Goal: Task Accomplishment & Management: Contribute content

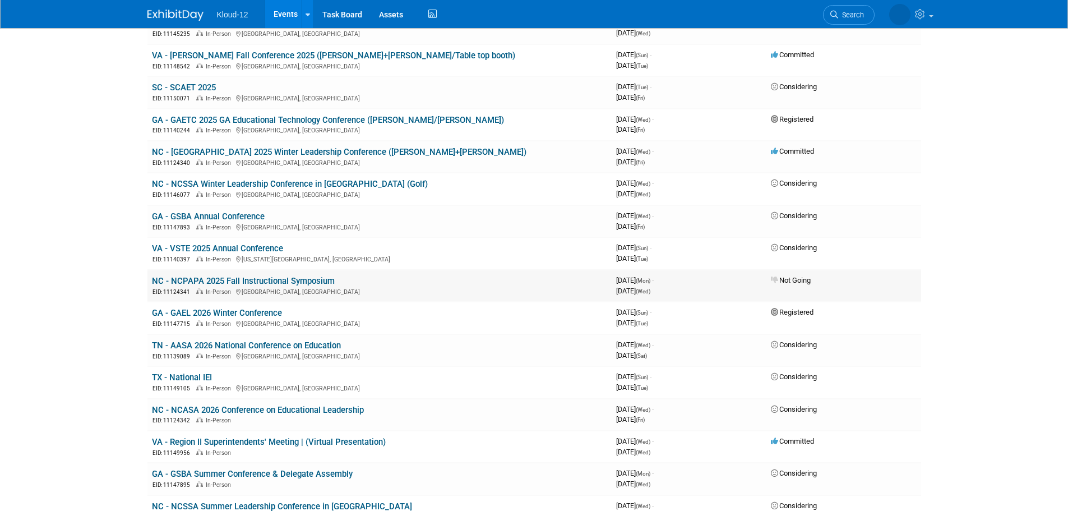
scroll to position [392, 0]
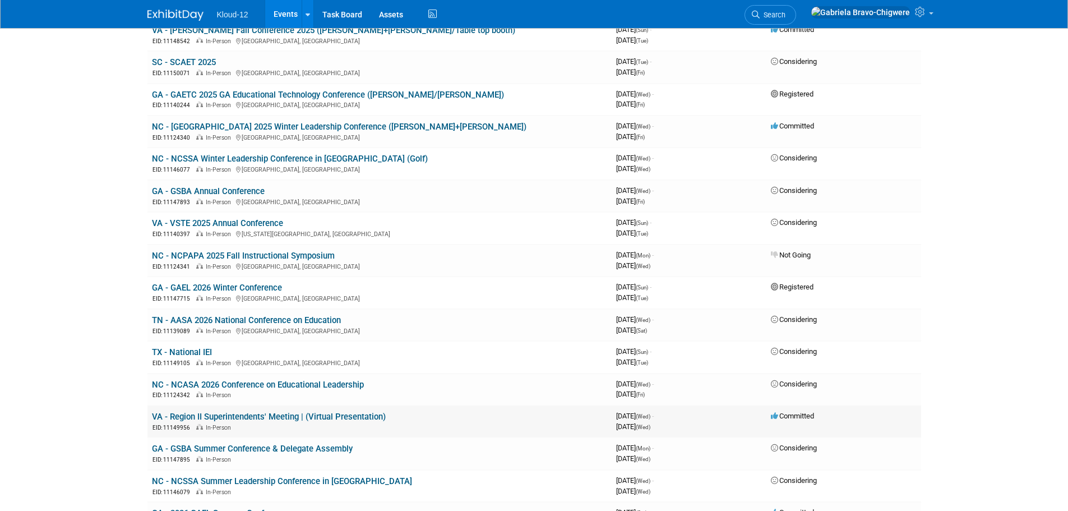
click at [277, 417] on link "VA - Region II Superintendents' Meeting | (Virtual Presentation)" at bounding box center [269, 416] width 234 height 10
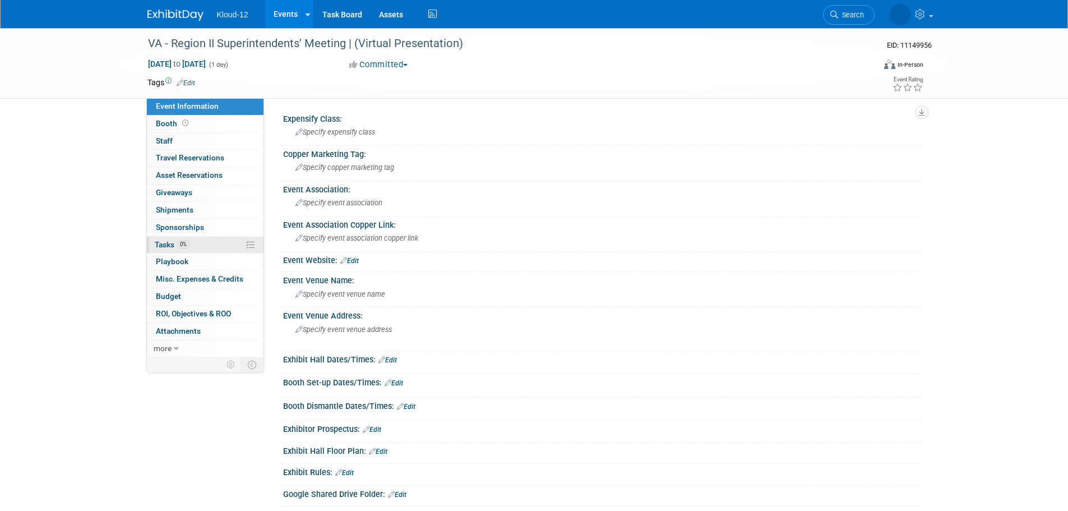
click at [167, 243] on span "Tasks 0%" at bounding box center [172, 244] width 35 height 9
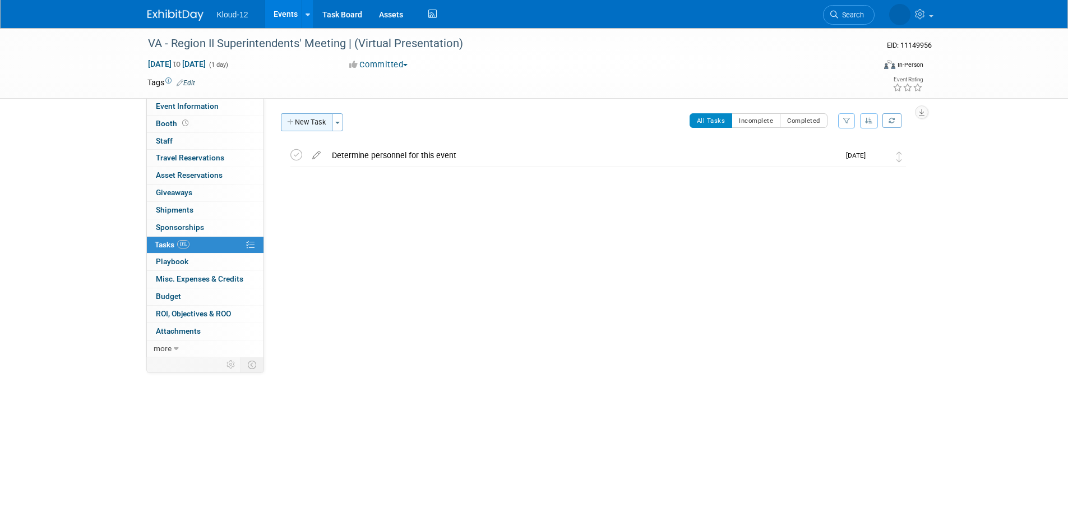
click at [306, 118] on button "New Task" at bounding box center [307, 122] width 52 height 18
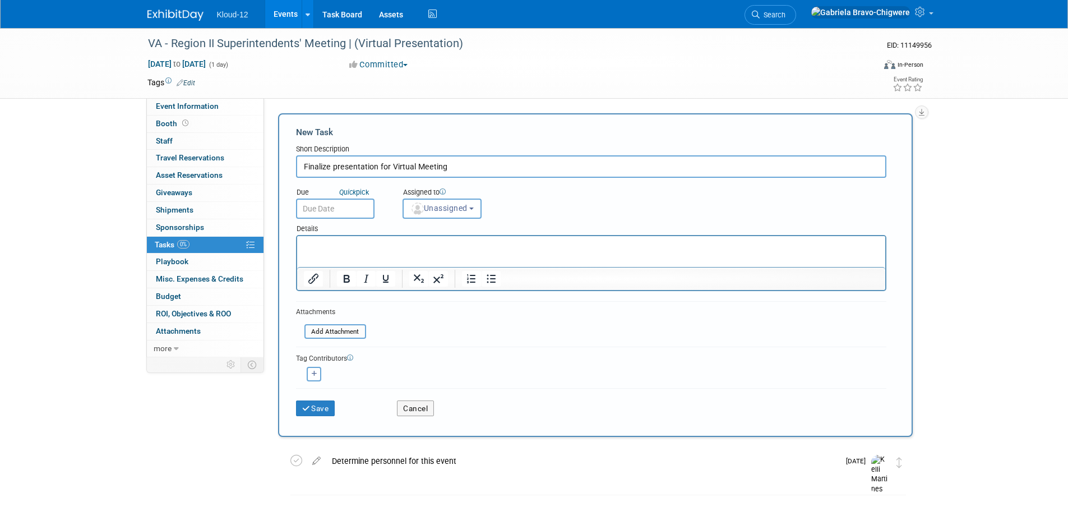
type input "Finalize presentation for Virtual Meeting"
click at [334, 215] on input "text" at bounding box center [335, 208] width 78 height 20
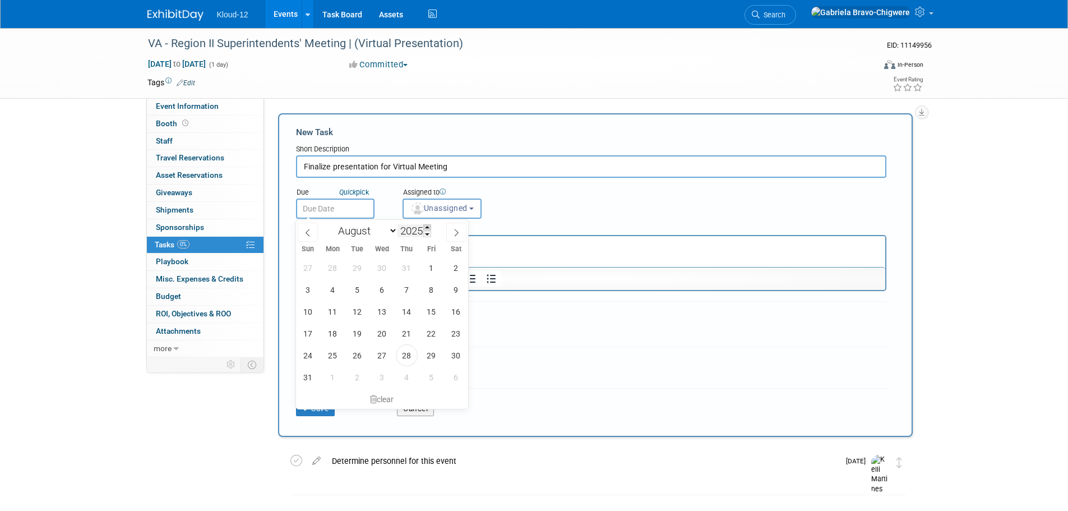
click at [428, 228] on span at bounding box center [427, 227] width 8 height 7
type input "2026"
click at [382, 232] on select "January February March April May June July August September October November De…" at bounding box center [365, 231] width 64 height 14
select select "3"
click at [333, 224] on select "January February March April May June July August September October November De…" at bounding box center [365, 231] width 64 height 14
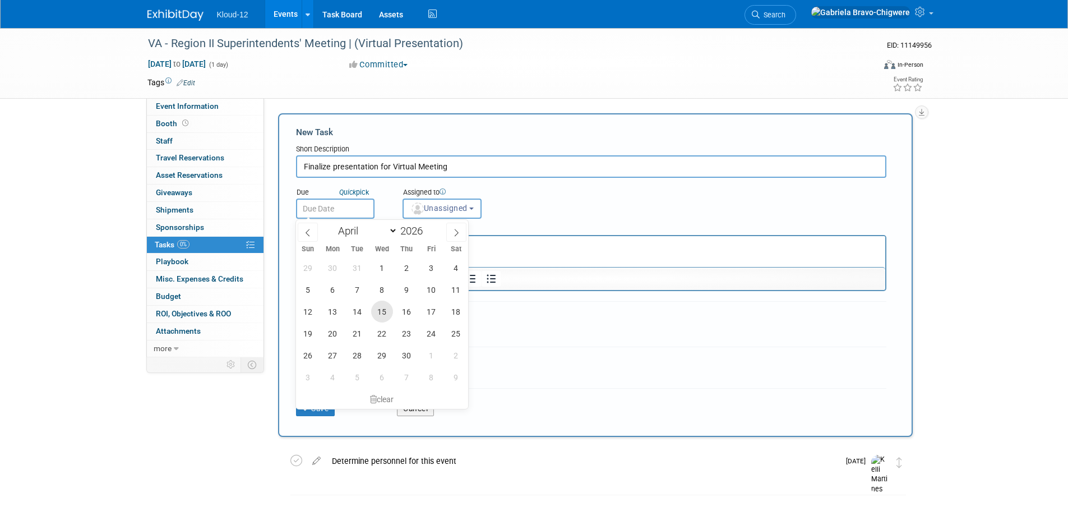
click at [383, 307] on span "15" at bounding box center [382, 311] width 22 height 22
type input "Apr 15, 2026"
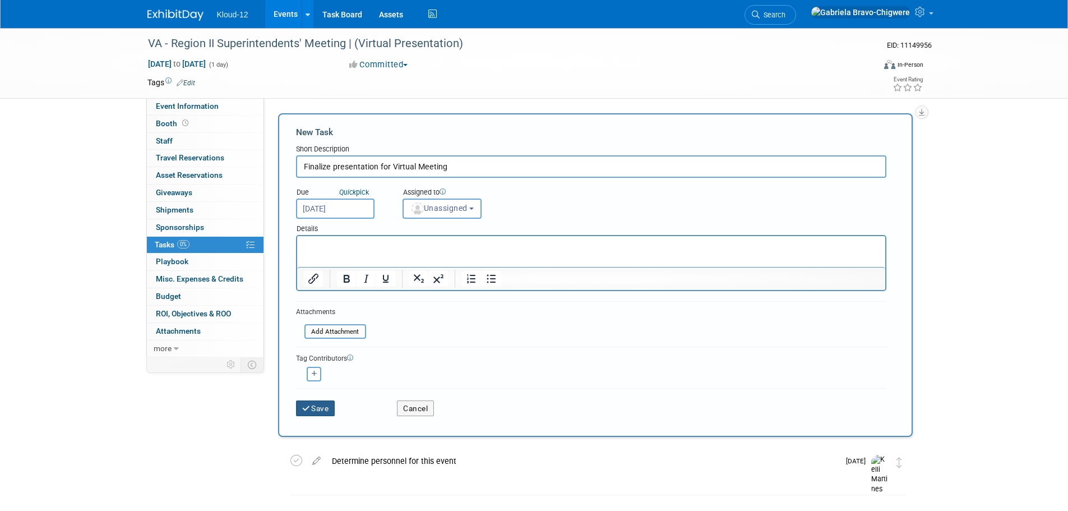
click at [324, 411] on button "Save" at bounding box center [315, 408] width 39 height 16
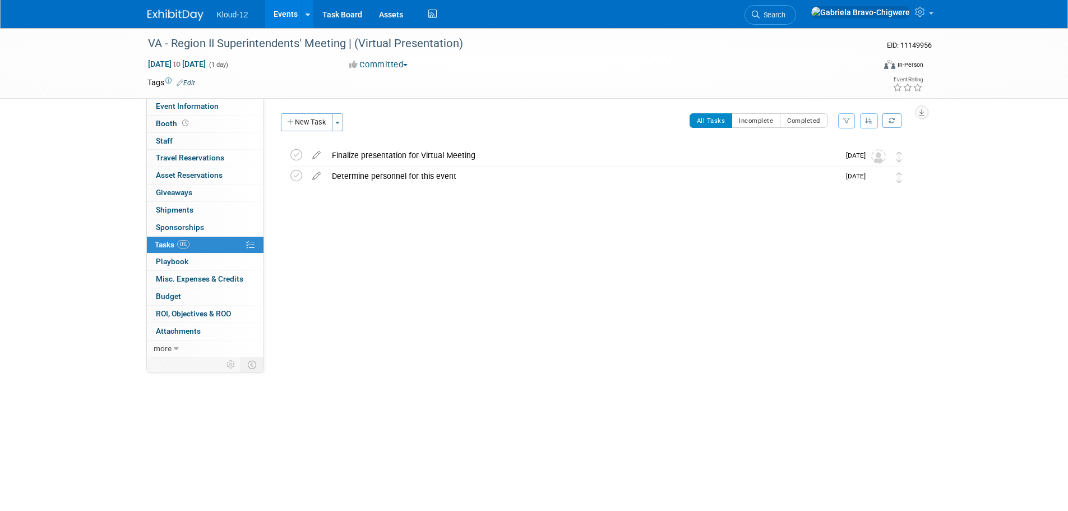
click at [184, 22] on div "Kloud-12 Events Add Event Bulk Upload Events Shareable Event Boards Recently Vi…" at bounding box center [534, 14] width 774 height 28
click at [179, 17] on img at bounding box center [175, 15] width 56 height 11
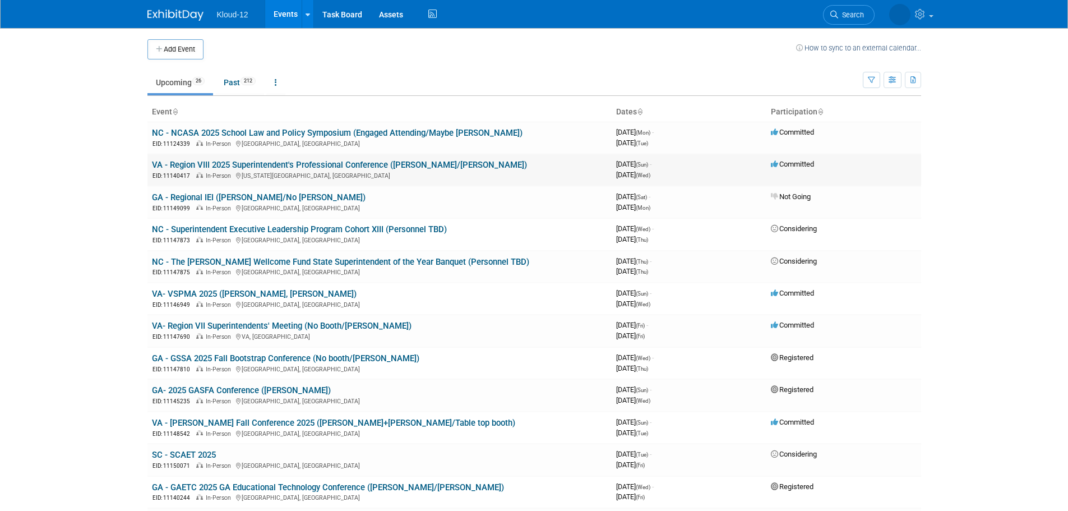
click at [285, 166] on link "VA - Region VIII 2025 Superintendent's Professional Conference ([PERSON_NAME]/[…" at bounding box center [339, 165] width 375 height 10
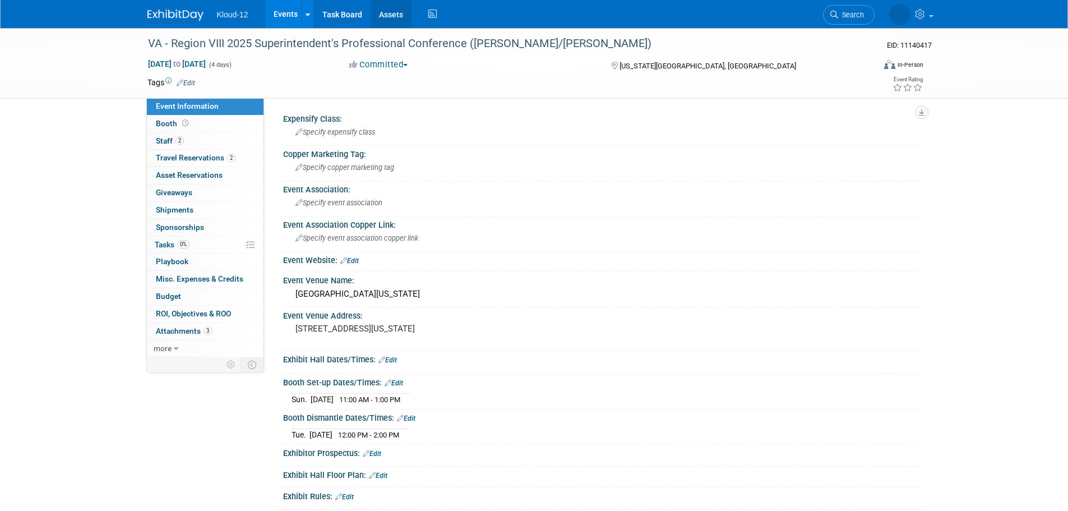
click at [384, 19] on link "Assets" at bounding box center [391, 14] width 41 height 28
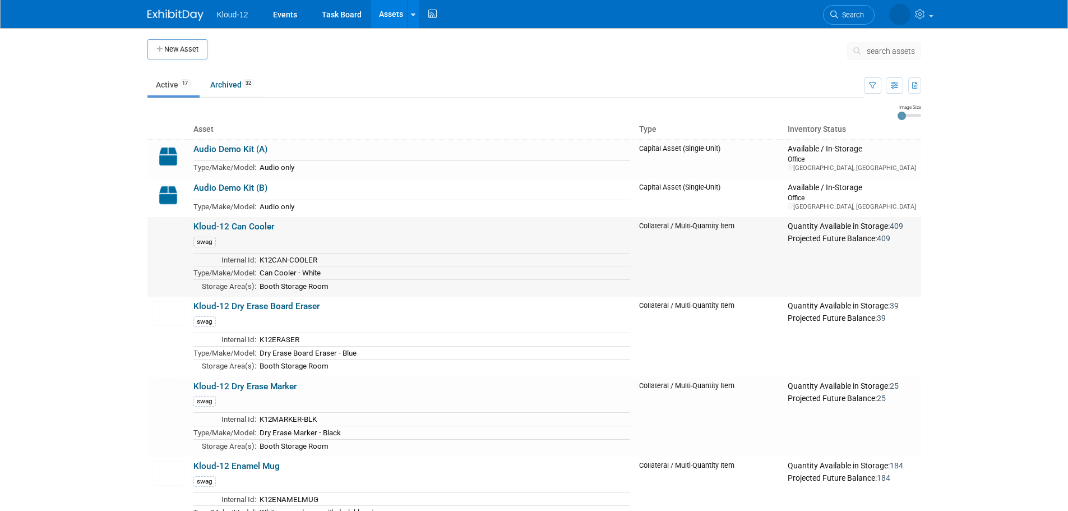
click at [246, 230] on link "Kloud-12 Can Cooler" at bounding box center [233, 226] width 81 height 10
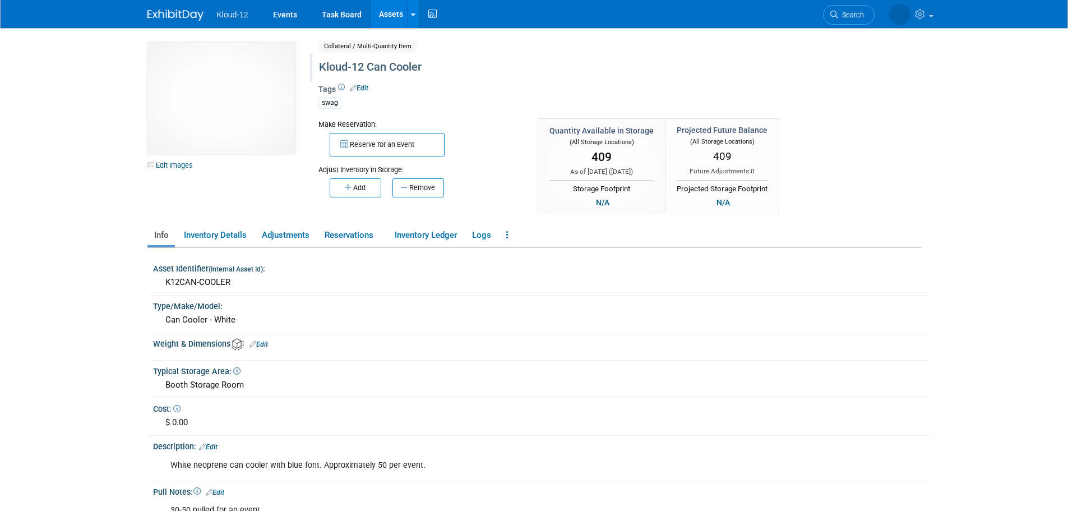
click at [323, 71] on div "Kloud-12 Can Cooler" at bounding box center [571, 67] width 513 height 20
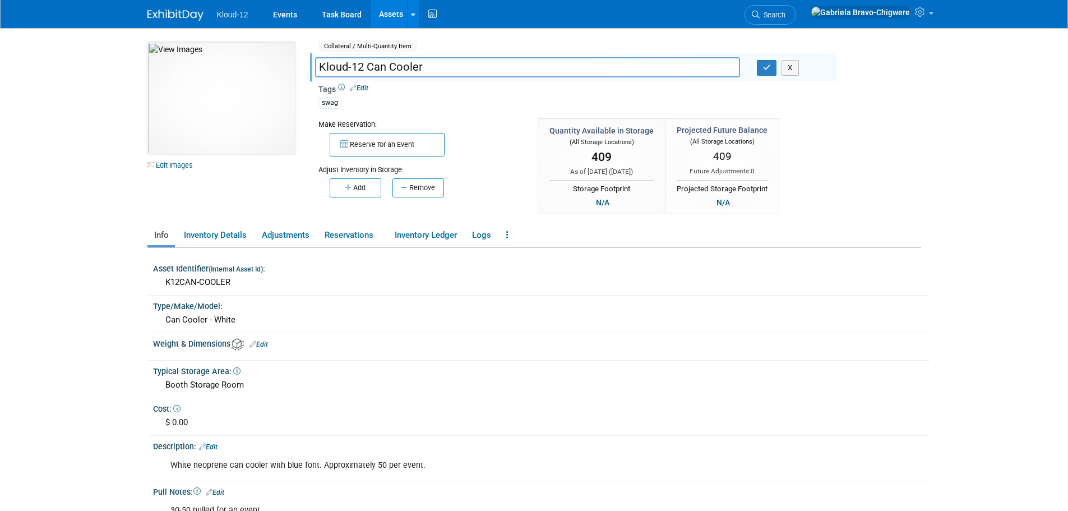
click at [320, 67] on input "Kloud-12 Can Cooler" at bounding box center [527, 67] width 425 height 20
type input "SWAG | Kloud-12 Can Cooler"
click at [763, 68] on icon "button" at bounding box center [767, 67] width 8 height 7
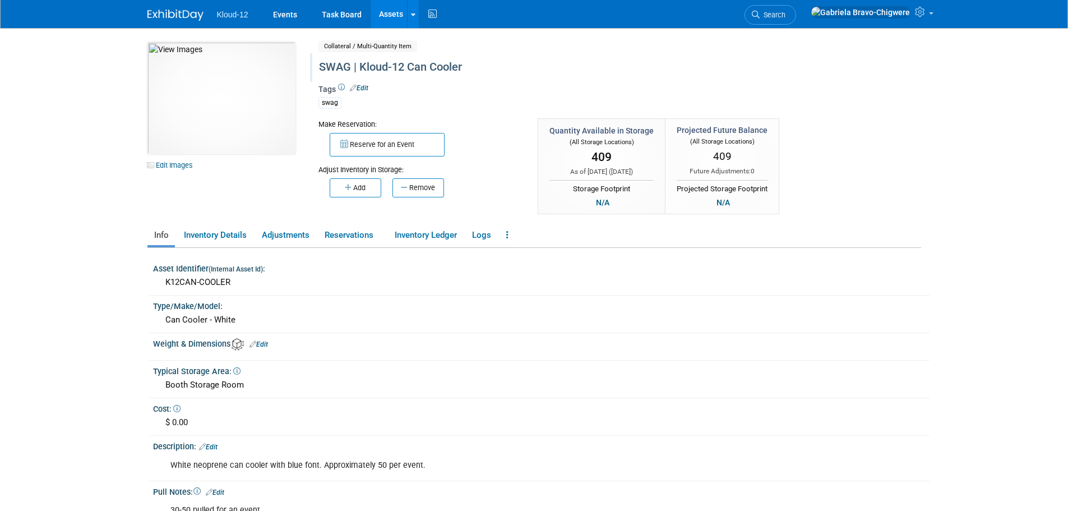
click at [375, 17] on link "Assets" at bounding box center [391, 14] width 41 height 28
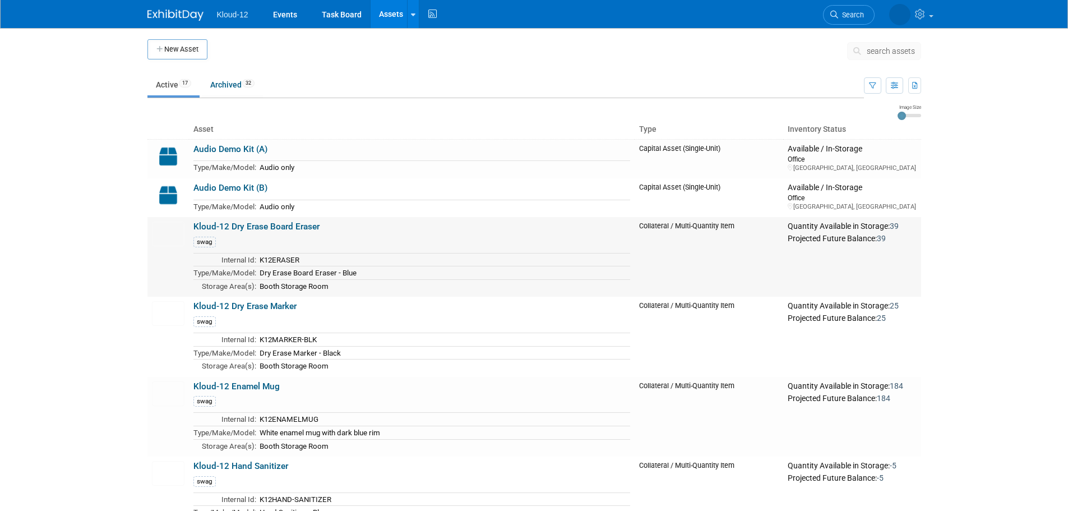
click at [217, 228] on link "Kloud-12 Dry Erase Board Eraser" at bounding box center [256, 226] width 126 height 10
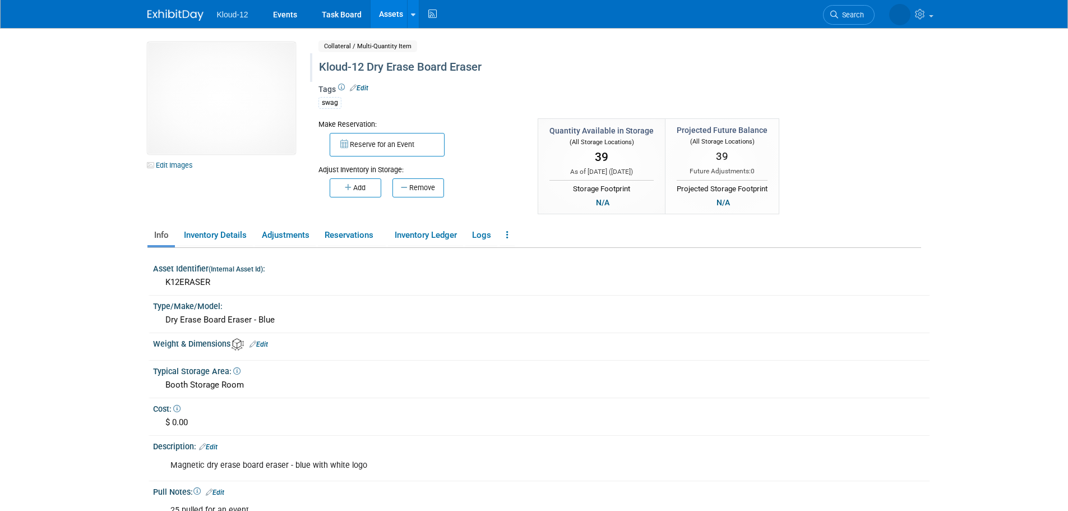
click at [316, 66] on div "Kloud-12 Dry Erase Board Eraser" at bounding box center [571, 67] width 513 height 20
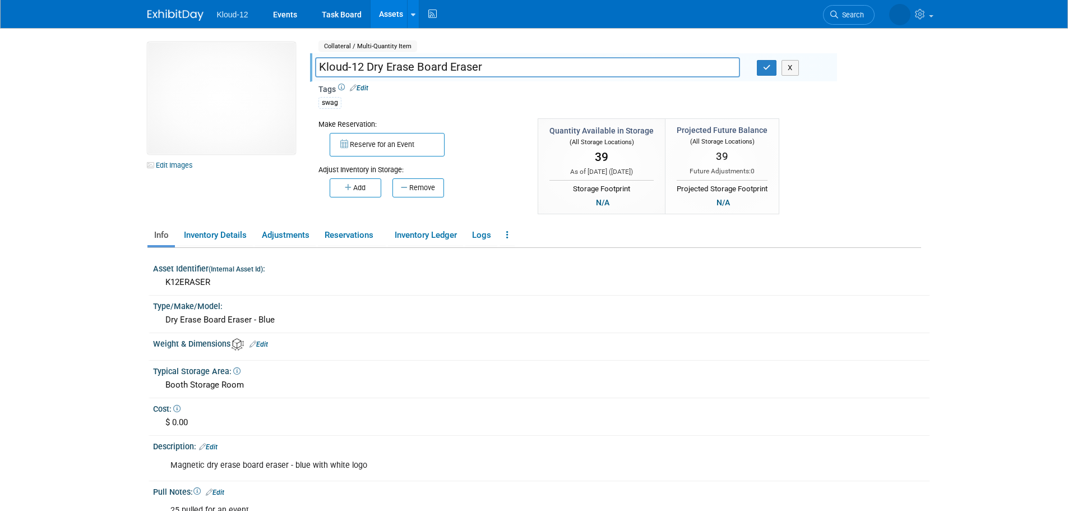
click at [318, 66] on input "Kloud-12 Dry Erase Board Eraser" at bounding box center [527, 67] width 425 height 20
type input "SWAG | Kloud-12 Dry Erase Board Eraser"
click at [766, 68] on icon "button" at bounding box center [767, 67] width 8 height 7
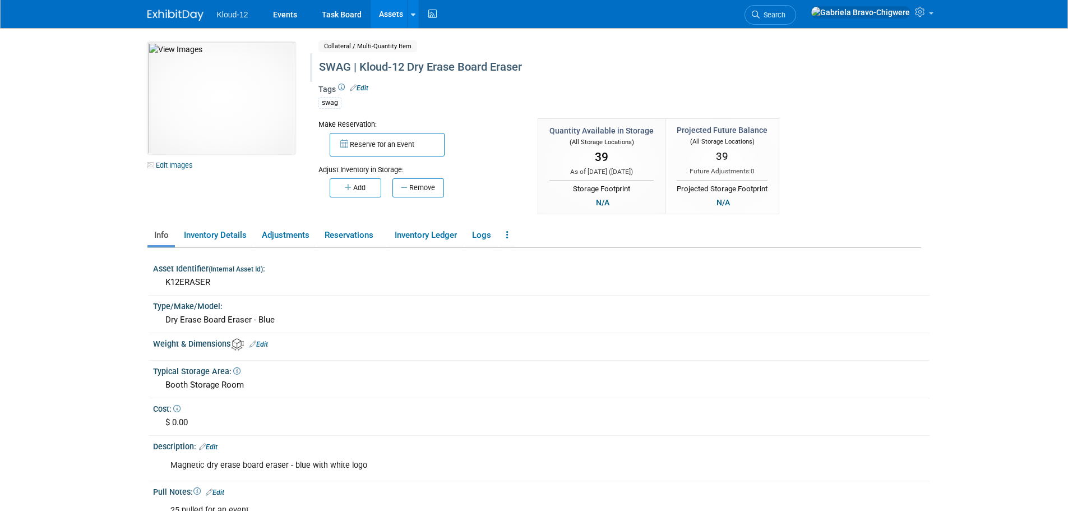
click at [387, 17] on link "Assets" at bounding box center [391, 14] width 41 height 28
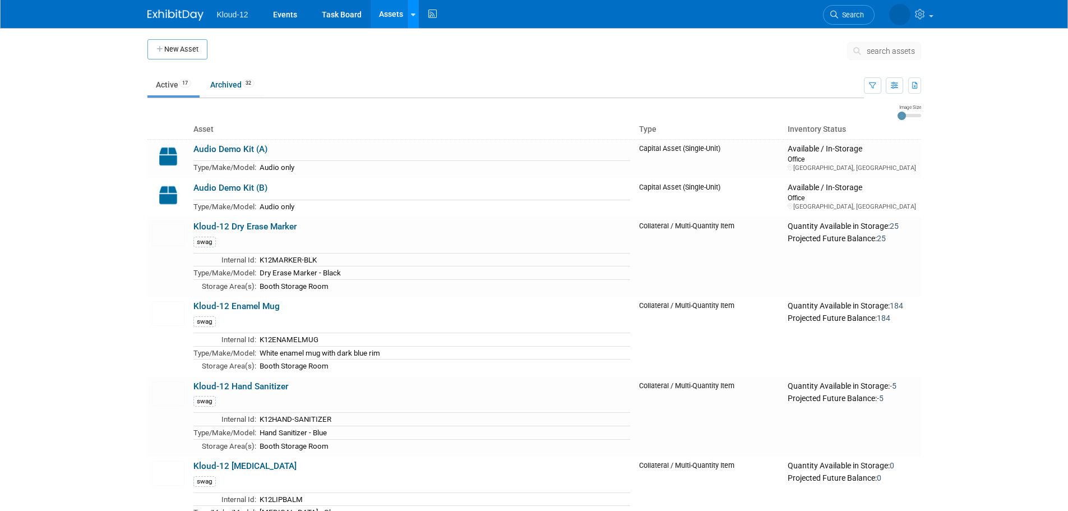
click at [413, 17] on icon at bounding box center [413, 14] width 4 height 7
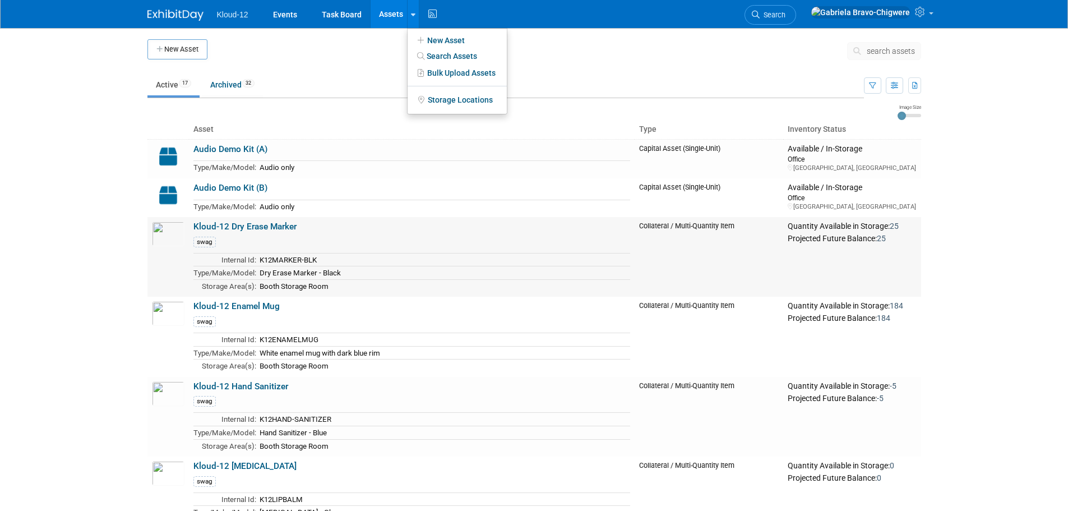
click at [202, 227] on link "Kloud-12 Dry Erase Marker" at bounding box center [244, 226] width 103 height 10
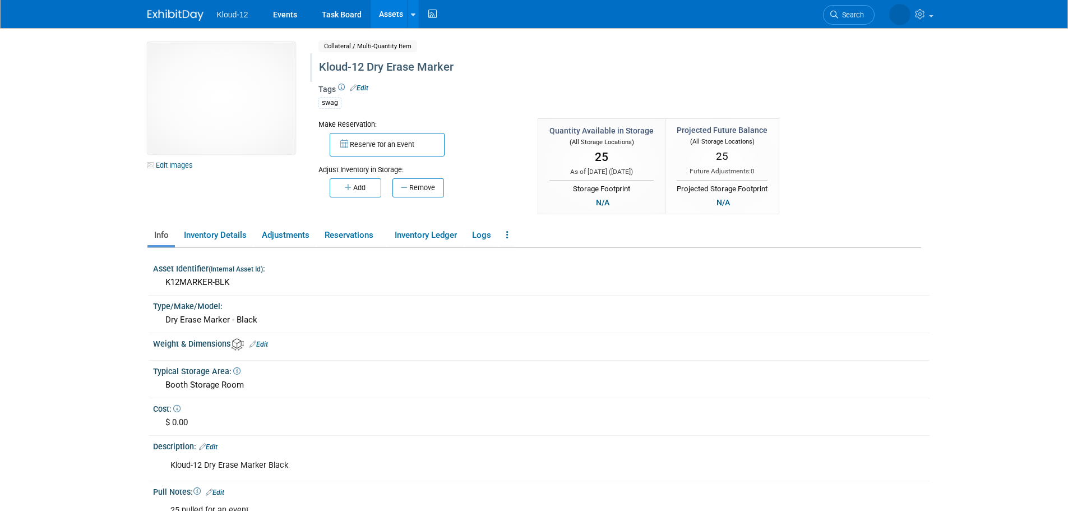
click at [325, 67] on div "Kloud-12 Dry Erase Marker" at bounding box center [571, 67] width 513 height 20
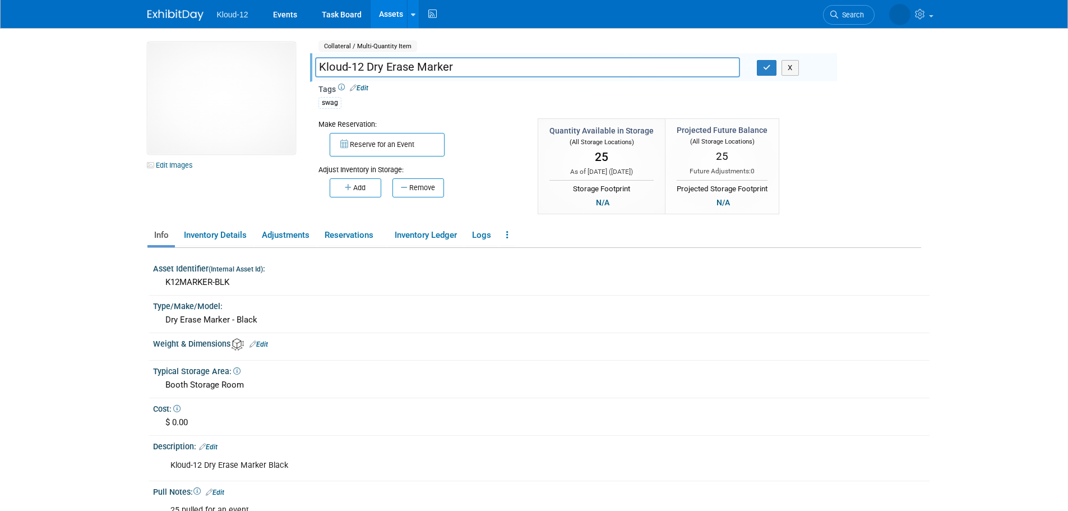
click at [321, 66] on input "Kloud-12 Dry Erase Marker" at bounding box center [527, 67] width 425 height 20
type input "SWAG | Kloud-12 Dry Erase Marker"
click at [751, 74] on div "X" at bounding box center [792, 68] width 89 height 16
click at [761, 72] on button "button" at bounding box center [767, 68] width 20 height 16
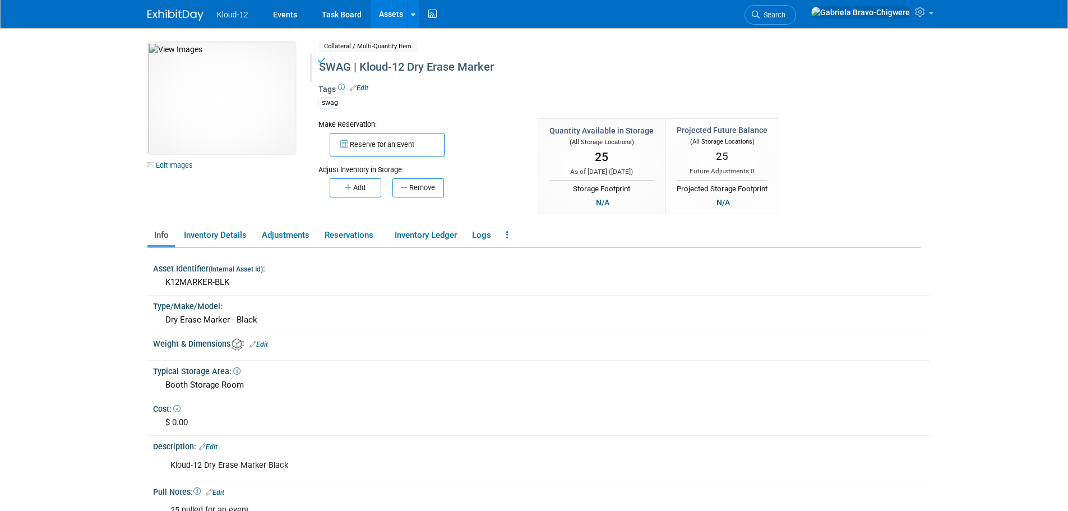
click at [385, 13] on link "Assets" at bounding box center [391, 14] width 41 height 28
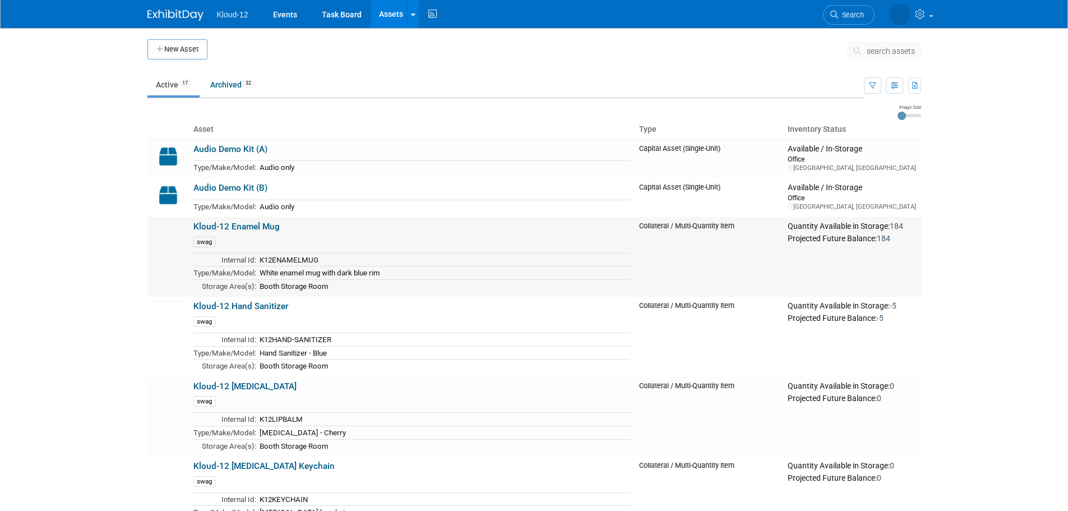
click at [250, 229] on link "Kloud-12 Enamel Mug" at bounding box center [236, 226] width 86 height 10
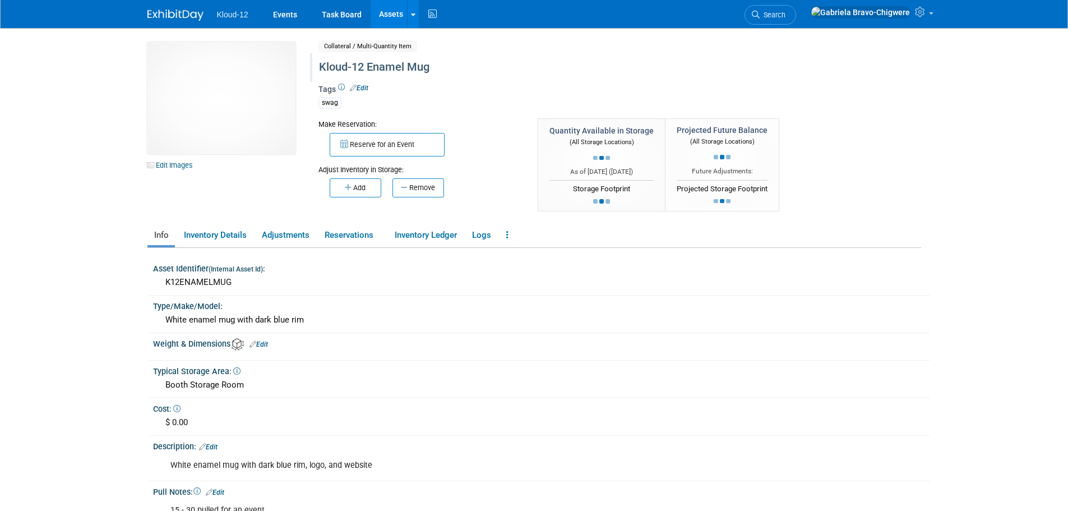
click at [325, 67] on div "Kloud-12 Enamel Mug" at bounding box center [571, 67] width 513 height 20
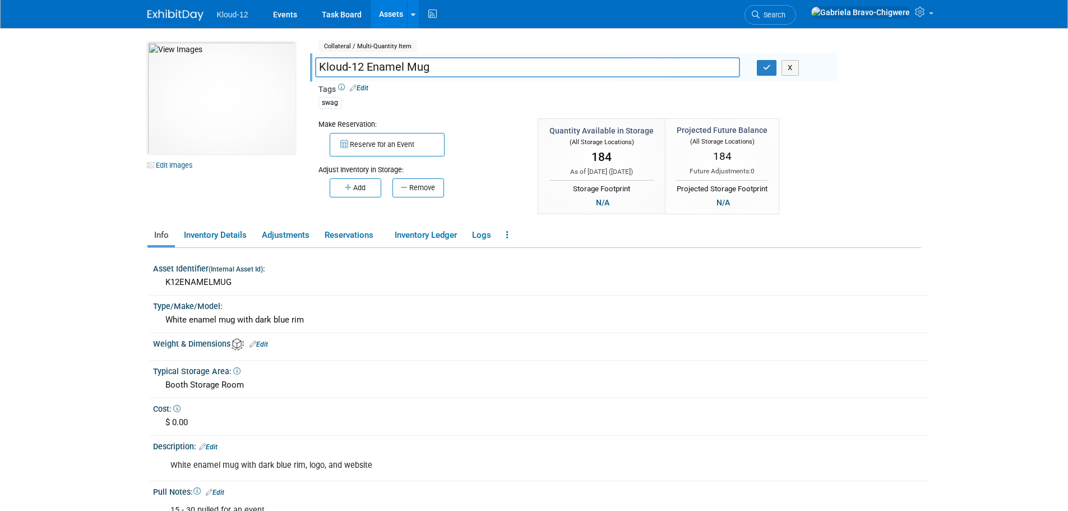
click at [320, 67] on input "Kloud-12 Enamel Mug" at bounding box center [527, 67] width 425 height 20
type input "SWAG | Kloud-12 Enamel Mug"
drag, startPoint x: 762, startPoint y: 72, endPoint x: 753, endPoint y: 71, distance: 8.5
click at [761, 72] on button "button" at bounding box center [767, 68] width 20 height 16
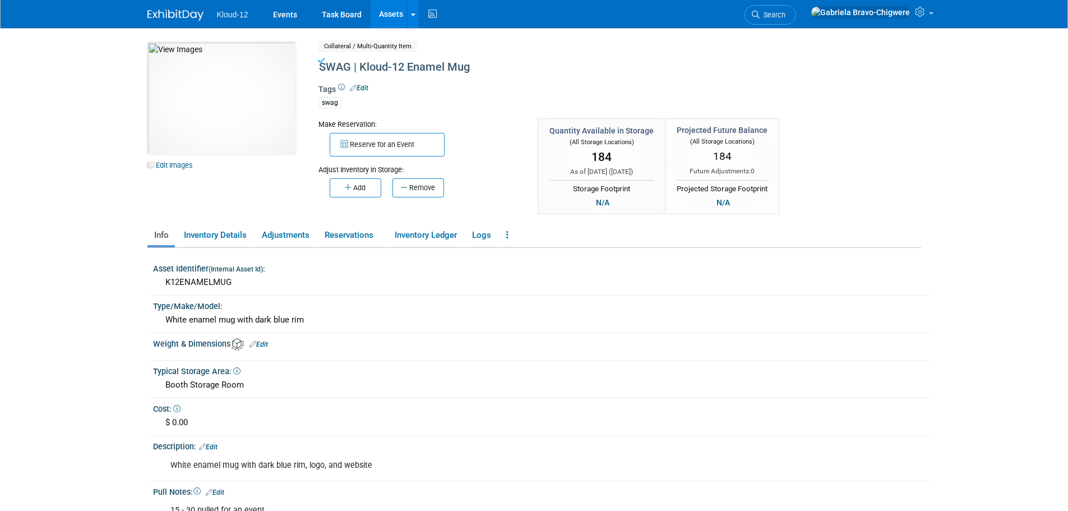
click at [382, 18] on link "Assets" at bounding box center [391, 14] width 41 height 28
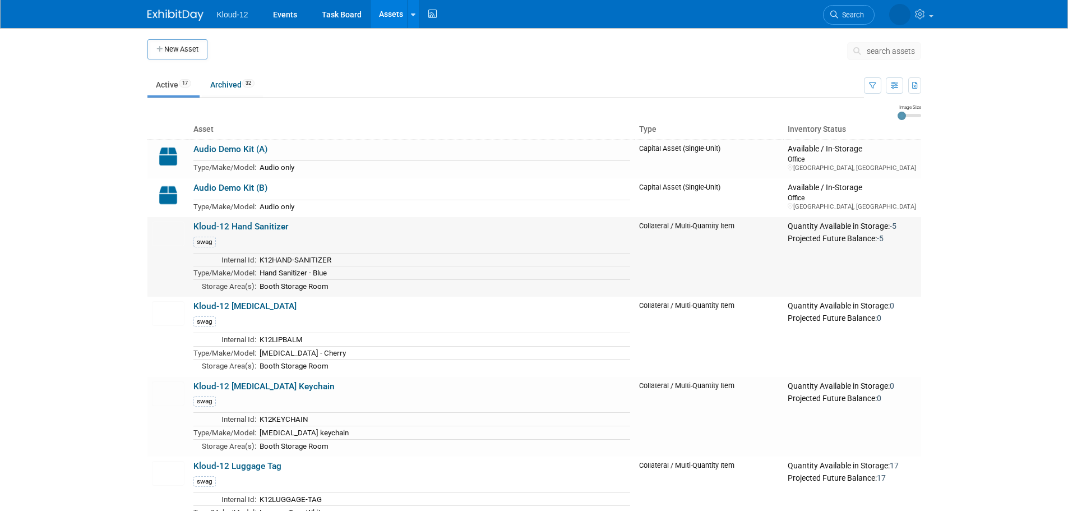
click at [209, 225] on link "Kloud-12 Hand Sanitizer" at bounding box center [240, 226] width 95 height 10
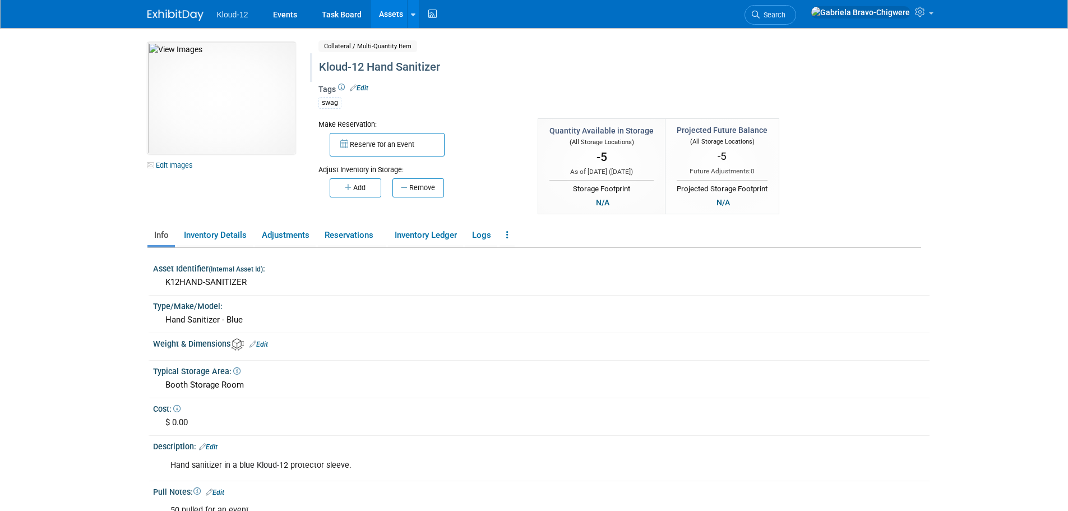
click at [318, 64] on div "Kloud-12 Hand Sanitizer" at bounding box center [571, 67] width 513 height 20
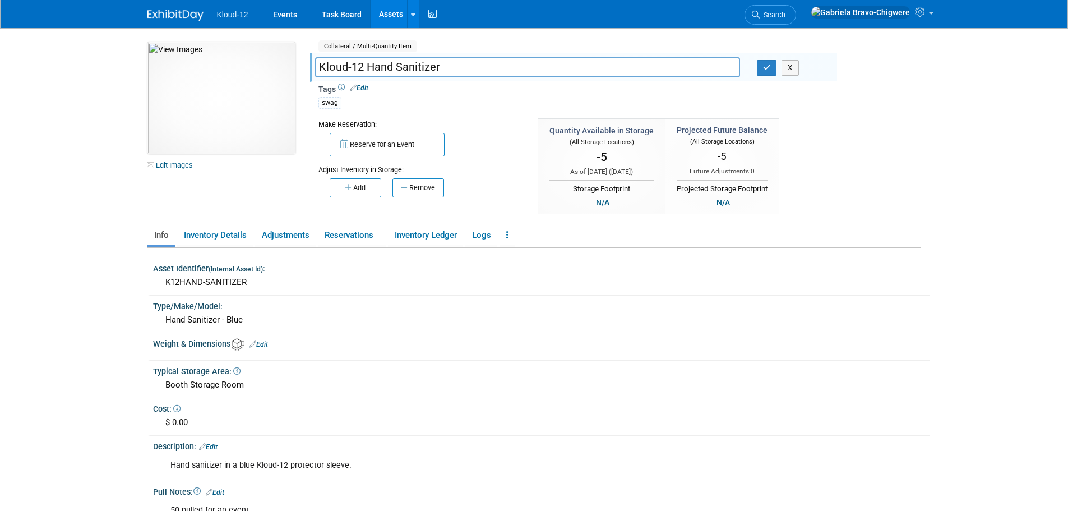
click at [318, 64] on input "Kloud-12 Hand Sanitizer" at bounding box center [527, 67] width 425 height 20
type input "SWAG | Kloud-12 Hand Sanitizer"
click at [769, 77] on div "SWAG | Kloud-12 Hand Sanitizer X" at bounding box center [572, 68] width 530 height 17
click at [768, 71] on icon "button" at bounding box center [767, 67] width 8 height 7
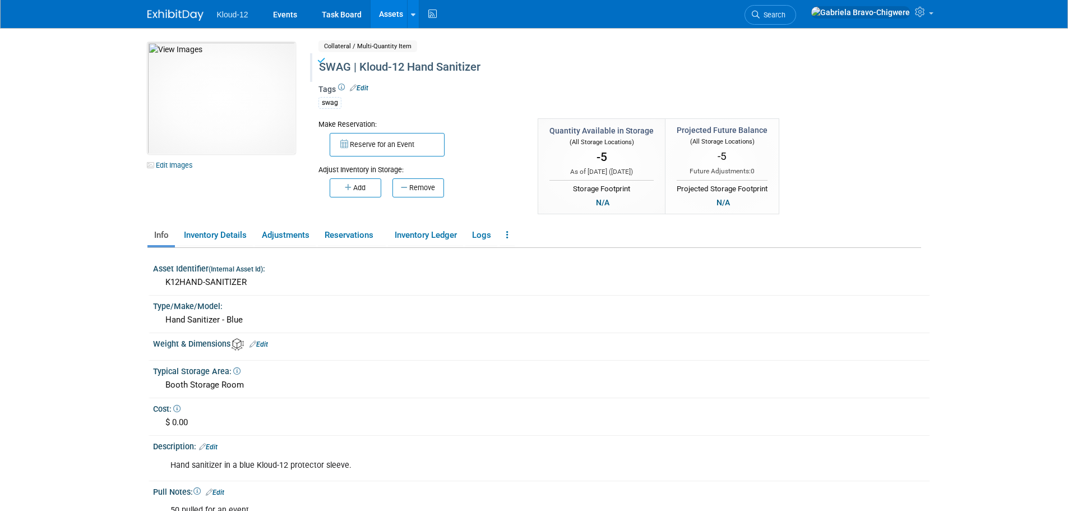
click at [388, 12] on link "Assets" at bounding box center [391, 14] width 41 height 28
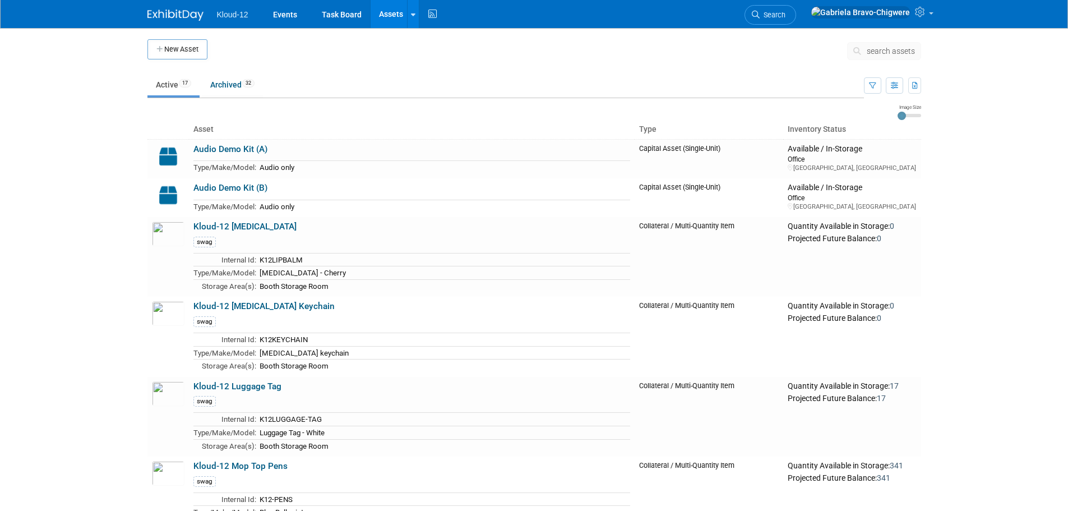
click at [194, 228] on link "Kloud-12 Lip Balm" at bounding box center [244, 226] width 103 height 10
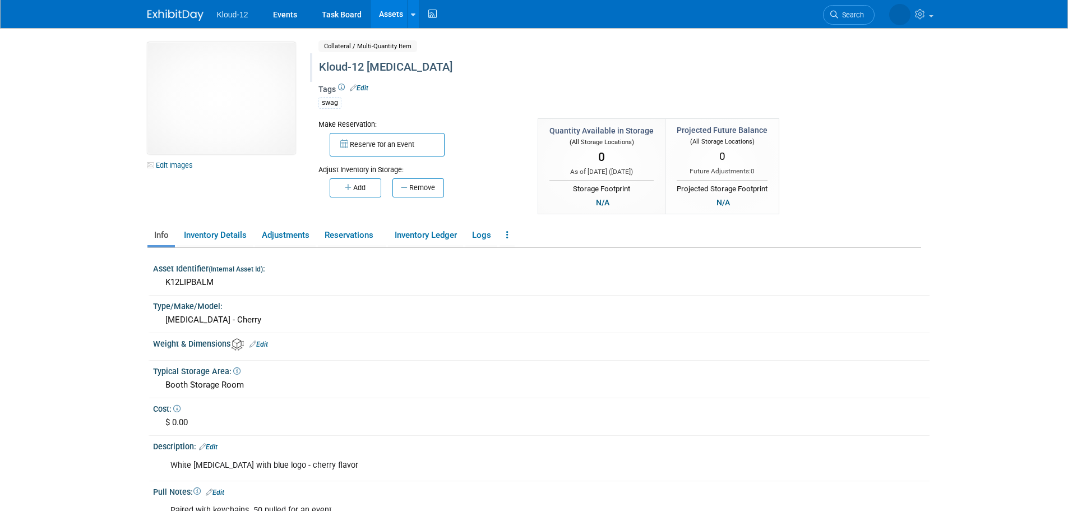
click at [320, 70] on div "Kloud-12 [MEDICAL_DATA]" at bounding box center [571, 67] width 513 height 20
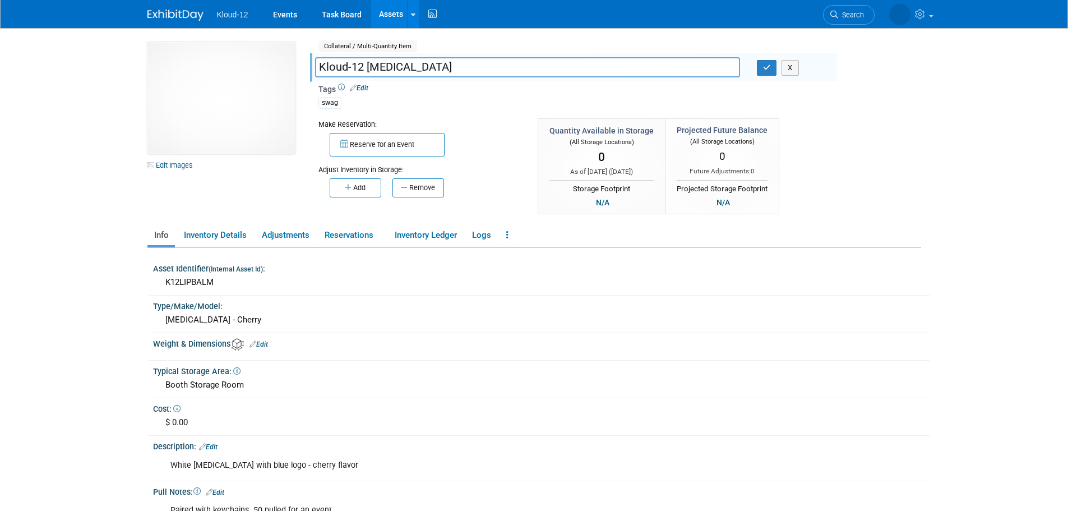
click at [320, 66] on input "Kloud-12 [MEDICAL_DATA]" at bounding box center [527, 67] width 425 height 20
type input "SWAG | Kloud-12 [MEDICAL_DATA]"
click at [766, 66] on icon "button" at bounding box center [767, 67] width 8 height 7
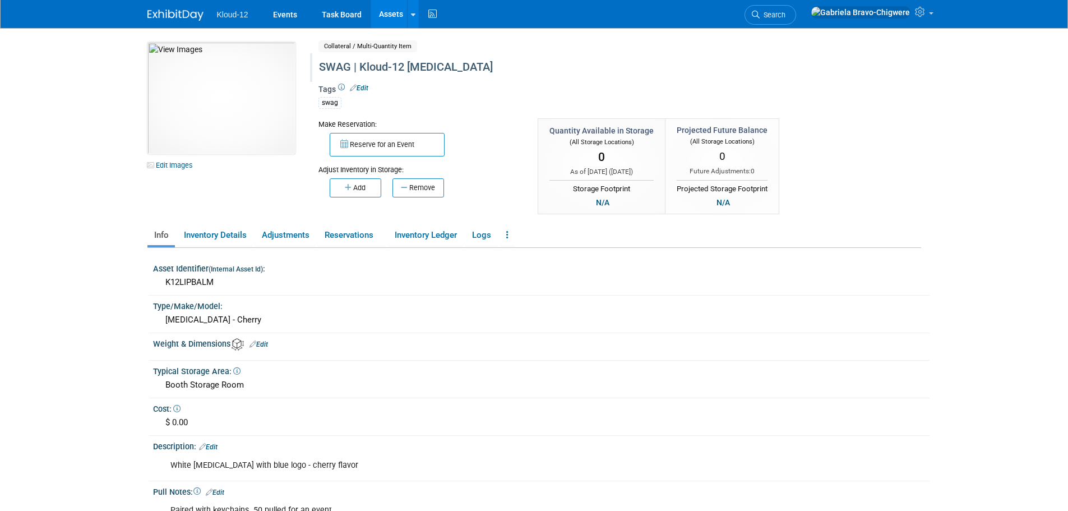
click at [386, 14] on link "Assets" at bounding box center [391, 14] width 41 height 28
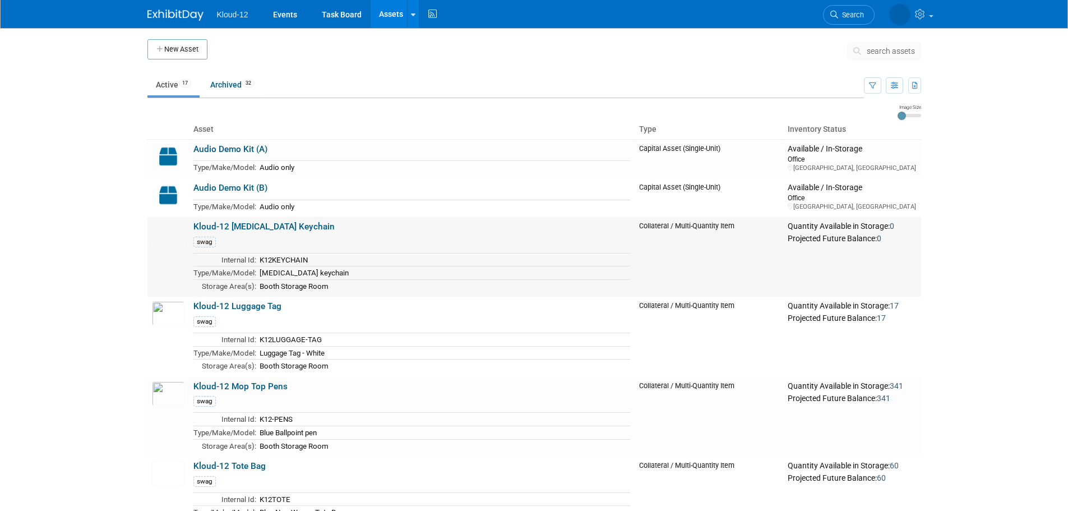
click at [196, 232] on link "Kloud-12 [MEDICAL_DATA] Keychain" at bounding box center [263, 226] width 141 height 10
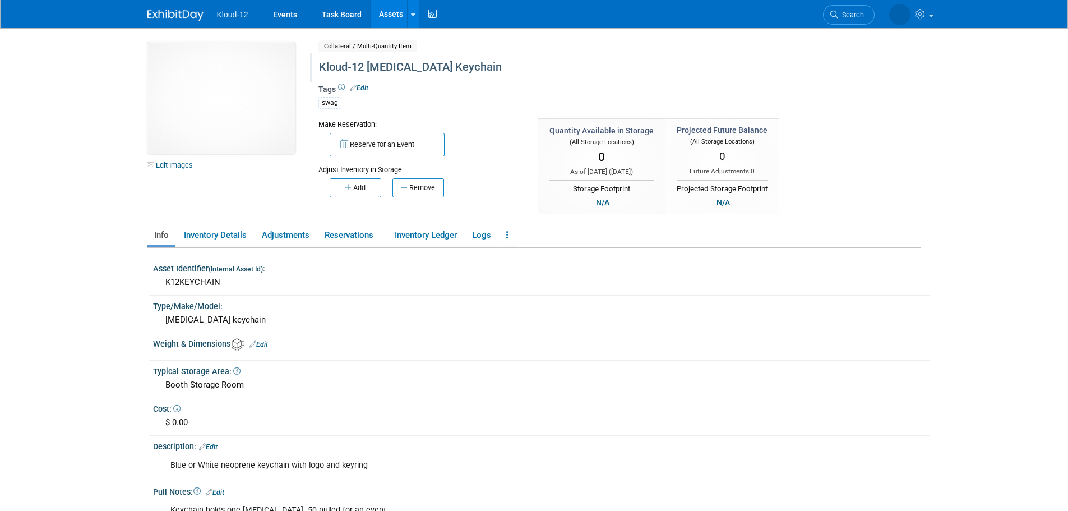
click at [321, 66] on div "Kloud-12 Lip Balm Keychain" at bounding box center [571, 67] width 513 height 20
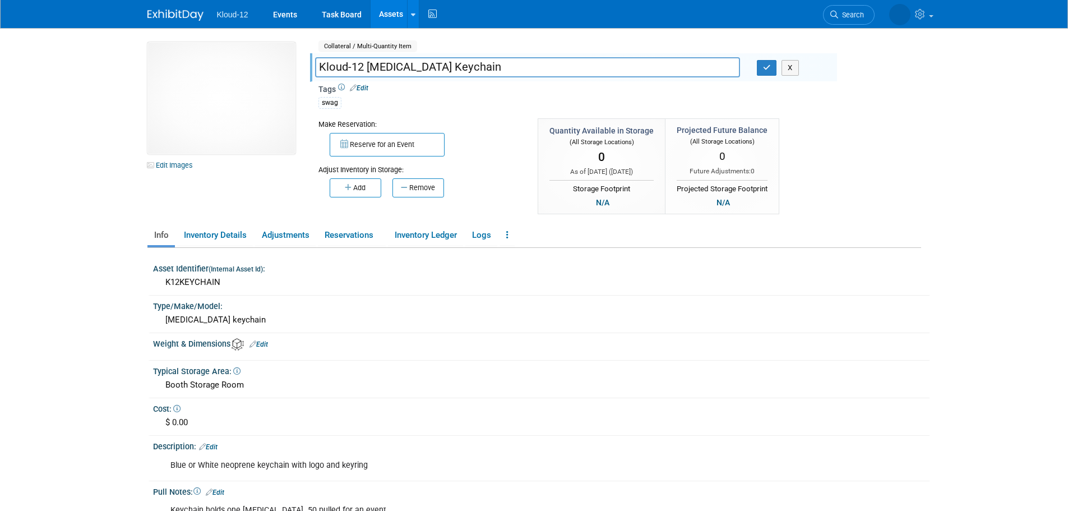
click at [318, 66] on input "Kloud-12 Lip Balm Keychain" at bounding box center [527, 67] width 425 height 20
type input "SWAG | Kloud-12 [MEDICAL_DATA] Keychain"
click at [757, 67] on button "button" at bounding box center [767, 68] width 20 height 16
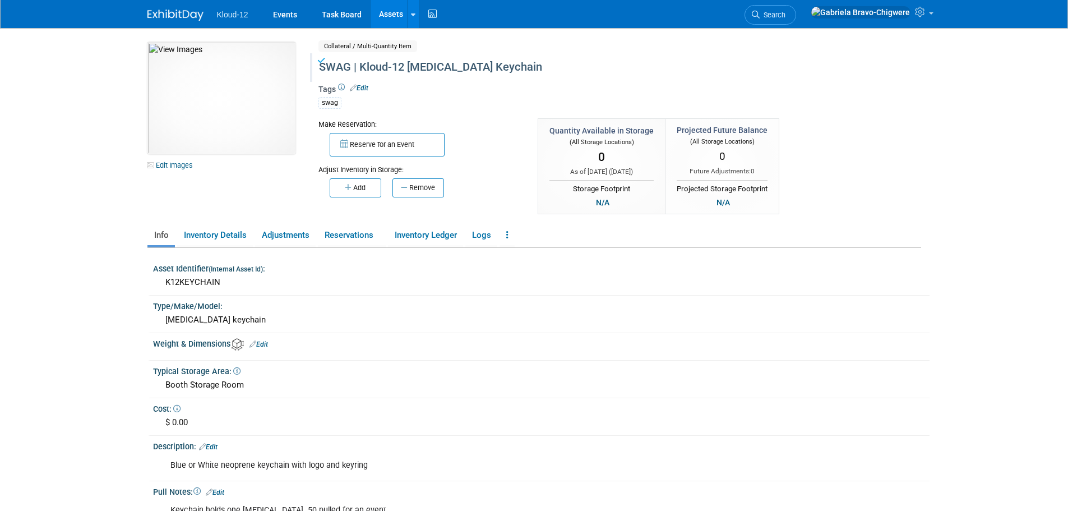
click at [391, 21] on link "Assets" at bounding box center [391, 14] width 41 height 28
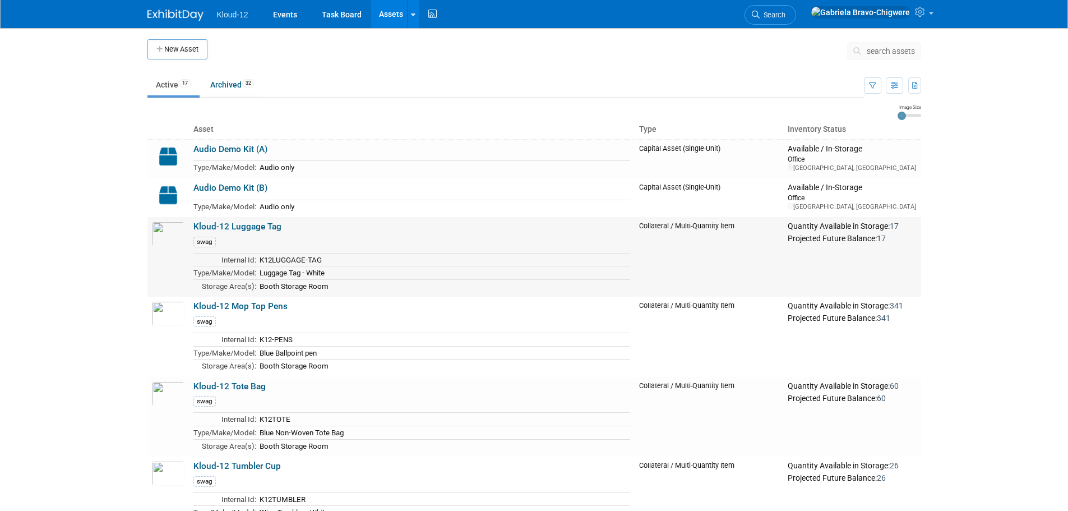
click at [195, 226] on link "Kloud-12 Luggage Tag" at bounding box center [237, 226] width 88 height 10
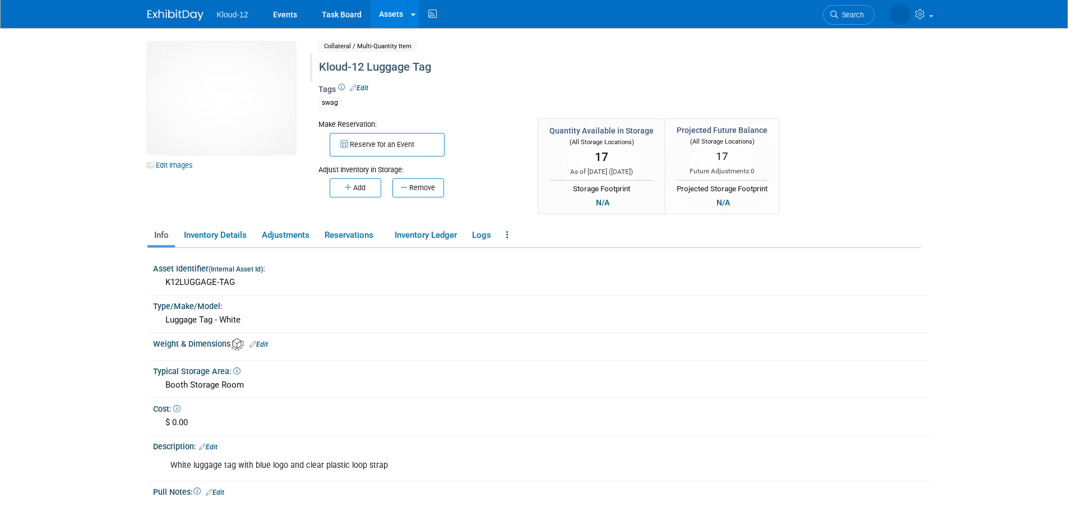
click at [319, 66] on div "Kloud-12 Luggage Tag" at bounding box center [571, 67] width 513 height 20
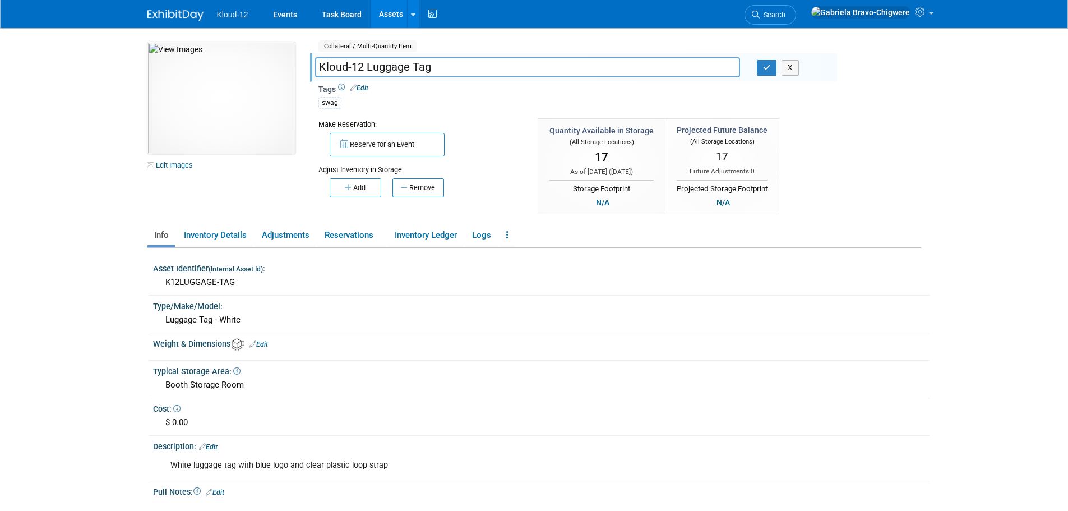
click at [319, 66] on input "Kloud-12 Luggage Tag" at bounding box center [527, 67] width 425 height 20
type input "SWAG | Kloud-12 Luggage Tag"
click at [762, 65] on button "button" at bounding box center [767, 68] width 20 height 16
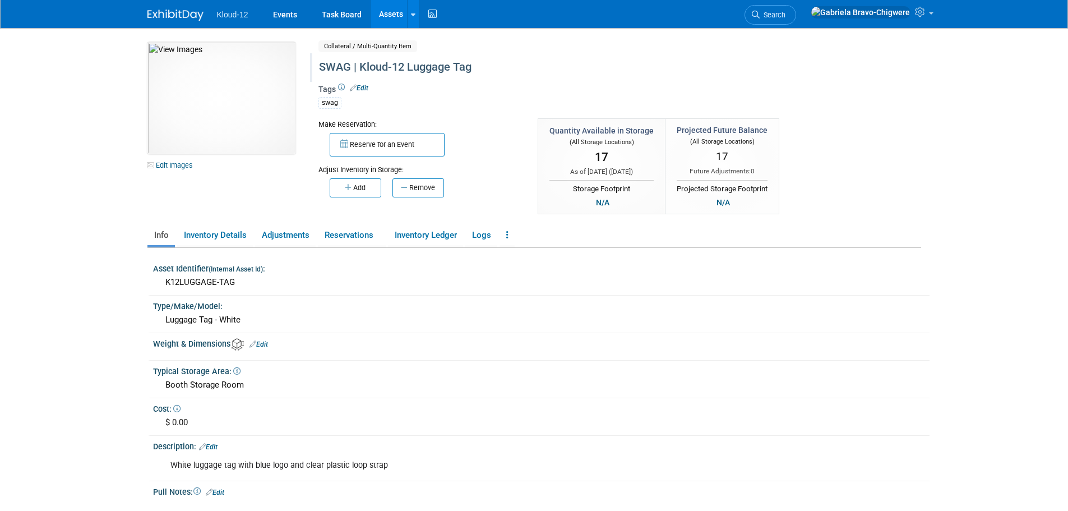
click at [374, 18] on link "Assets" at bounding box center [391, 14] width 41 height 28
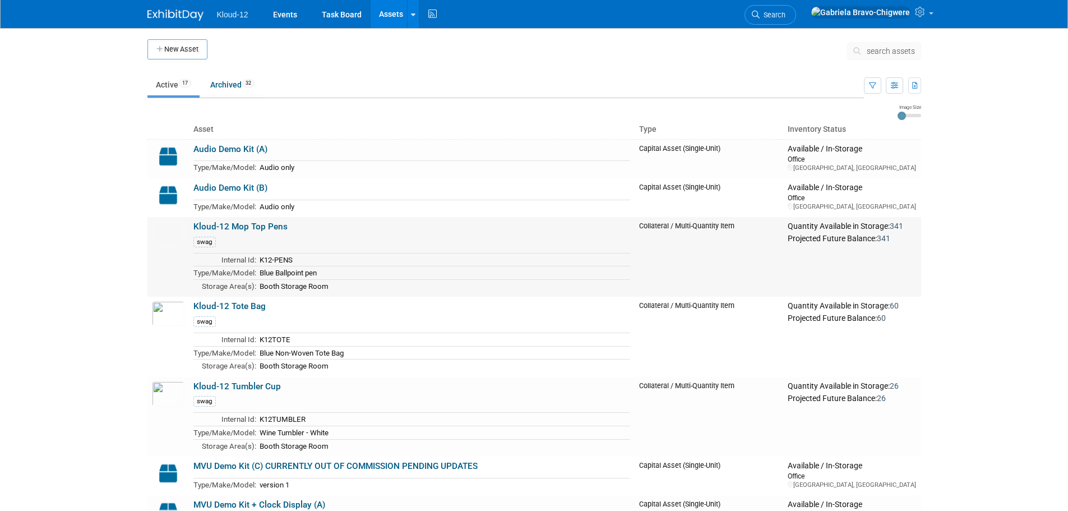
click at [250, 228] on link "Kloud-12 Mop Top Pens" at bounding box center [240, 226] width 94 height 10
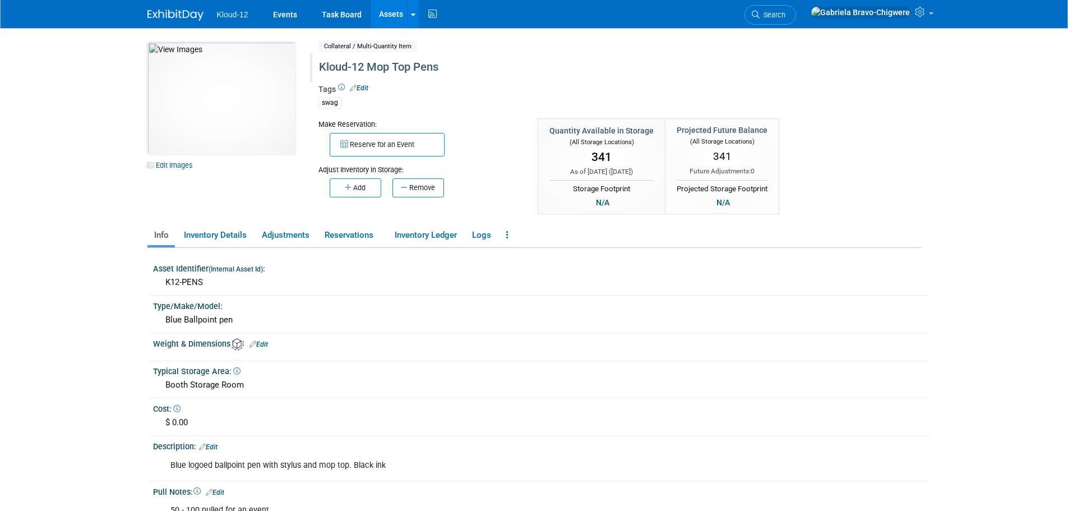
click at [319, 65] on div "Kloud-12 Mop Top Pens" at bounding box center [571, 67] width 513 height 20
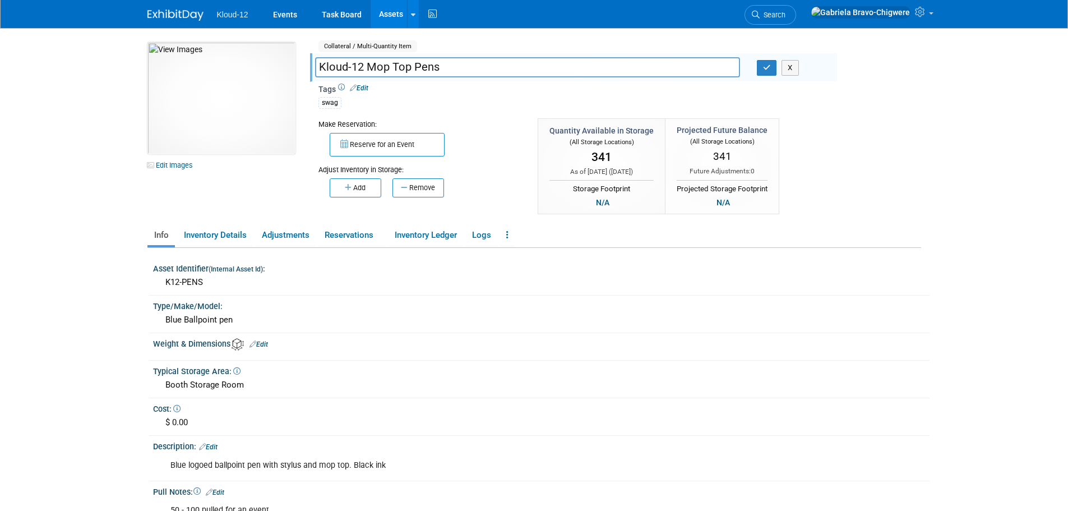
click at [319, 65] on input "Kloud-12 Mop Top Pens" at bounding box center [527, 67] width 425 height 20
type input "SWAG | Kloud-12 Mop Top Pens"
click at [764, 73] on button "button" at bounding box center [767, 68] width 20 height 16
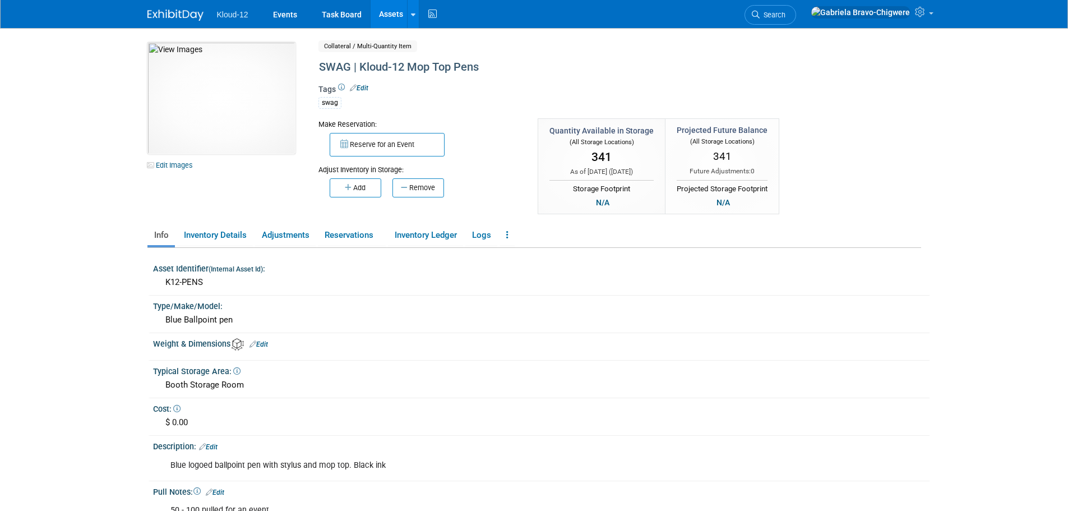
click at [385, 7] on link "Assets" at bounding box center [391, 14] width 41 height 28
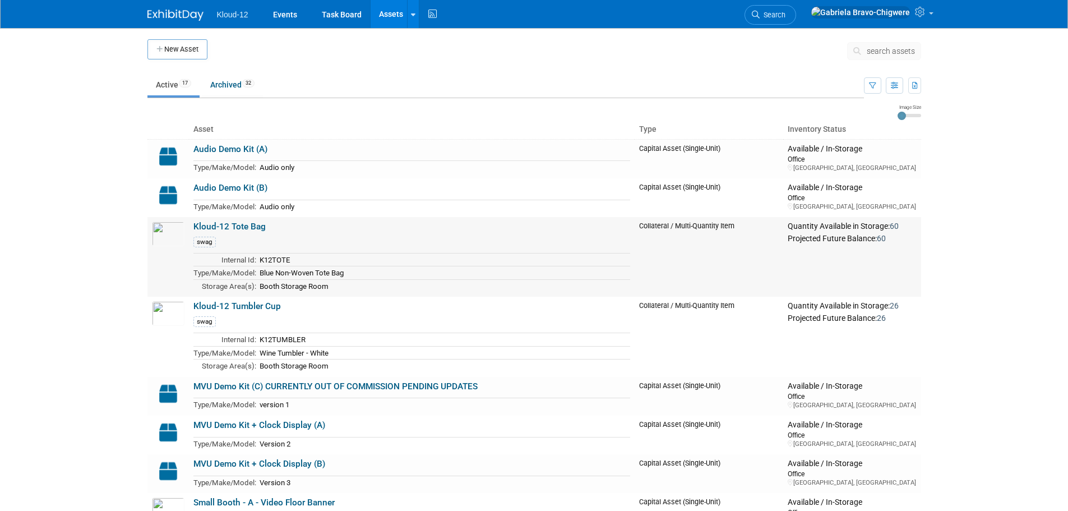
click at [200, 231] on link "Kloud-12 Tote Bag" at bounding box center [229, 226] width 72 height 10
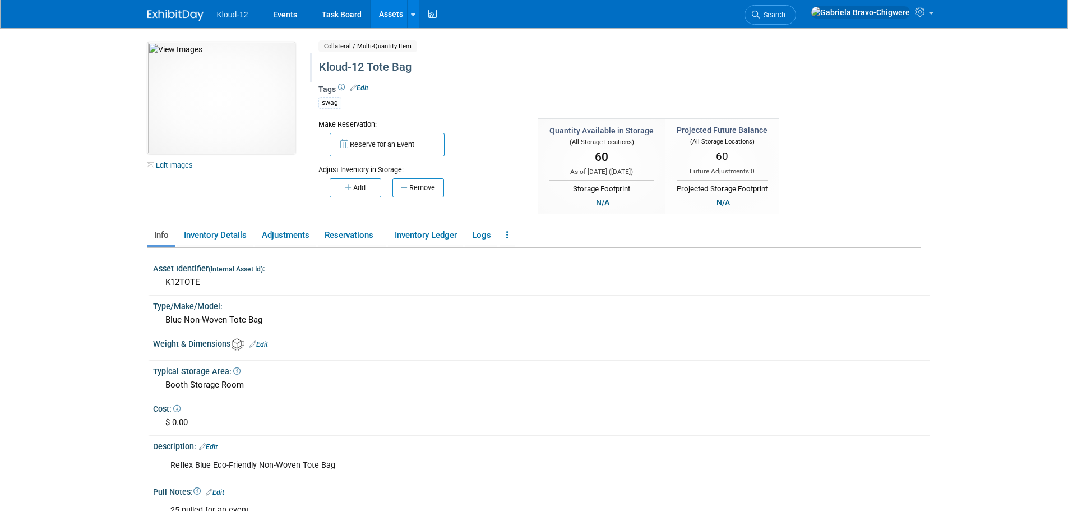
click at [320, 67] on div "Kloud-12 Tote Bag" at bounding box center [571, 67] width 513 height 20
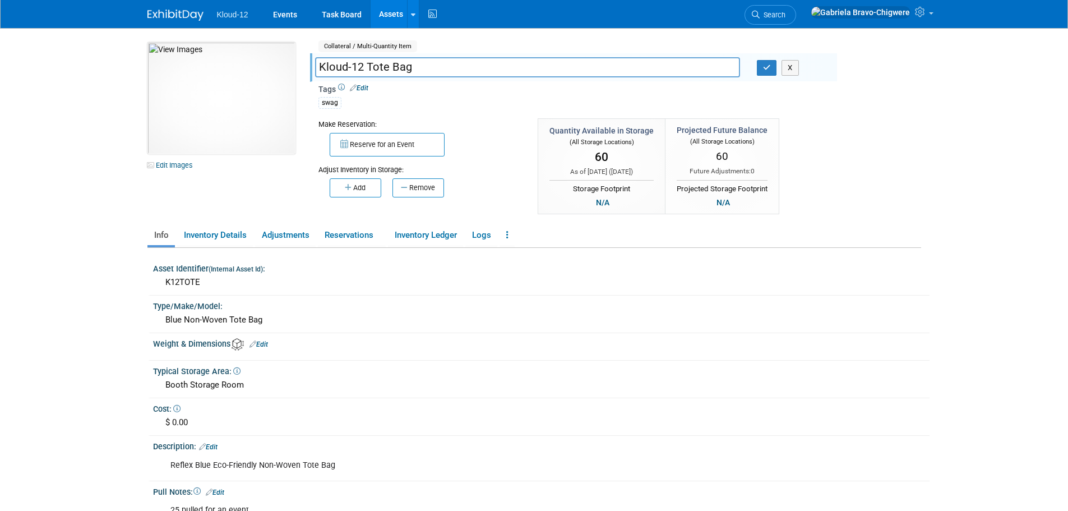
click at [320, 67] on input "Kloud-12 Tote Bag" at bounding box center [527, 67] width 425 height 20
click at [321, 66] on input "Kloud-12 Tote Bag" at bounding box center [527, 67] width 425 height 20
click at [320, 66] on input "Kloud-12 Tote Bag" at bounding box center [527, 67] width 425 height 20
type input "SWAG | Kloud-12 Tote Bag"
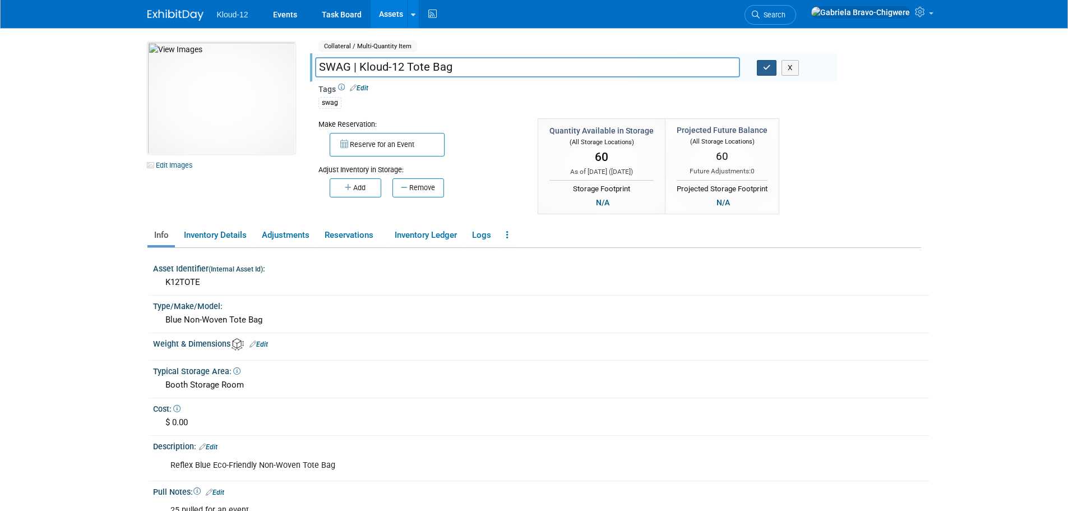
click at [764, 68] on icon "button" at bounding box center [767, 67] width 8 height 7
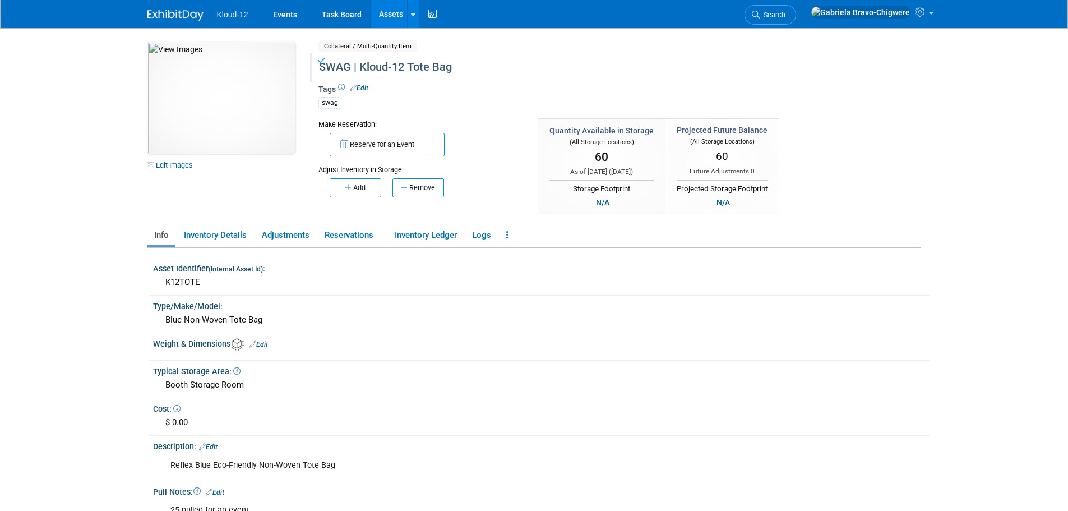
click at [383, 20] on link "Assets" at bounding box center [391, 14] width 41 height 28
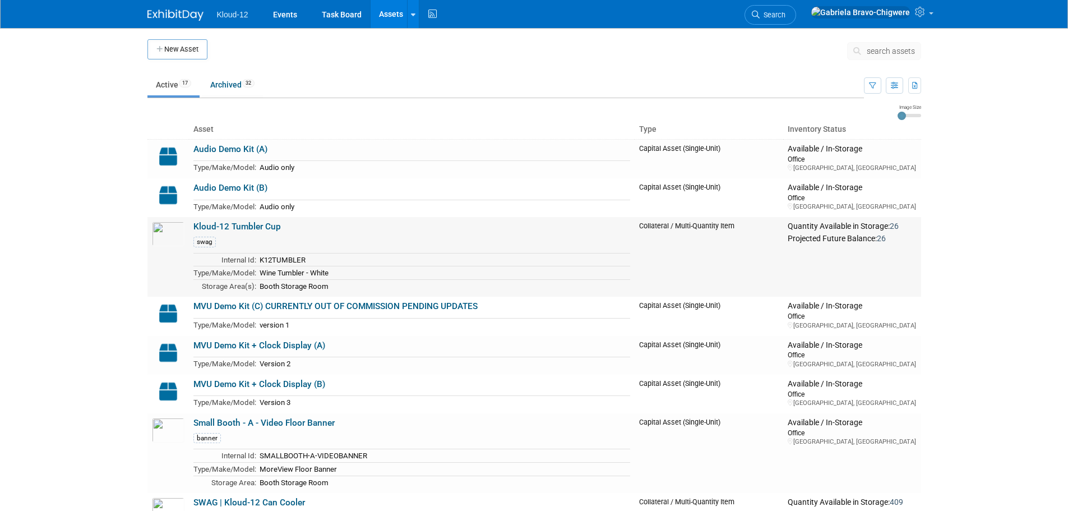
click at [197, 230] on link "Kloud-12 Tumbler Cup" at bounding box center [236, 226] width 87 height 10
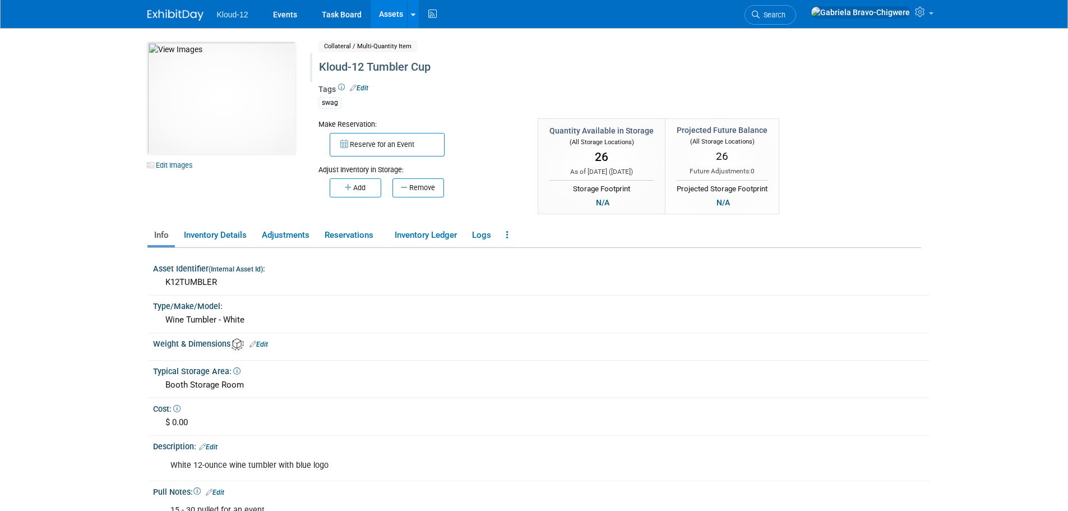
click at [321, 68] on div "Kloud-12 Tumbler Cup" at bounding box center [571, 67] width 513 height 20
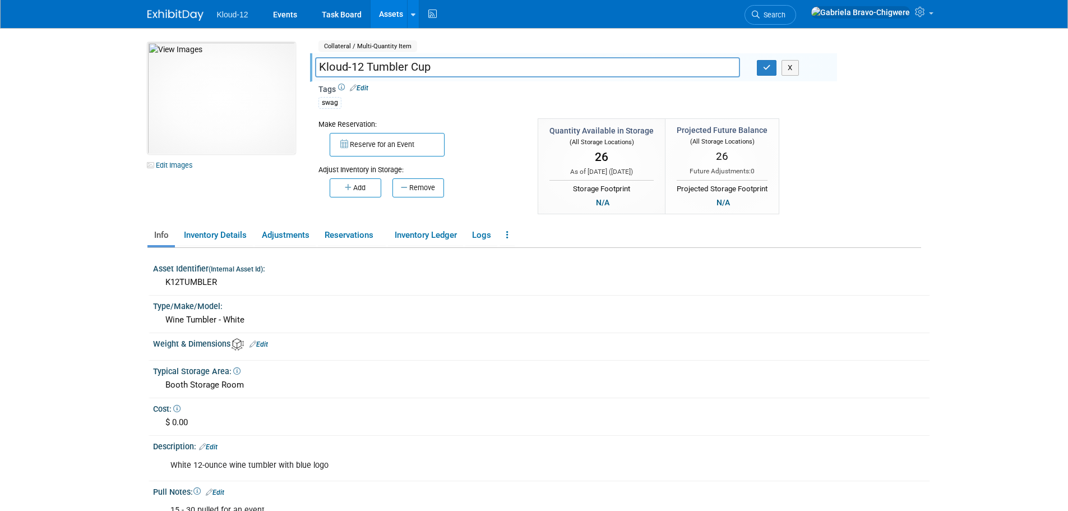
click at [321, 66] on input "Kloud-12 Tumbler Cup" at bounding box center [527, 67] width 425 height 20
type input "SWAG | Kloud-12 Tumbler Cup"
click at [767, 70] on icon "button" at bounding box center [767, 67] width 8 height 7
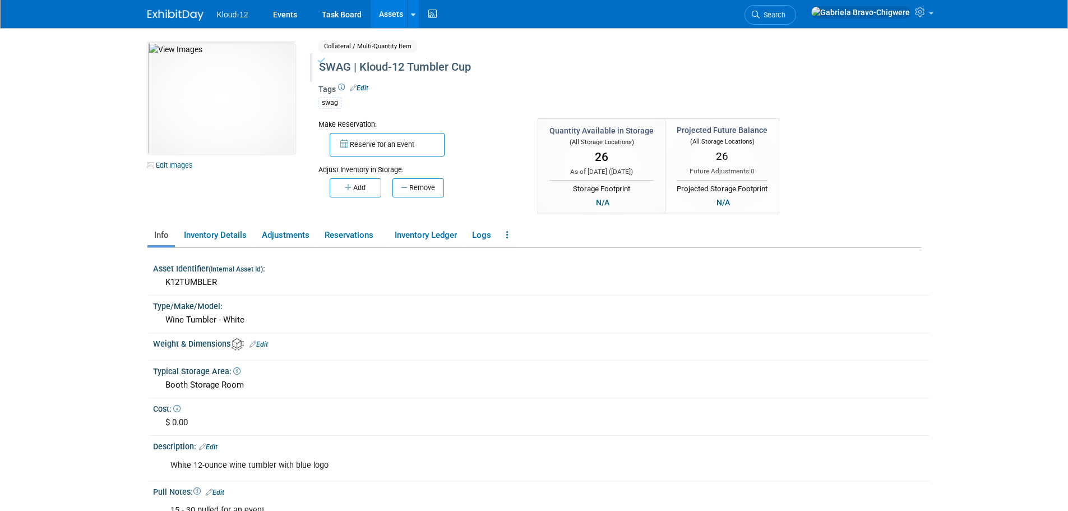
click at [389, 18] on link "Assets" at bounding box center [391, 14] width 41 height 28
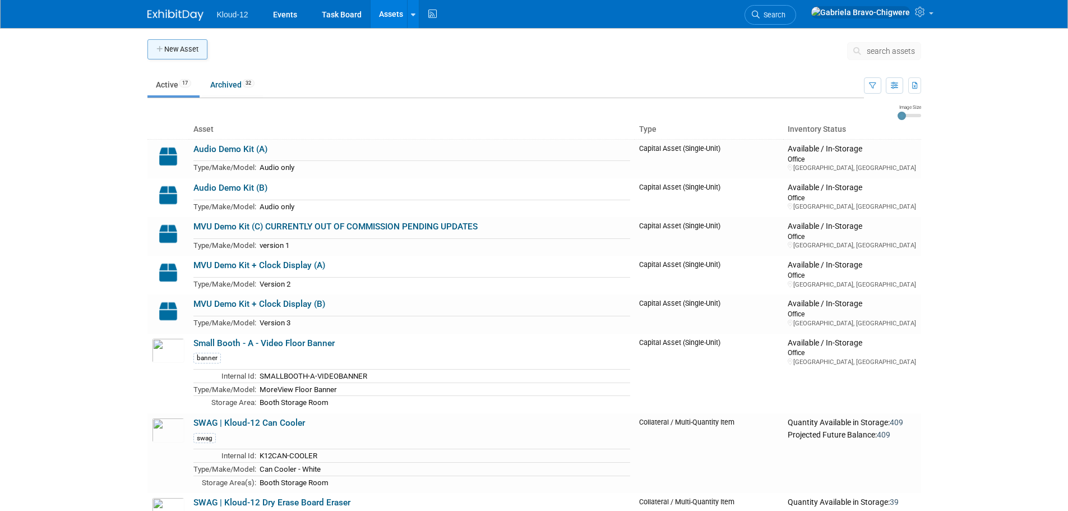
click at [196, 53] on button "New Asset" at bounding box center [177, 49] width 60 height 20
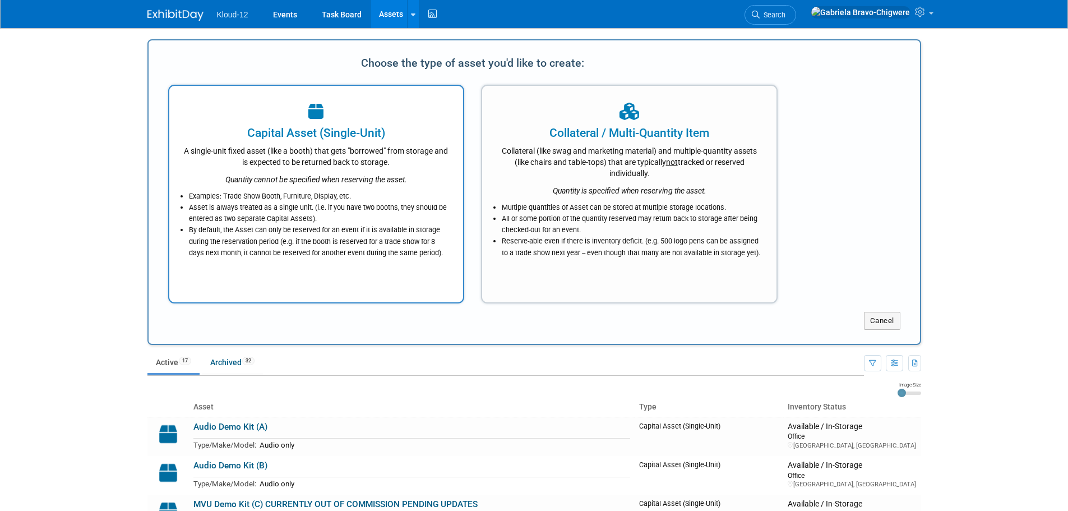
click at [326, 192] on li "Examples: Trade Show Booth, Furniture, Display, etc." at bounding box center [319, 196] width 261 height 11
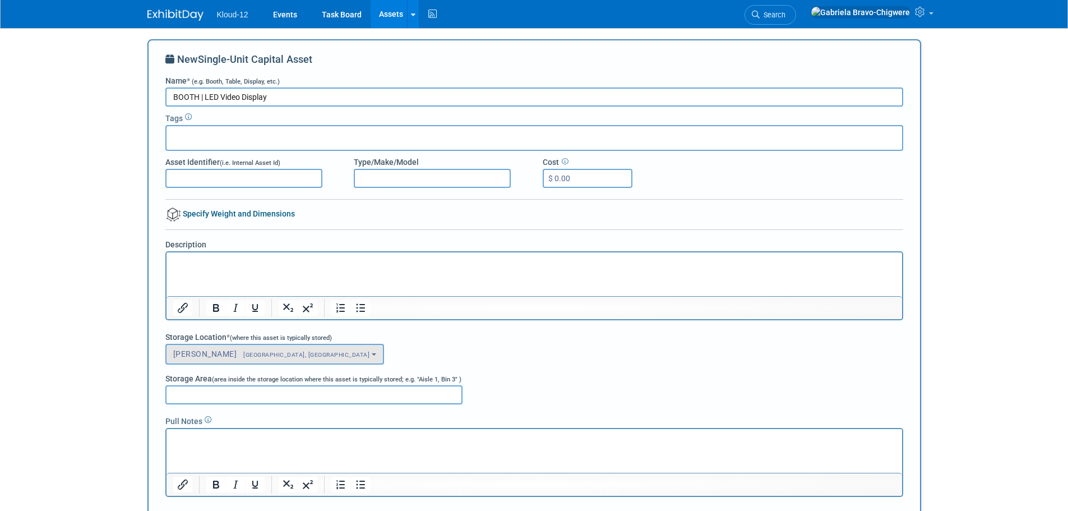
type input "BOOTH | LED Video Display"
click at [372, 354] on b "button" at bounding box center [374, 354] width 4 height 2
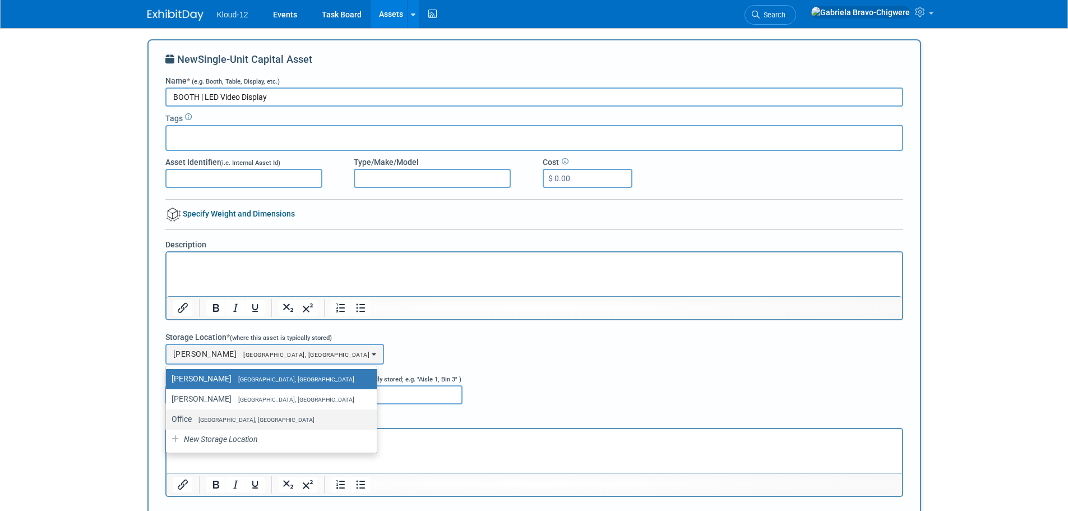
click at [217, 419] on span "[GEOGRAPHIC_DATA], [GEOGRAPHIC_DATA]" at bounding box center [253, 419] width 123 height 7
click at [168, 419] on input "Office Lawrenceville, GA" at bounding box center [163, 418] width 7 height 7
select select "11223065"
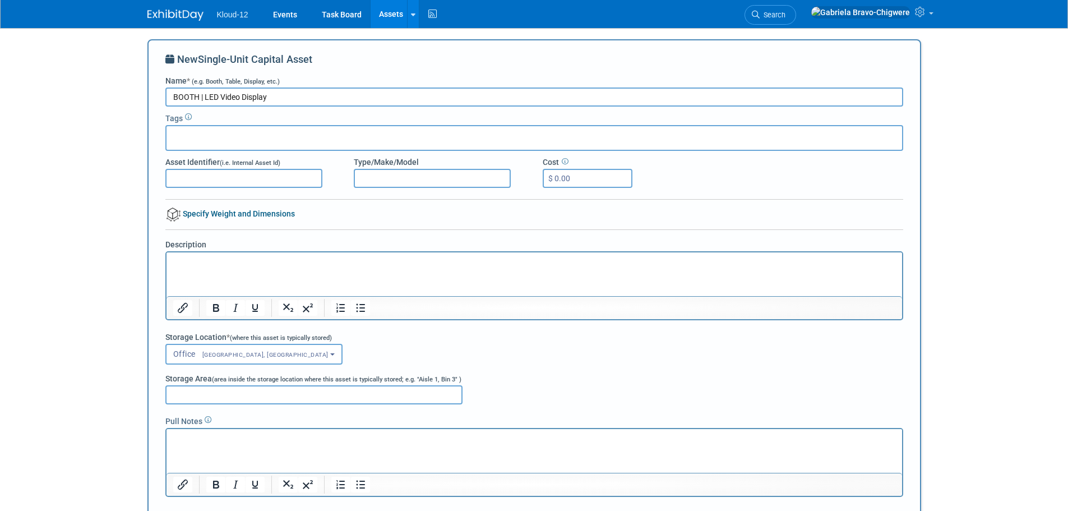
click at [210, 212] on link "Specify Weight and Dimensions" at bounding box center [229, 213] width 129 height 9
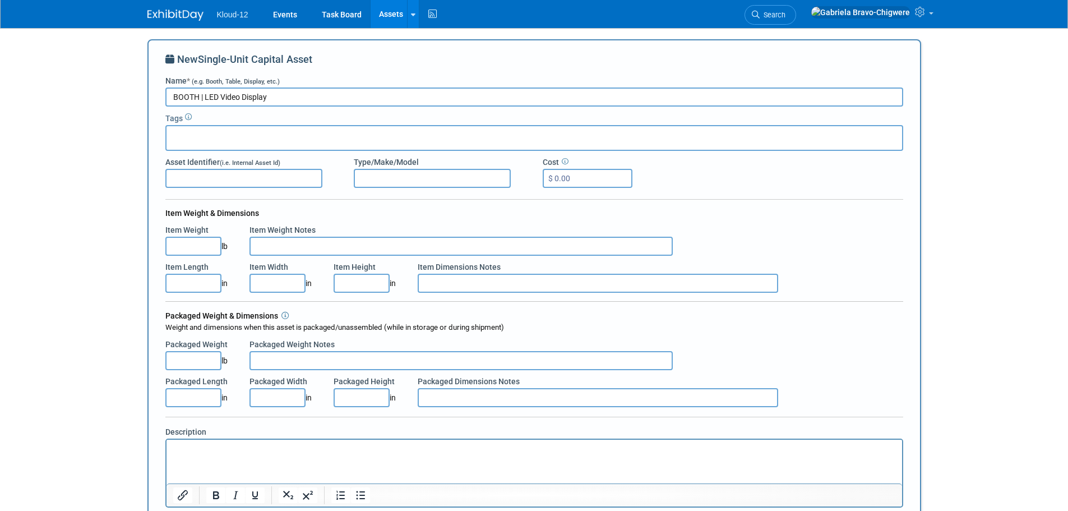
click at [188, 248] on input "Item Weight" at bounding box center [193, 246] width 56 height 19
type input "97.50"
click at [275, 246] on input "Item Weight Notes" at bounding box center [460, 246] width 423 height 19
click at [256, 248] on input "Includes banner + travel case" at bounding box center [460, 246] width 423 height 19
type input "Weight Includes banner + travel case"
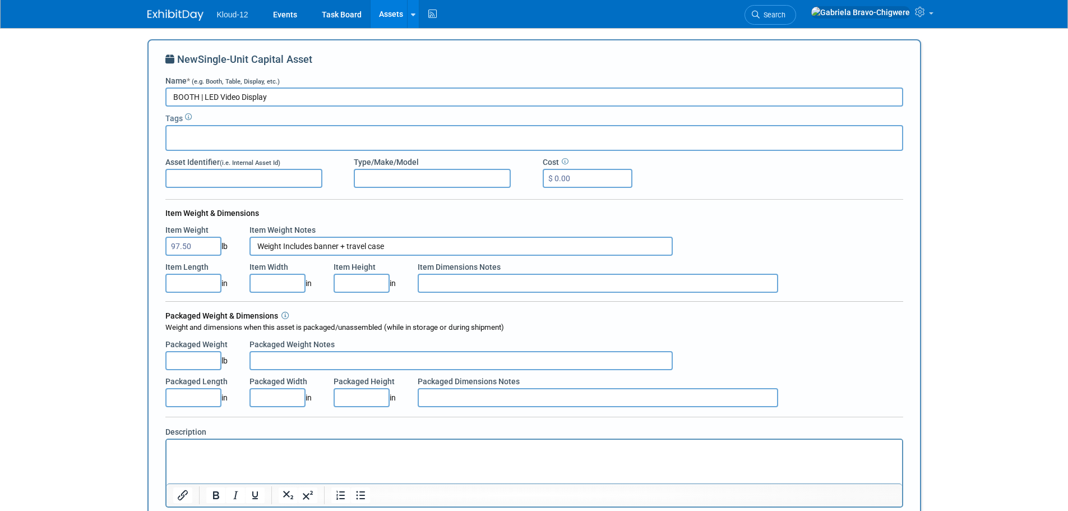
click at [196, 452] on p "Rich Text Area. Press ALT-0 for help." at bounding box center [534, 448] width 723 height 11
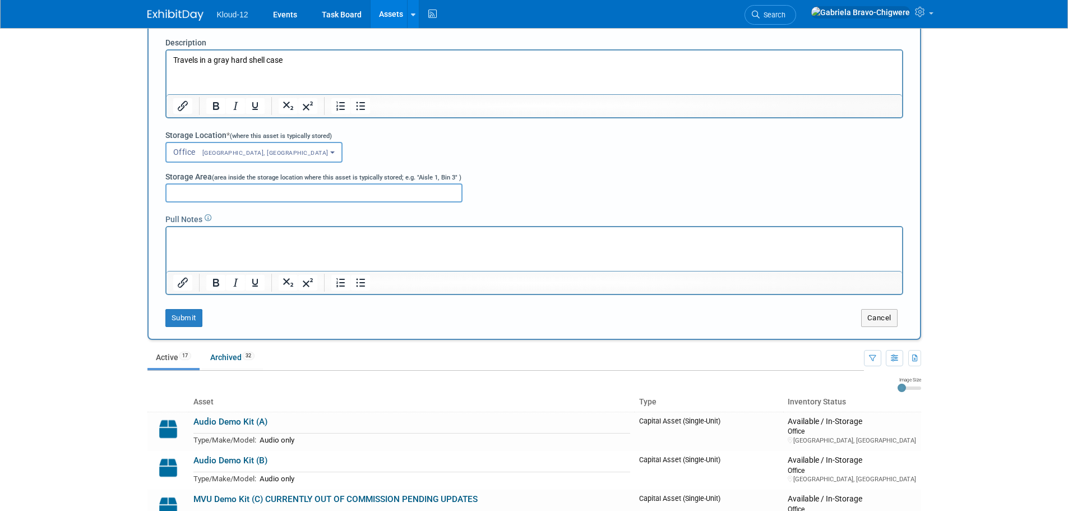
scroll to position [392, 0]
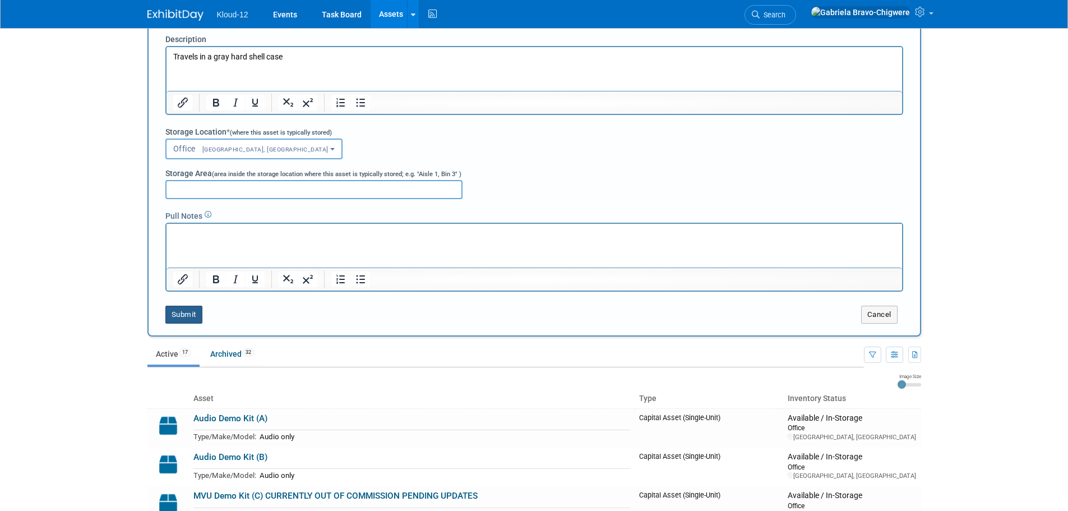
click at [188, 306] on button "Submit" at bounding box center [183, 315] width 37 height 18
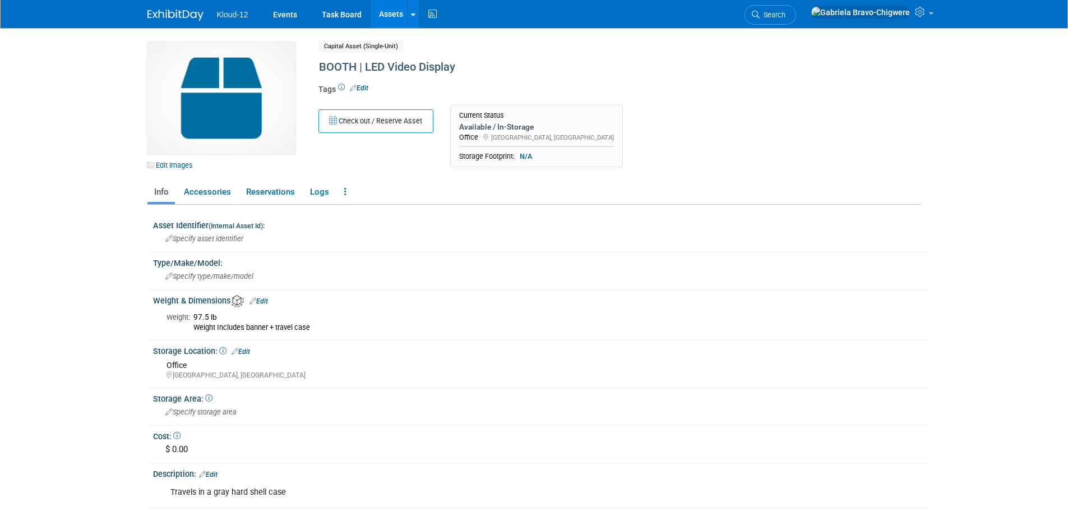
click at [231, 116] on img at bounding box center [221, 98] width 148 height 112
click at [306, 70] on div "Edit Images" at bounding box center [224, 106] width 171 height 128
click at [173, 165] on link "Edit Images" at bounding box center [172, 165] width 50 height 14
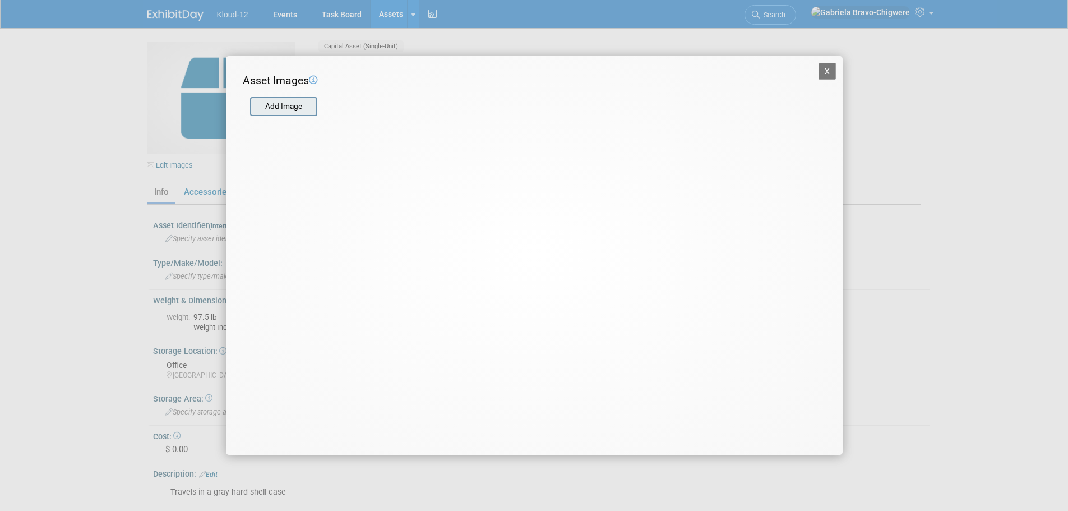
click at [281, 105] on input "file" at bounding box center [249, 106] width 133 height 17
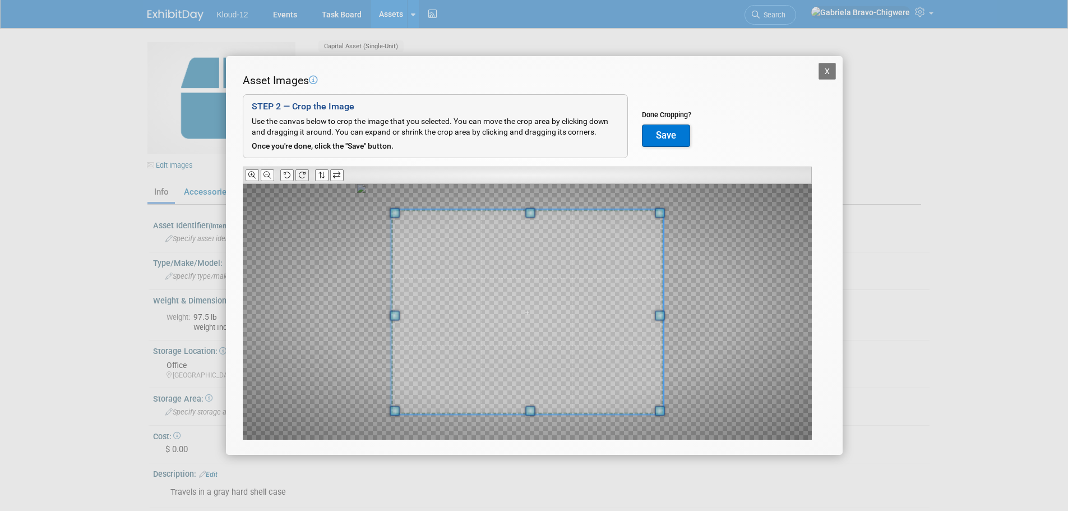
click at [298, 173] on button at bounding box center [301, 175] width 13 height 12
click at [299, 173] on icon at bounding box center [301, 175] width 7 height 7
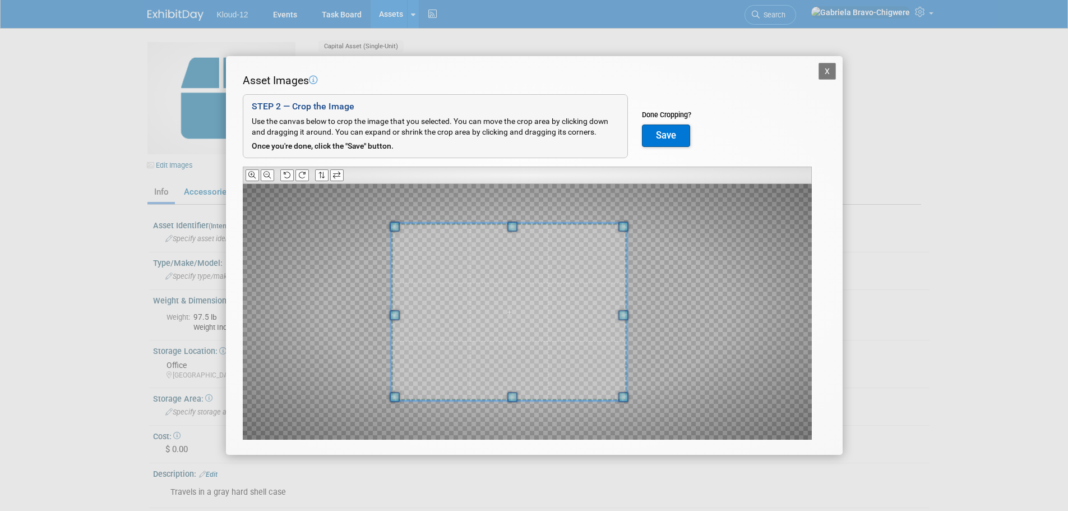
click at [623, 317] on span at bounding box center [623, 315] width 10 height 10
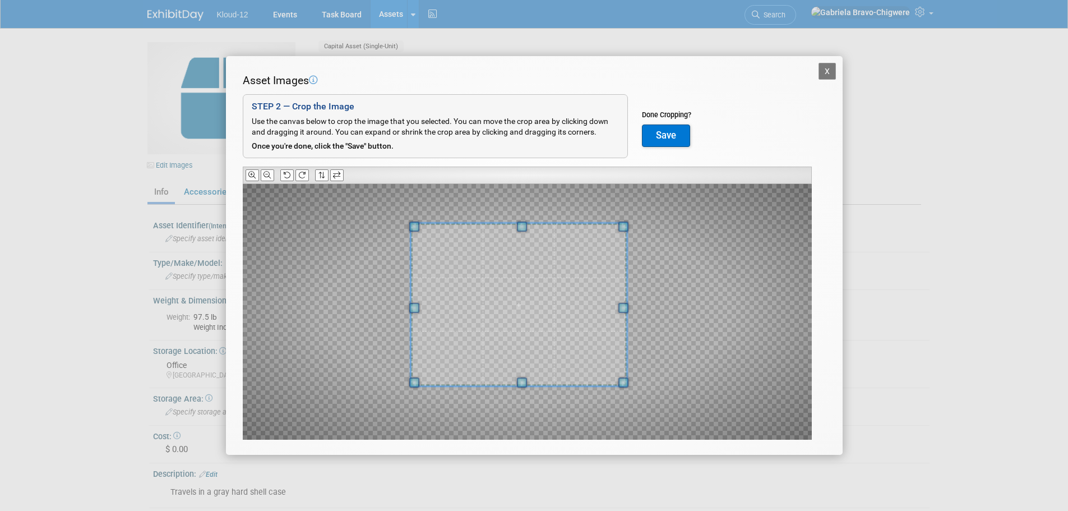
click at [415, 399] on div at bounding box center [527, 312] width 569 height 256
click at [498, 344] on span at bounding box center [518, 305] width 216 height 163
click at [665, 138] on button "Save" at bounding box center [666, 135] width 48 height 22
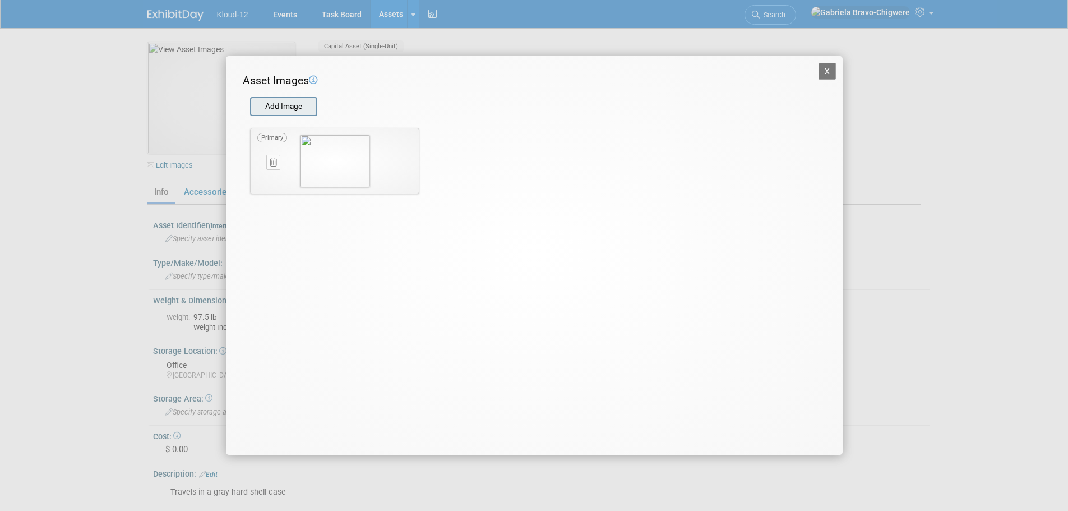
click at [289, 110] on input "file" at bounding box center [249, 106] width 133 height 17
click at [832, 74] on button "X" at bounding box center [827, 71] width 18 height 17
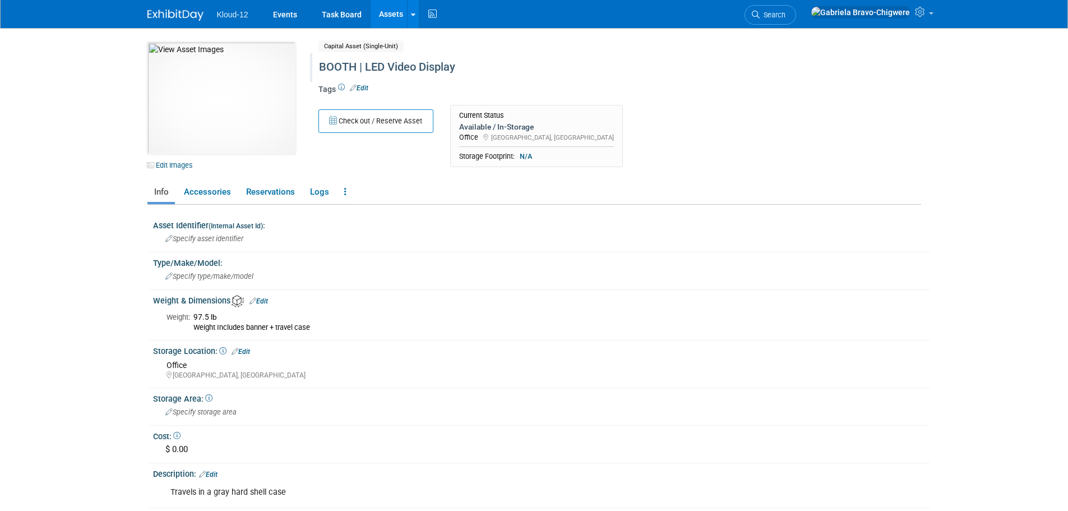
click at [414, 67] on div "BOOTH | LED Video Display" at bounding box center [571, 67] width 513 height 20
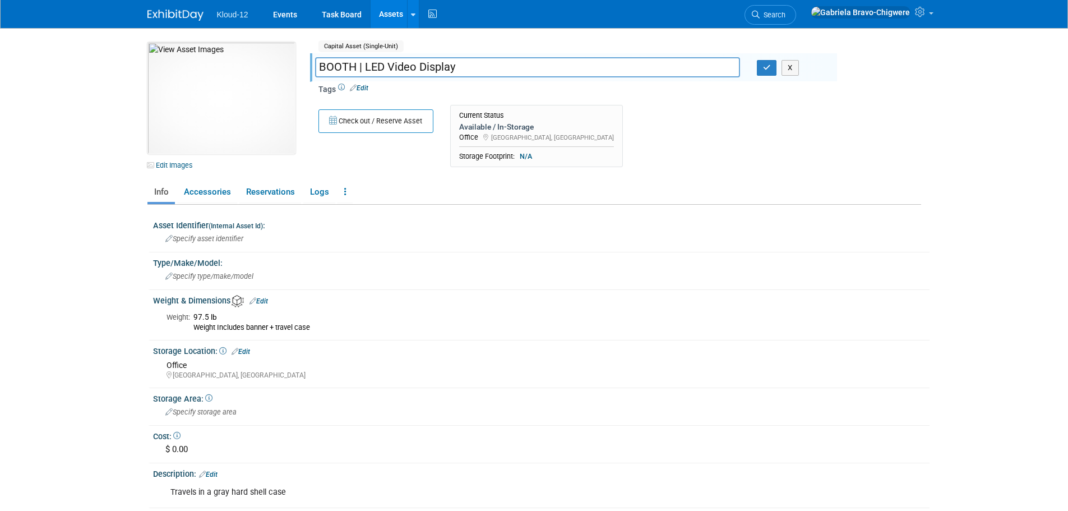
drag, startPoint x: 455, startPoint y: 65, endPoint x: 395, endPoint y: 68, distance: 60.0
click at [387, 69] on input "BOOTH | LED Video Display" at bounding box center [527, 67] width 425 height 20
type input "BOOTH | LED Display | Classroom Video"
click at [766, 67] on icon "button" at bounding box center [767, 67] width 8 height 7
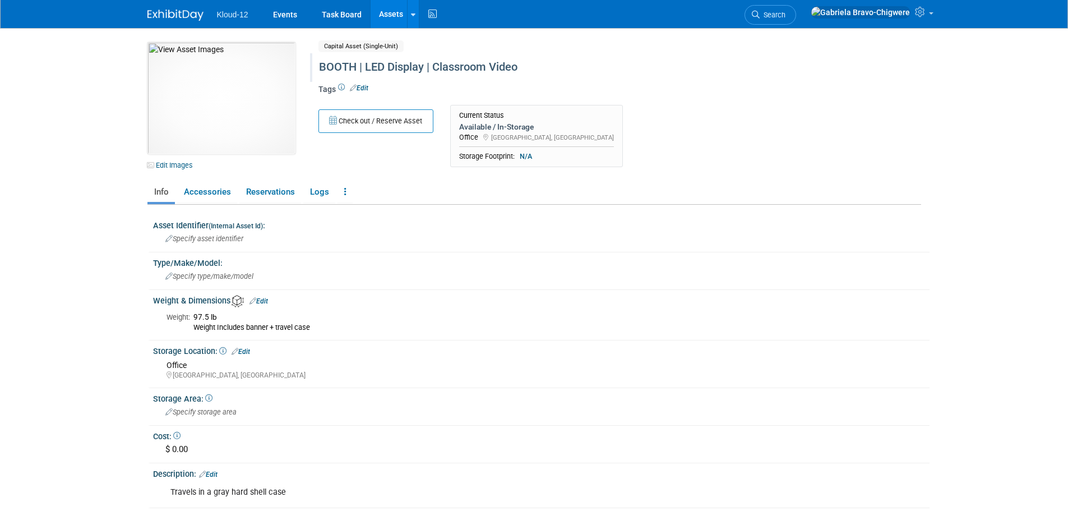
click at [378, 15] on link "Assets" at bounding box center [391, 14] width 41 height 28
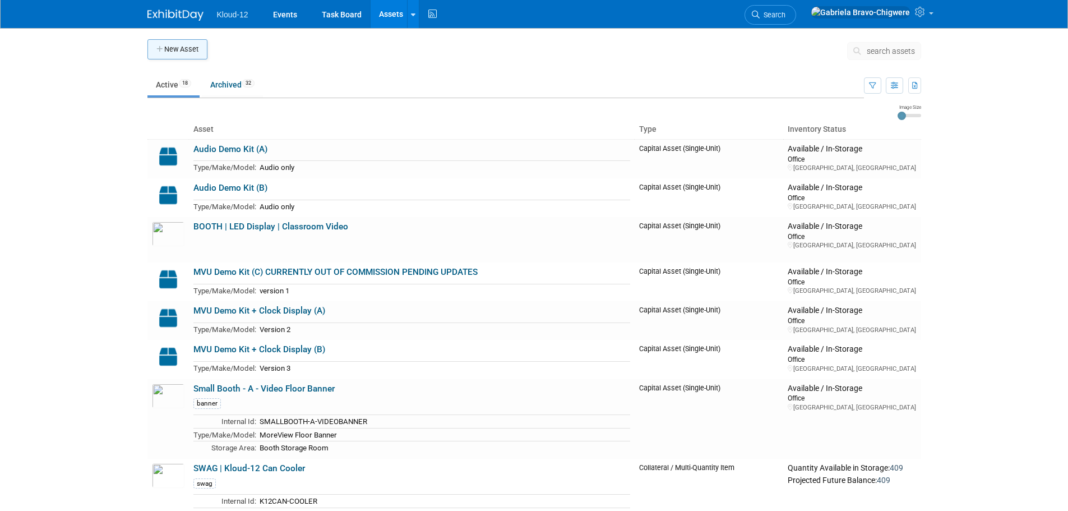
click at [190, 53] on button "New Asset" at bounding box center [177, 49] width 60 height 20
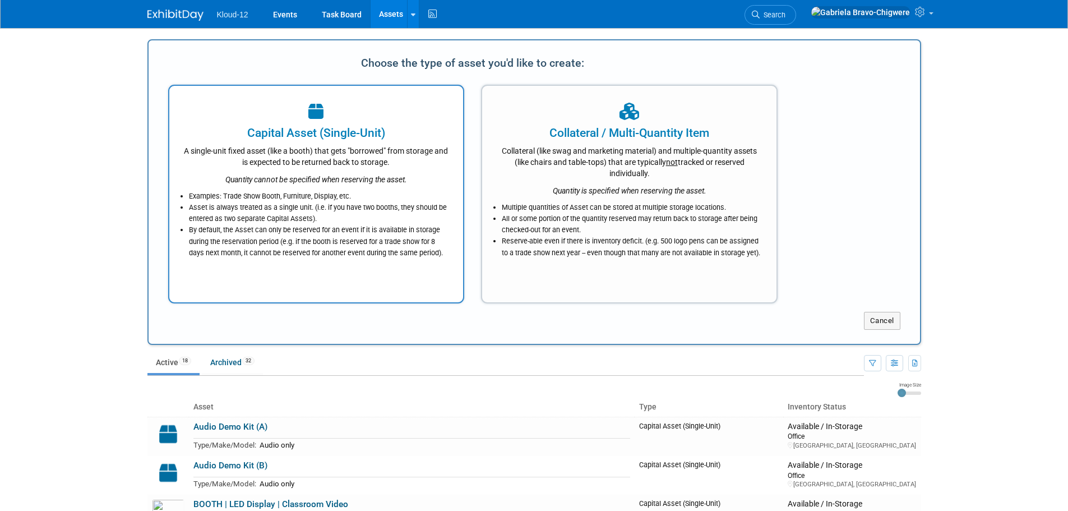
click at [365, 150] on div "A single-unit fixed asset (like a booth) that gets "borrowed" from storage and …" at bounding box center [316, 154] width 266 height 26
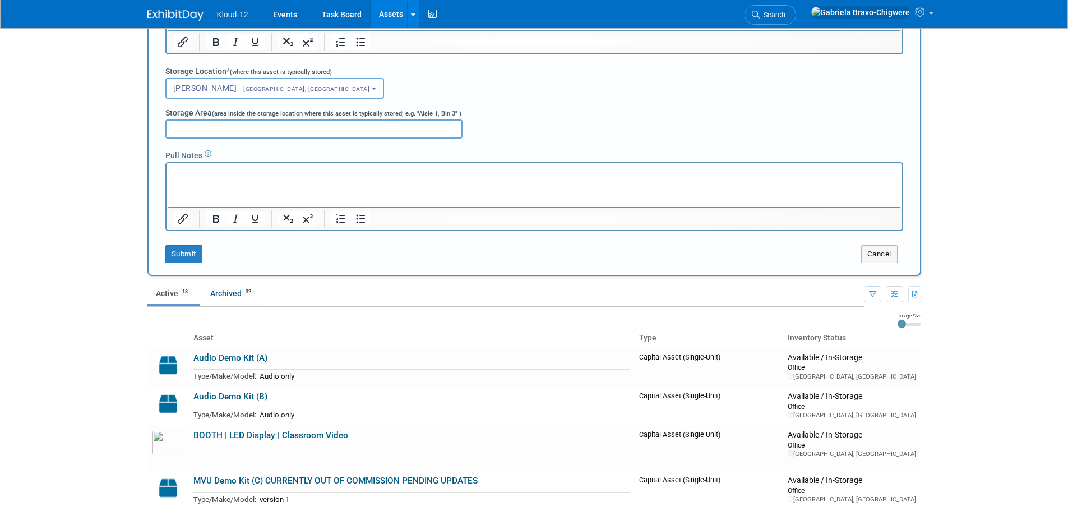
scroll to position [280, 0]
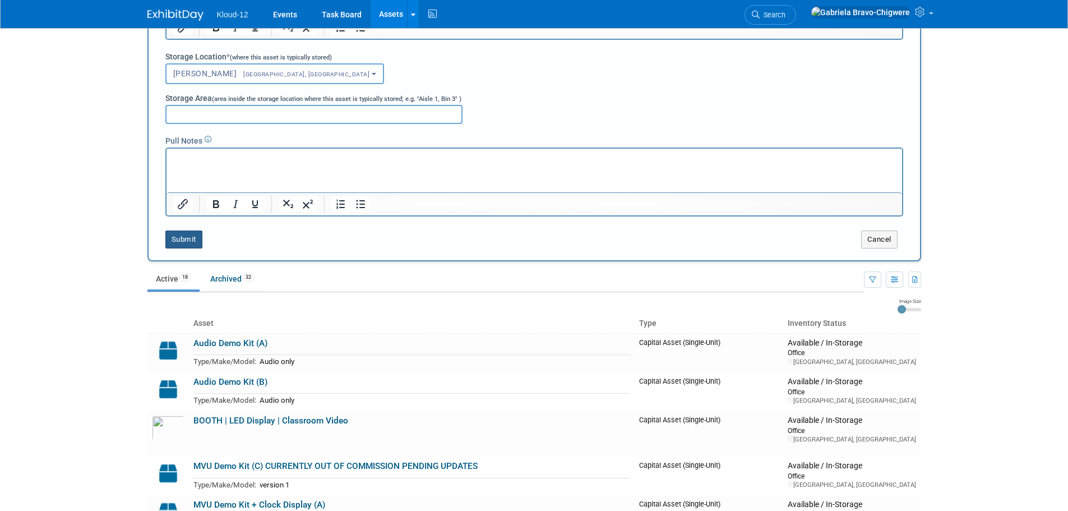
type input "BOOTH | Pop-up - advertises all products"
click at [186, 235] on button "Submit" at bounding box center [183, 239] width 37 height 18
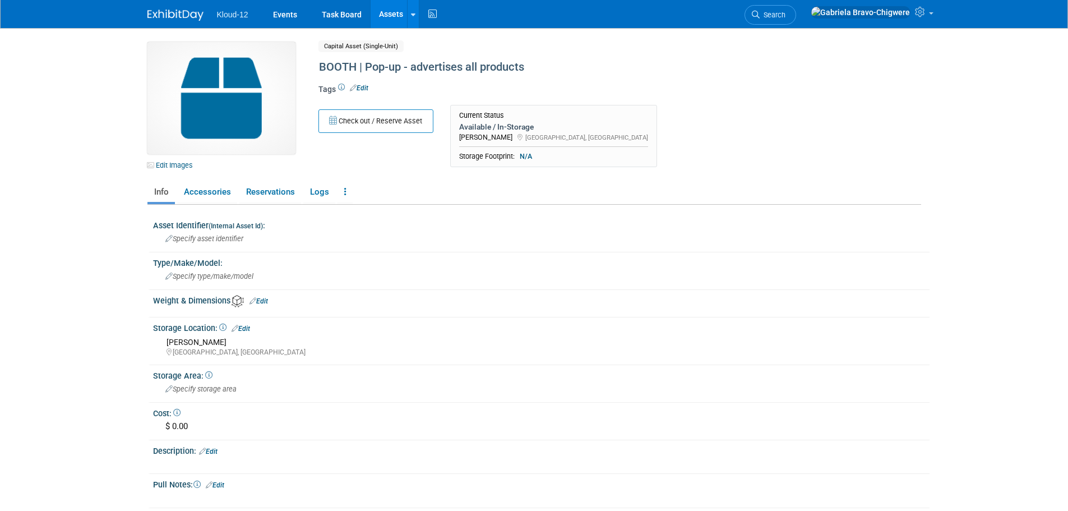
click at [386, 21] on link "Assets" at bounding box center [391, 14] width 41 height 28
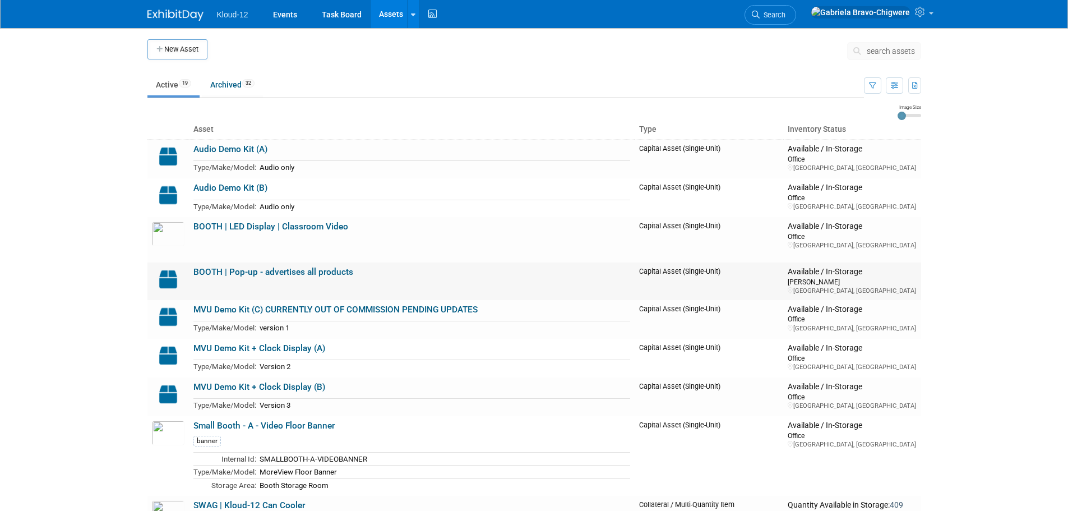
click at [268, 276] on link "BOOTH | Pop-up - advertises all products" at bounding box center [273, 272] width 160 height 10
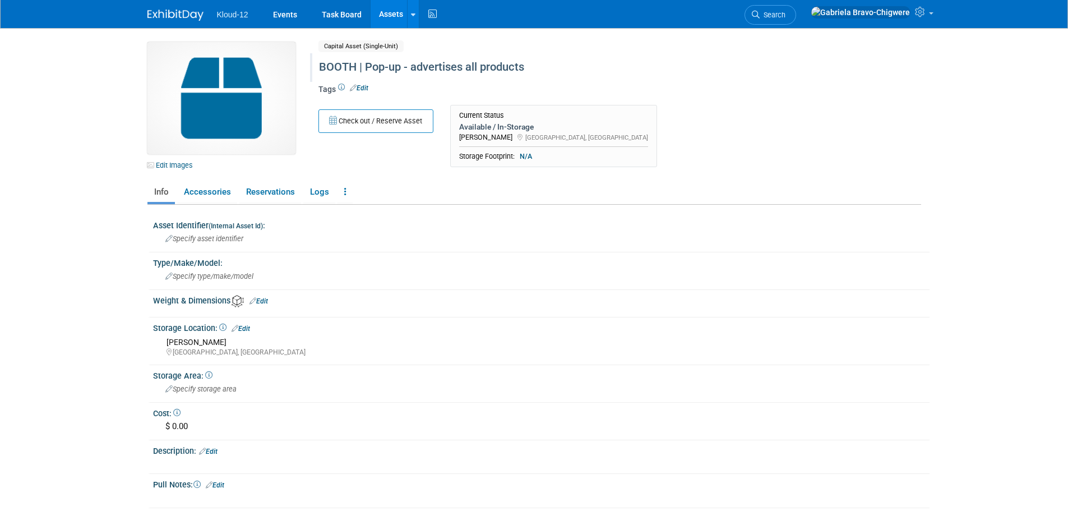
click at [407, 72] on div "BOOTH | Pop-up - advertises all products" at bounding box center [571, 67] width 513 height 20
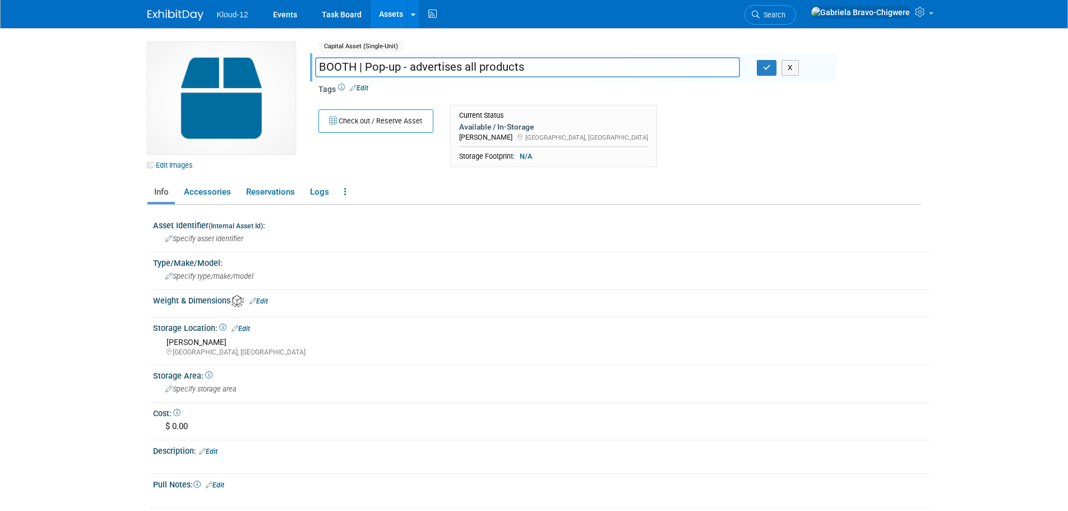
click at [406, 67] on input "BOOTH | Pop-up - advertises all products" at bounding box center [527, 67] width 425 height 20
type input "BOOTH | Pop-up | advertises all products"
click at [761, 66] on button "button" at bounding box center [767, 68] width 20 height 16
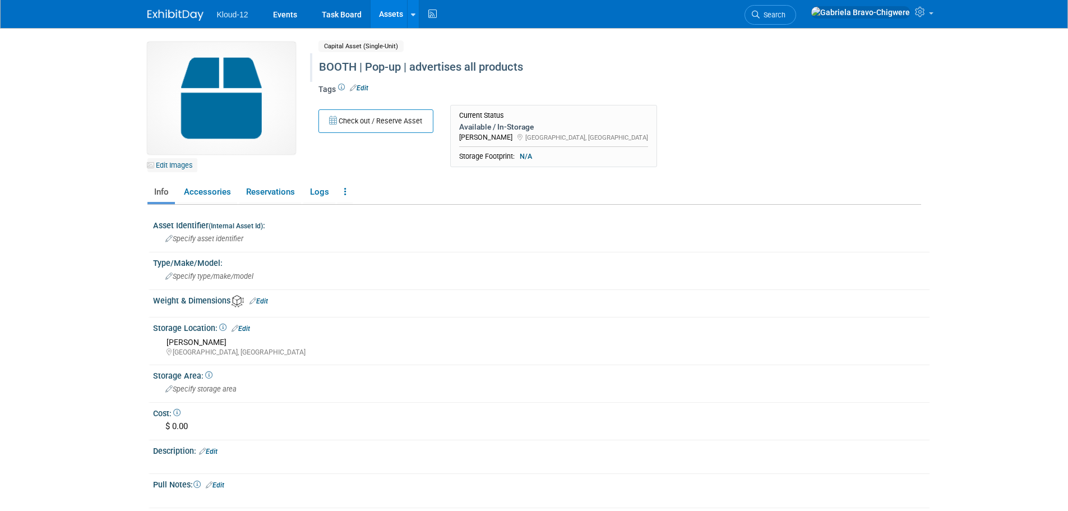
click at [154, 160] on link "Edit Images" at bounding box center [172, 165] width 50 height 14
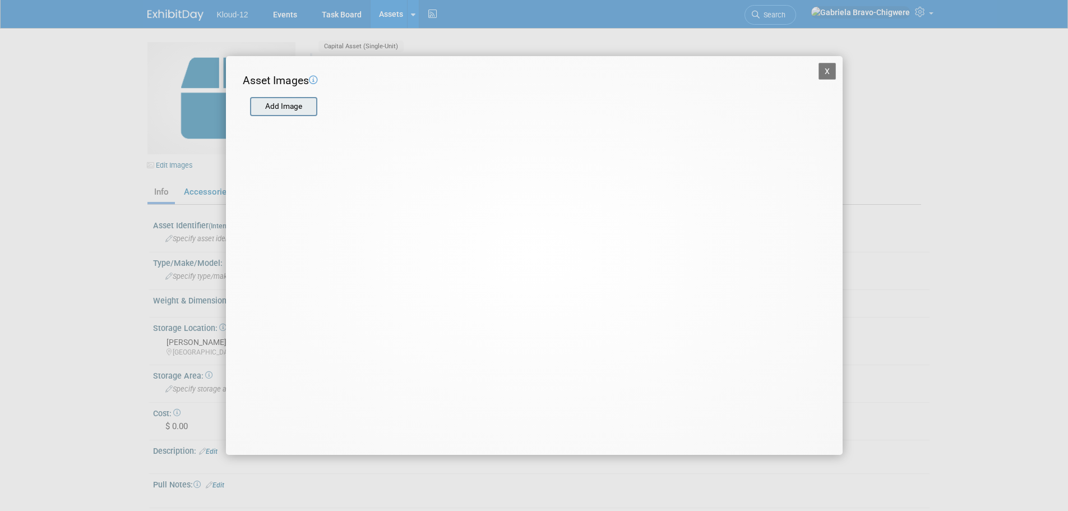
click at [296, 112] on input "file" at bounding box center [249, 106] width 133 height 17
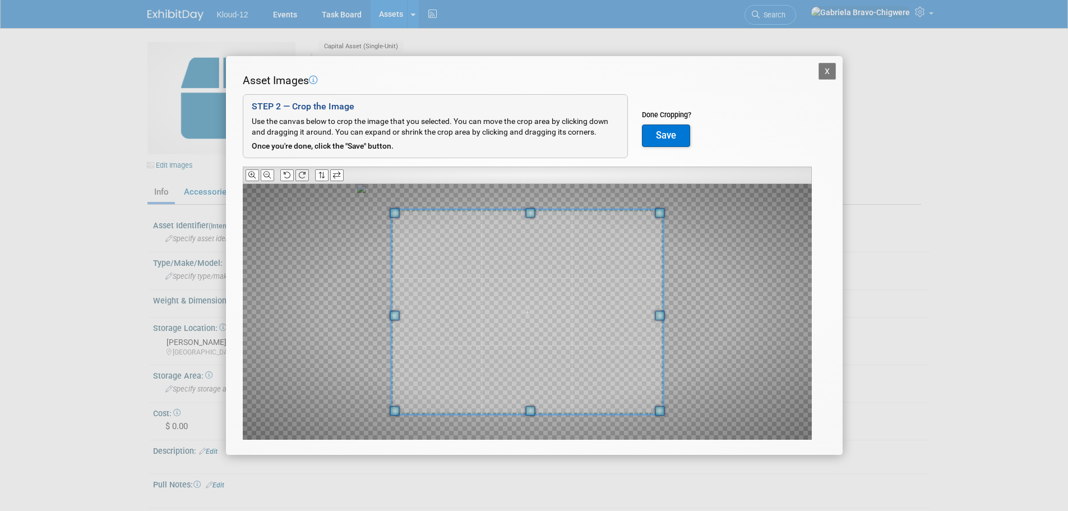
click at [297, 175] on button at bounding box center [301, 175] width 13 height 12
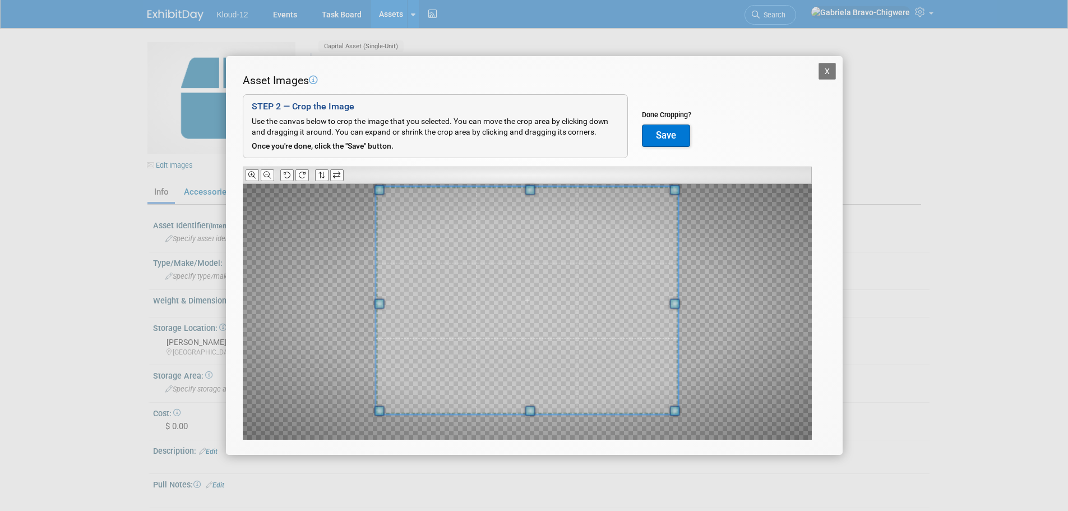
click at [530, 189] on span at bounding box center [530, 190] width 10 height 10
click at [821, 73] on button "X" at bounding box center [827, 71] width 18 height 17
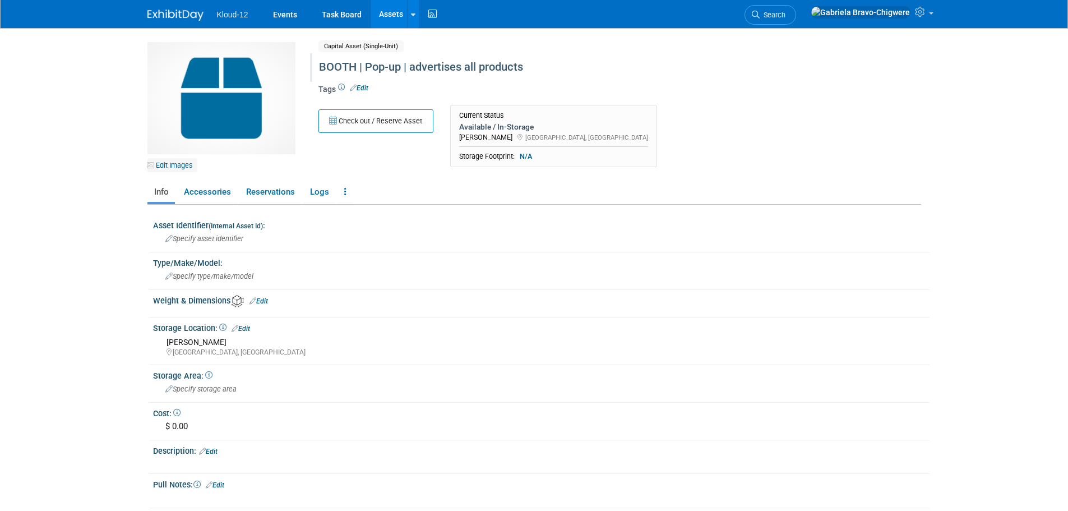
click at [185, 165] on link "Edit Images" at bounding box center [172, 165] width 50 height 14
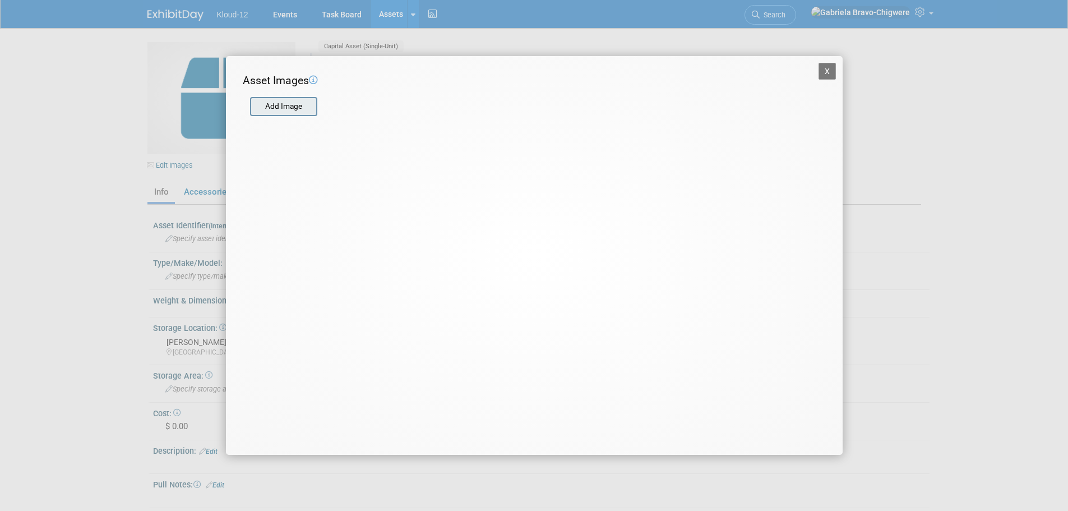
click at [283, 111] on input "file" at bounding box center [249, 106] width 133 height 17
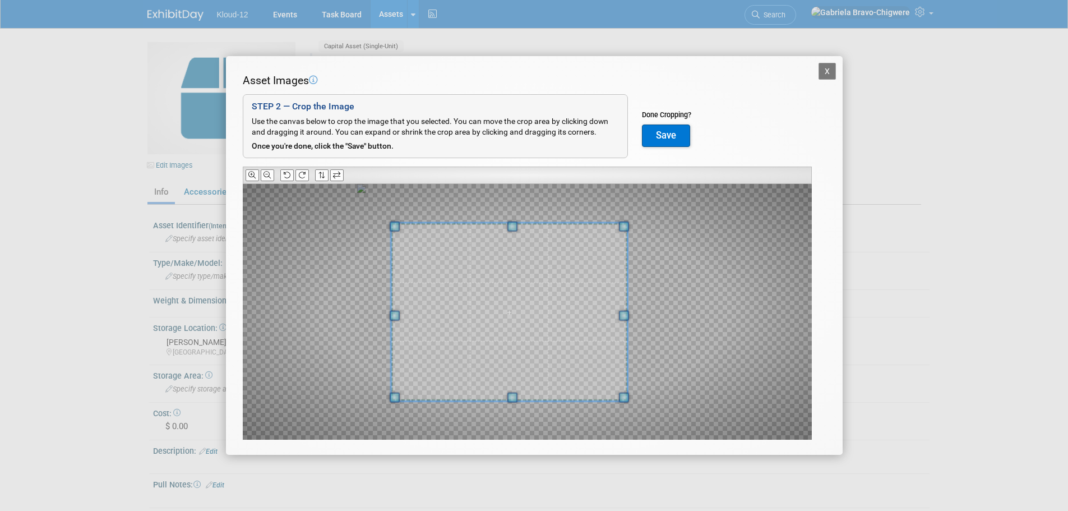
click at [627, 320] on div at bounding box center [509, 312] width 236 height 178
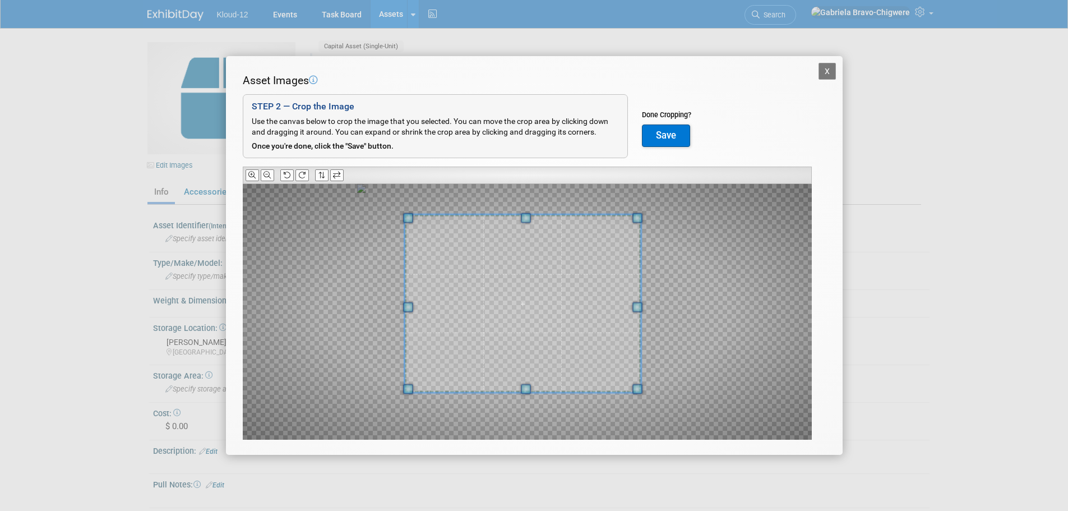
click at [581, 299] on span at bounding box center [522, 304] width 236 height 178
click at [268, 175] on icon at bounding box center [266, 175] width 7 height 7
click at [556, 362] on span at bounding box center [526, 310] width 236 height 178
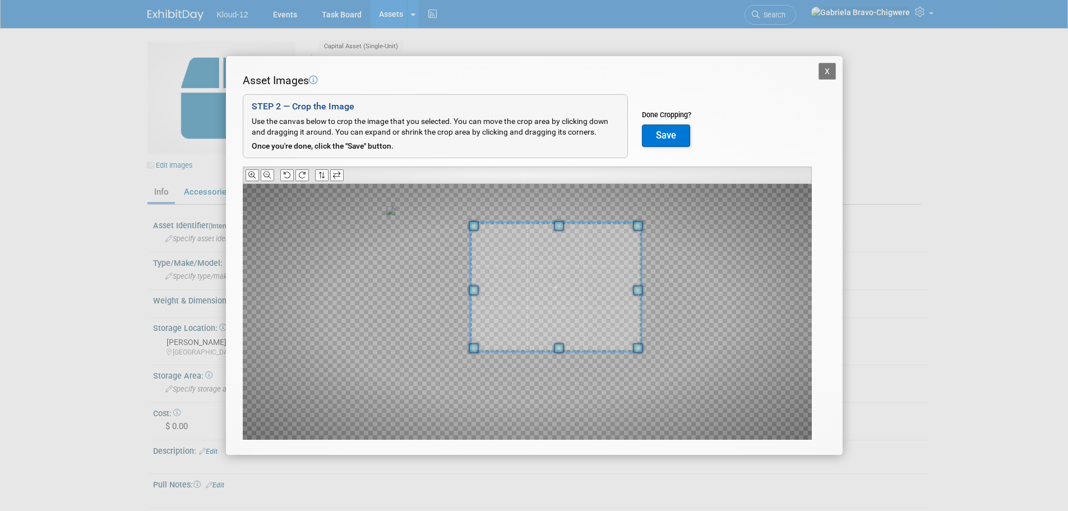
click at [470, 369] on div at bounding box center [527, 312] width 569 height 256
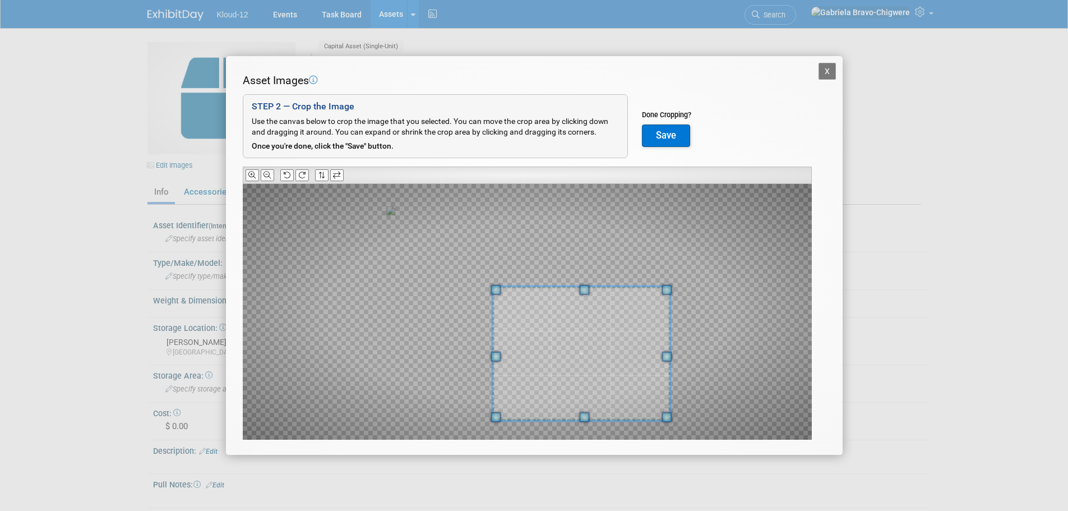
click at [558, 354] on div at bounding box center [527, 312] width 569 height 256
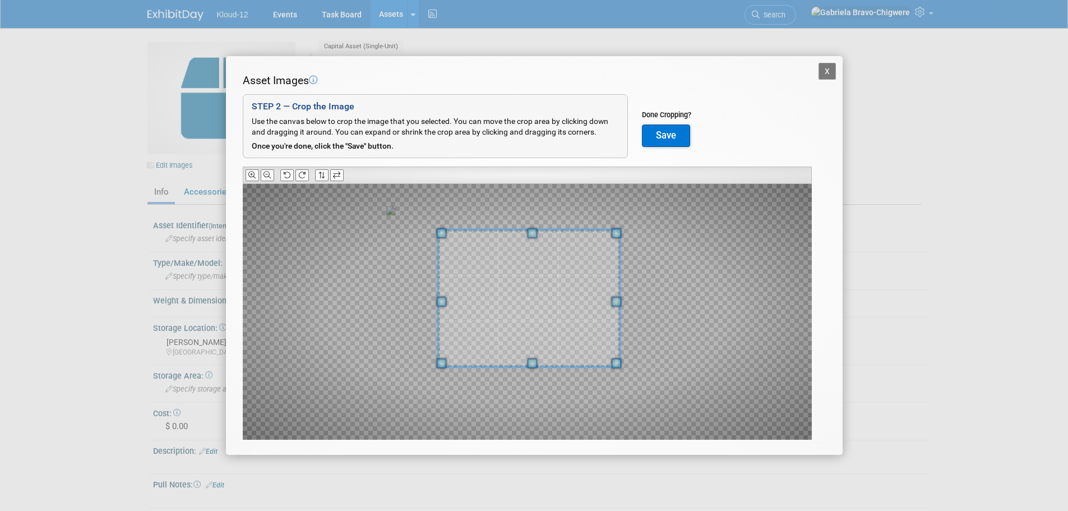
click at [544, 284] on span at bounding box center [529, 298] width 182 height 137
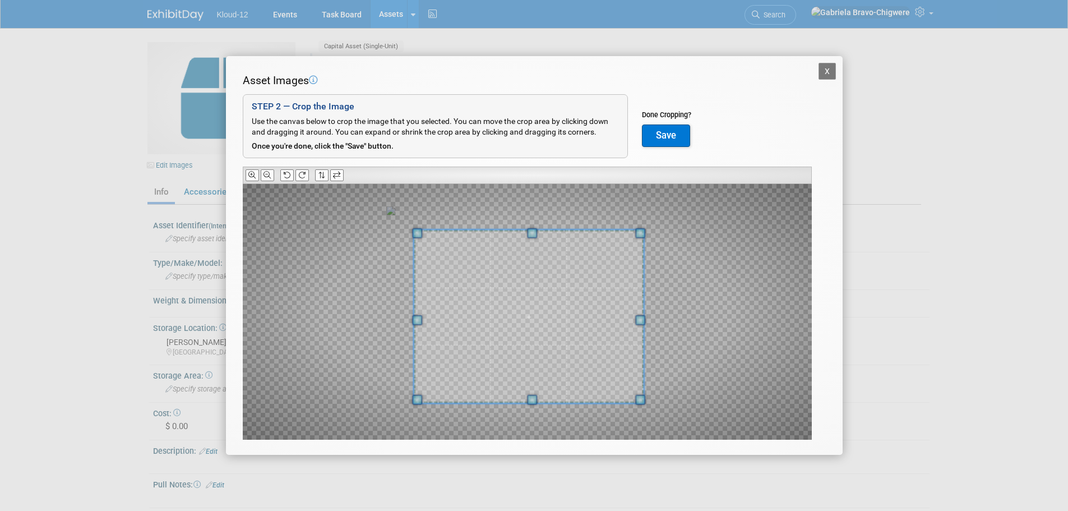
click at [538, 400] on div at bounding box center [529, 316] width 230 height 173
click at [419, 322] on span at bounding box center [418, 319] width 10 height 10
click at [821, 71] on button "X" at bounding box center [827, 71] width 18 height 17
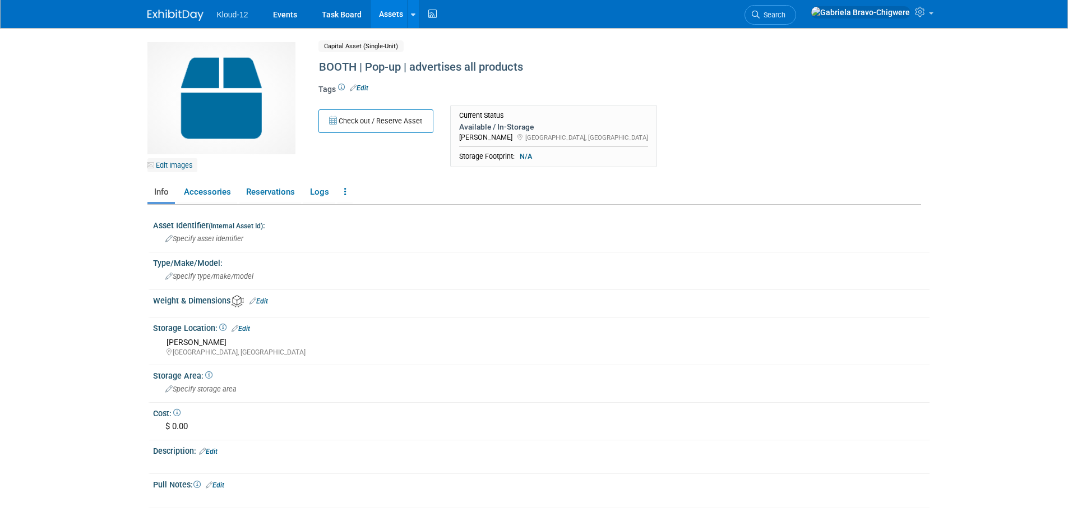
click at [179, 164] on link "Edit Images" at bounding box center [172, 165] width 50 height 14
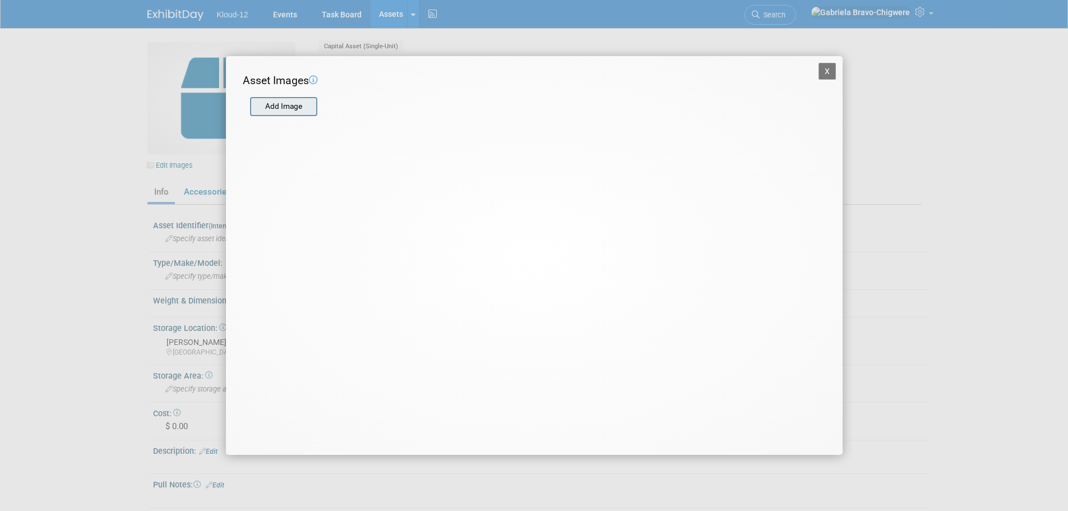
click at [287, 99] on input "file" at bounding box center [249, 106] width 133 height 17
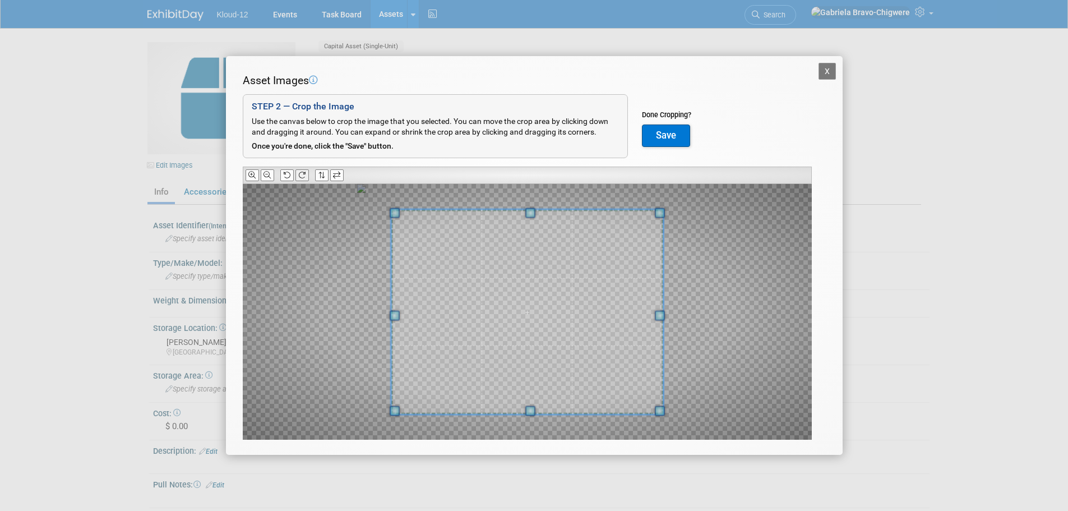
click at [300, 177] on icon at bounding box center [301, 175] width 7 height 7
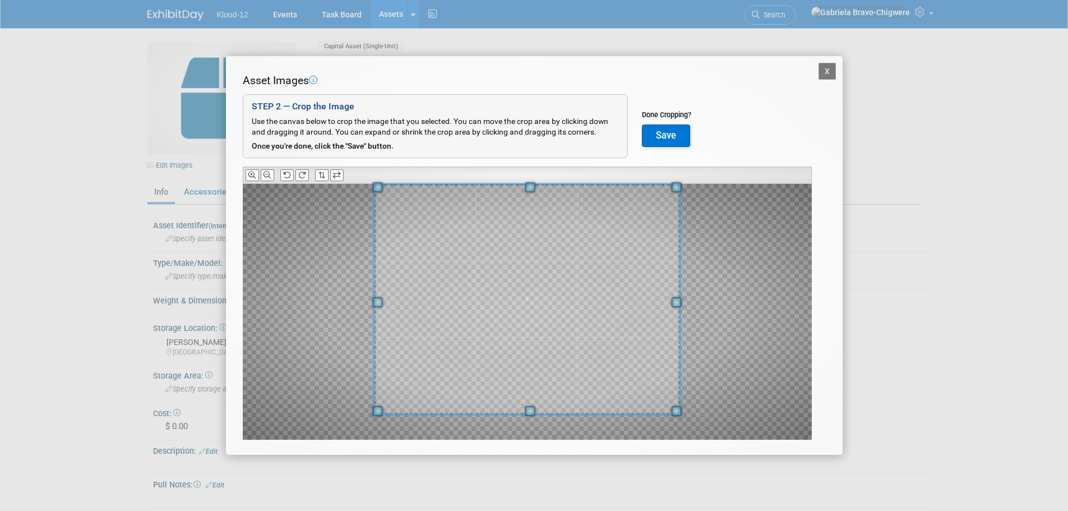
click at [535, 184] on div at bounding box center [527, 299] width 306 height 230
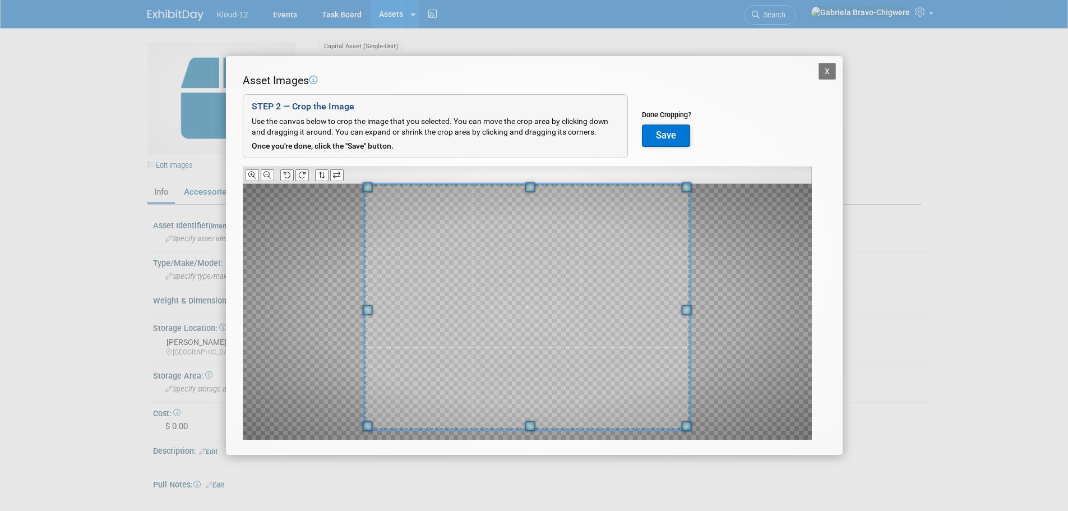
click at [533, 428] on span at bounding box center [530, 426] width 10 height 10
click at [271, 179] on icon at bounding box center [266, 175] width 7 height 7
click at [267, 175] on icon at bounding box center [266, 175] width 7 height 7
click at [255, 174] on icon at bounding box center [251, 175] width 7 height 7
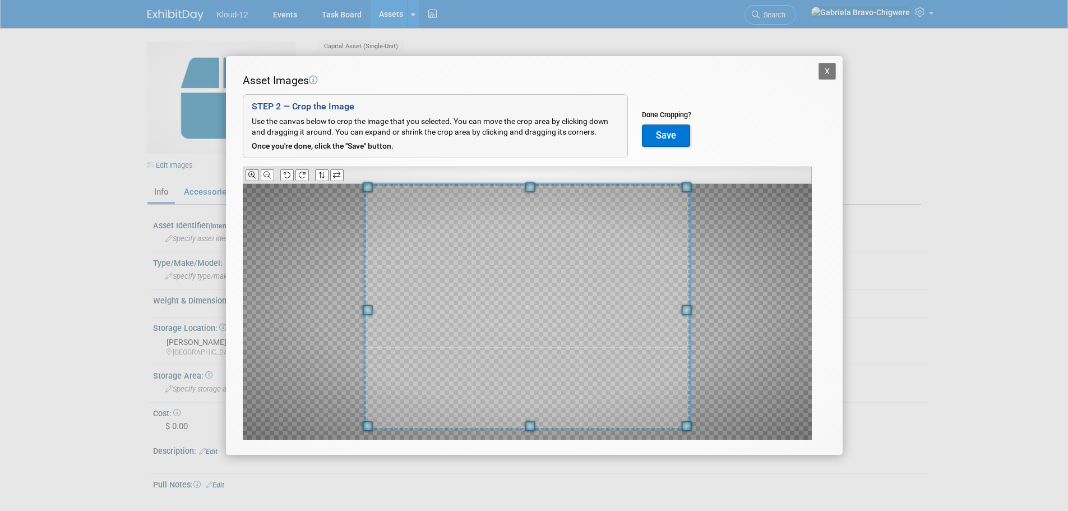
click at [255, 174] on icon at bounding box center [251, 175] width 7 height 7
click at [557, 229] on span at bounding box center [527, 306] width 326 height 245
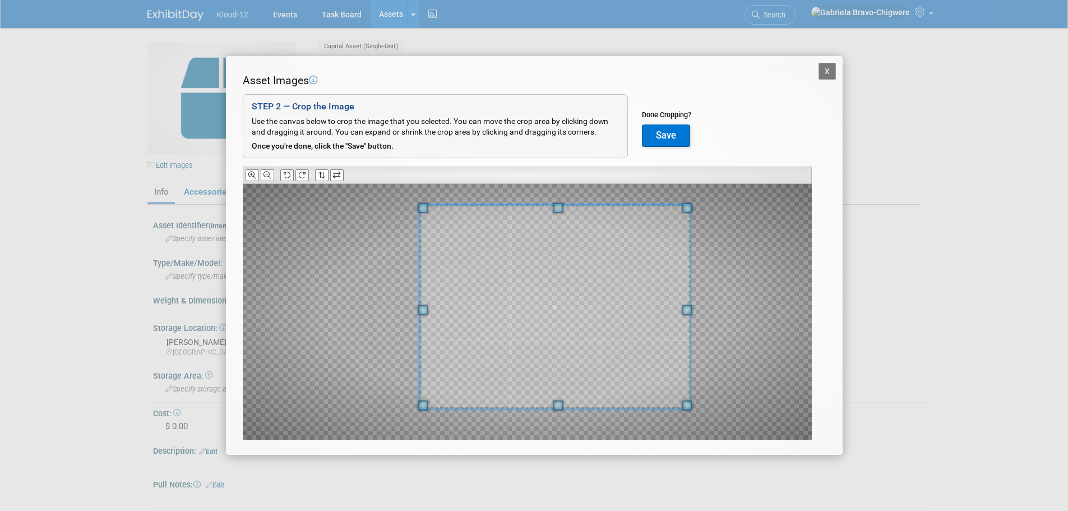
click at [425, 303] on div at bounding box center [554, 307] width 271 height 204
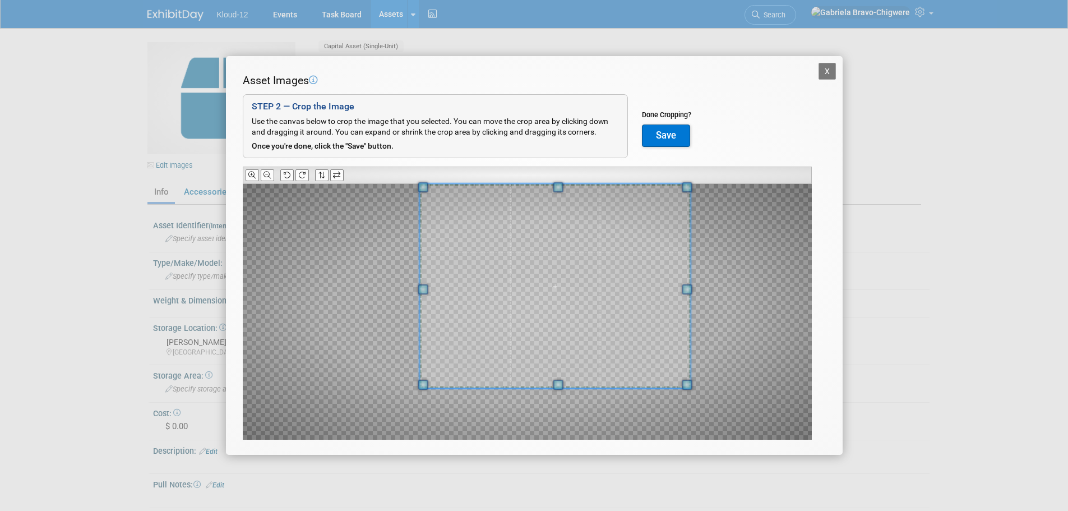
click at [571, 272] on span at bounding box center [554, 286] width 271 height 204
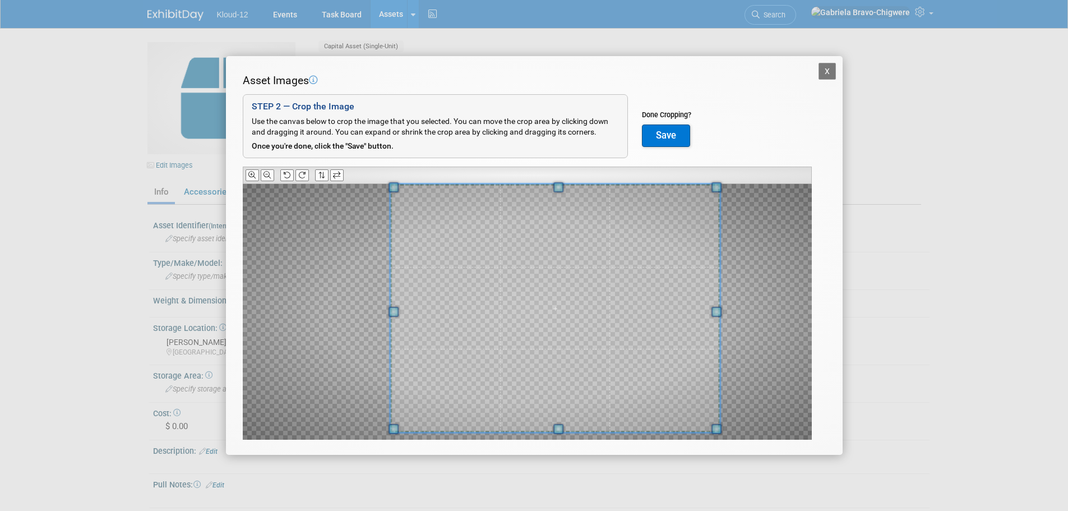
click at [579, 432] on div at bounding box center [555, 308] width 330 height 248
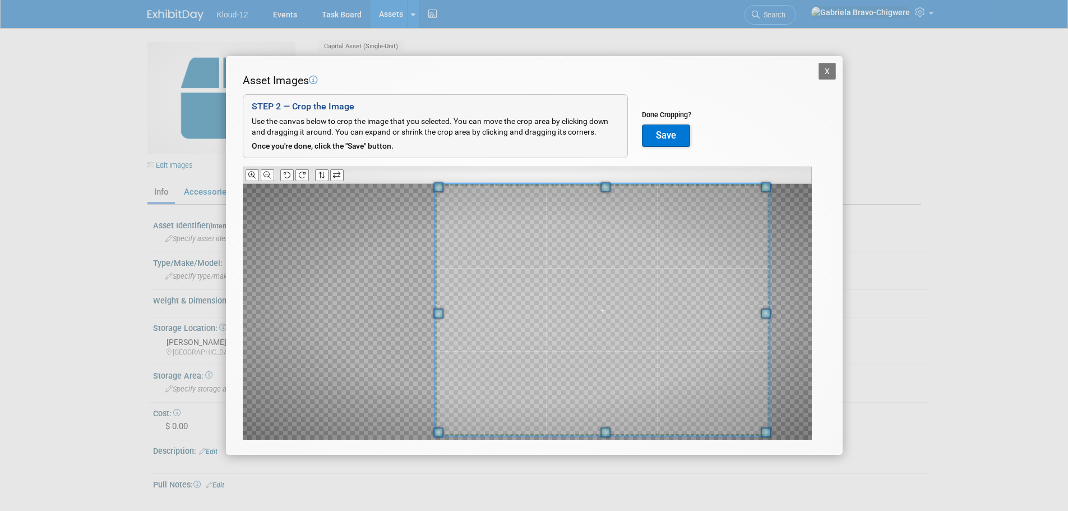
click at [612, 381] on span at bounding box center [602, 310] width 335 height 252
click at [661, 133] on button "Save" at bounding box center [666, 135] width 48 height 22
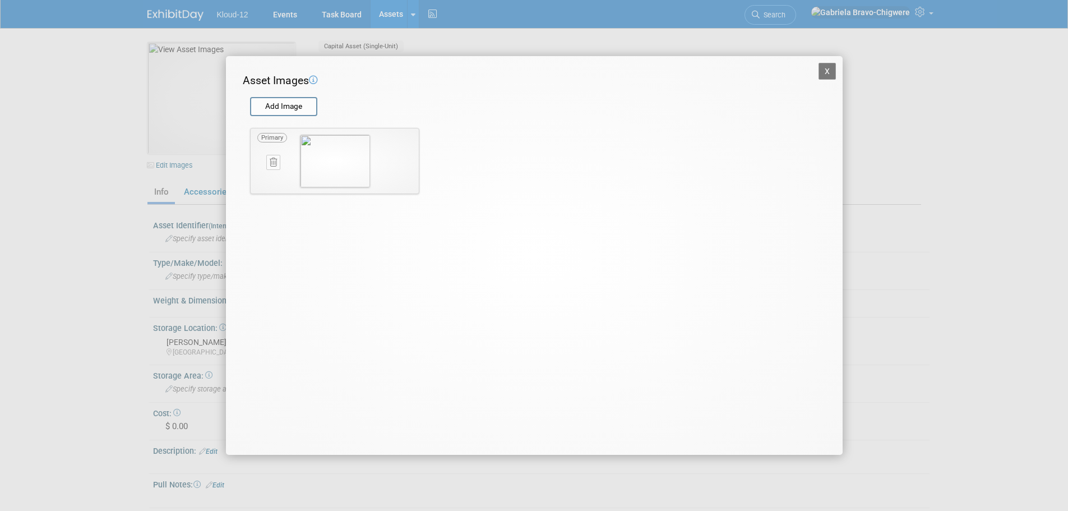
click at [823, 73] on button "X" at bounding box center [827, 71] width 18 height 17
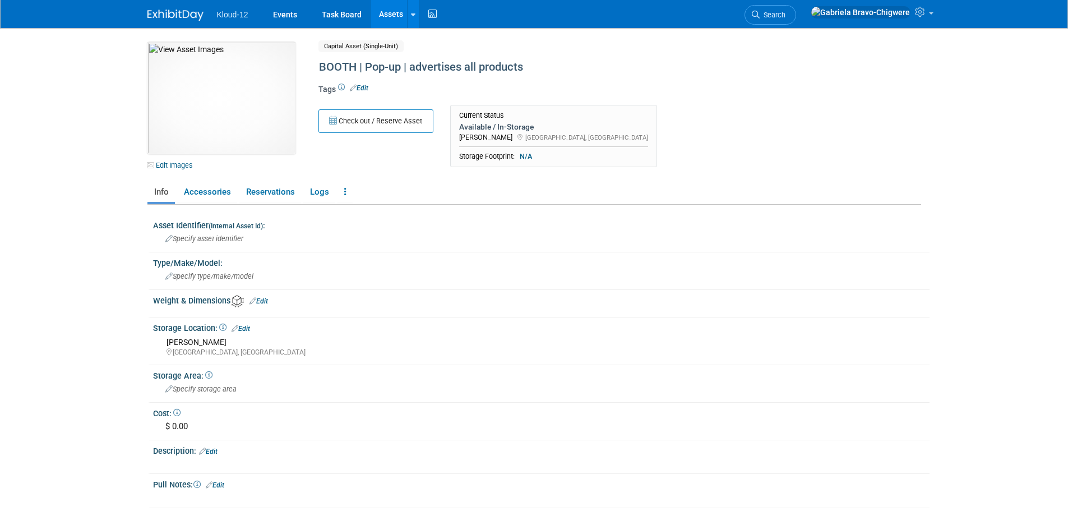
click at [502, 118] on div "Current Status" at bounding box center [553, 115] width 189 height 9
click at [240, 326] on link "Edit" at bounding box center [241, 329] width 18 height 8
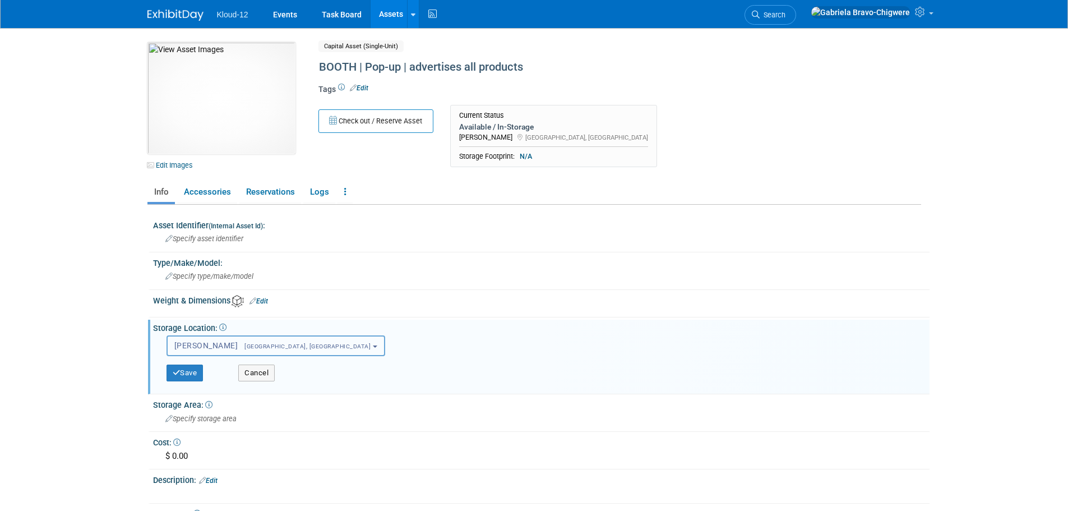
click at [238, 344] on span "Louisville, CO" at bounding box center [304, 346] width 133 height 7
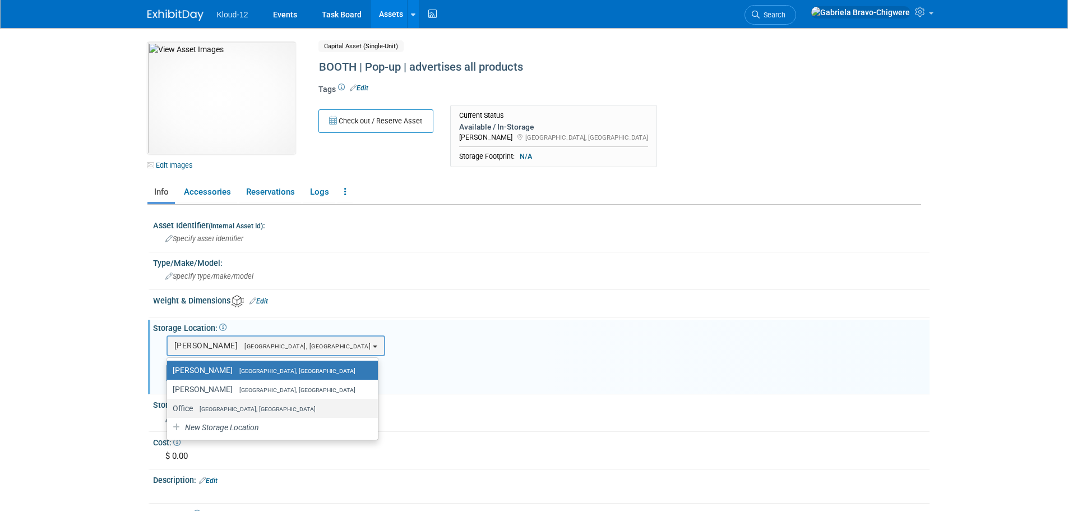
click at [196, 408] on span "[GEOGRAPHIC_DATA], [GEOGRAPHIC_DATA]" at bounding box center [254, 408] width 123 height 7
click at [169, 408] on input "Office Lawrenceville, GA" at bounding box center [164, 408] width 7 height 7
select select "11223065"
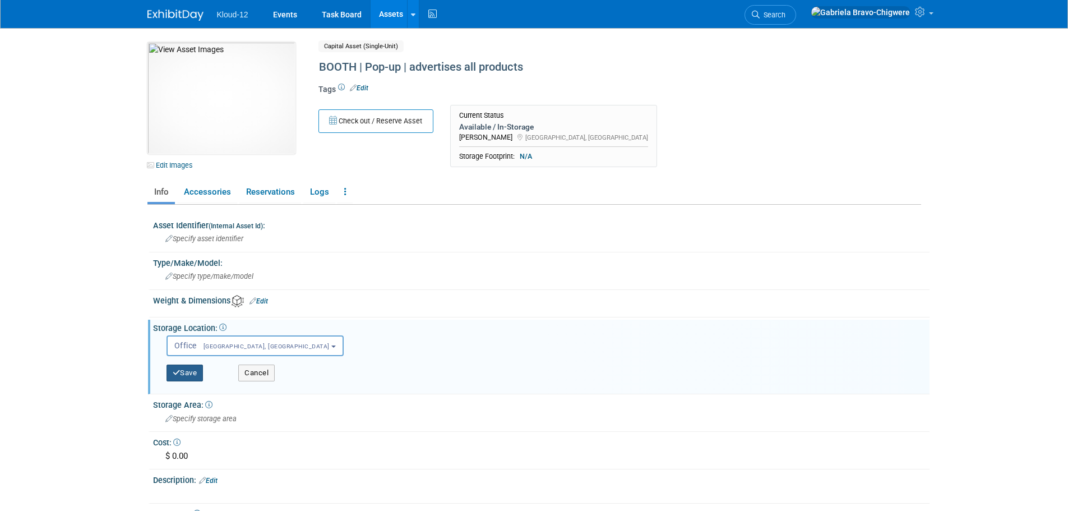
click at [189, 371] on button "Save" at bounding box center [184, 372] width 37 height 17
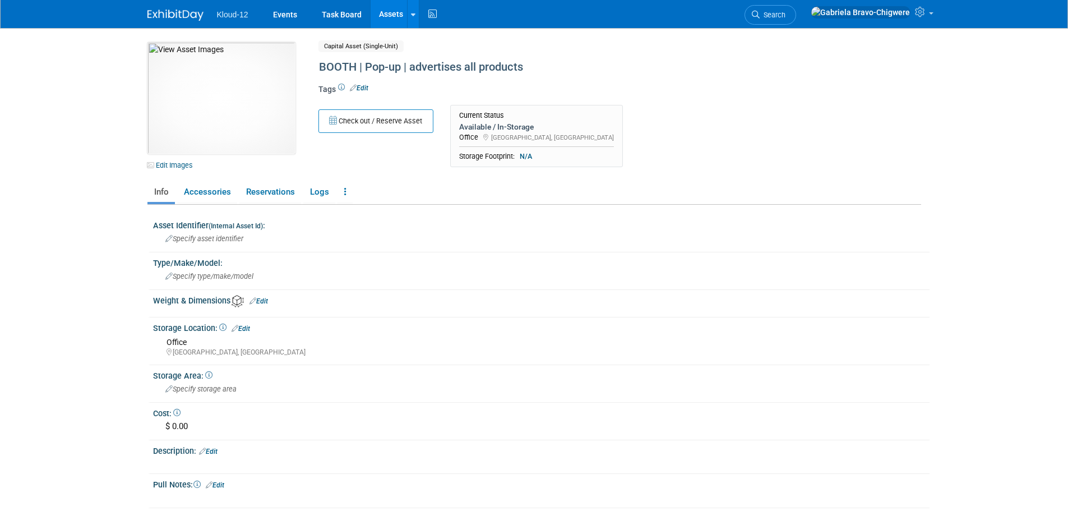
click at [379, 18] on link "Assets" at bounding box center [391, 14] width 41 height 28
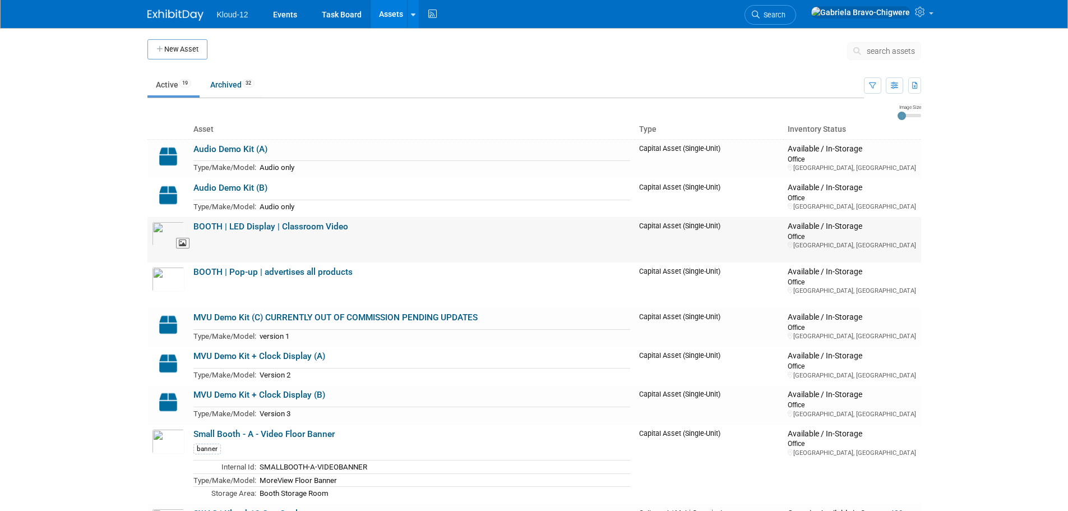
click at [170, 233] on img at bounding box center [168, 233] width 33 height 25
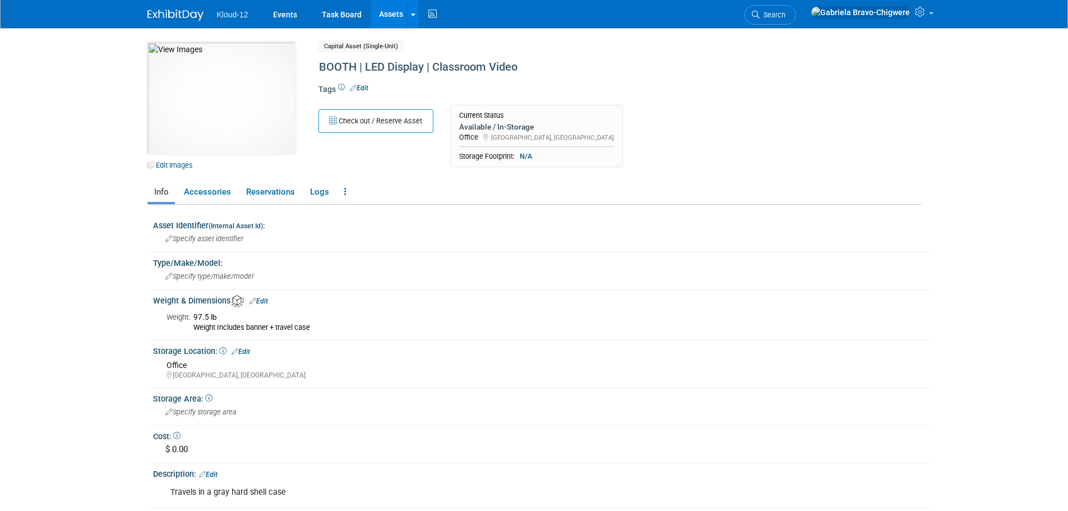
click at [265, 301] on link "Edit" at bounding box center [258, 301] width 18 height 8
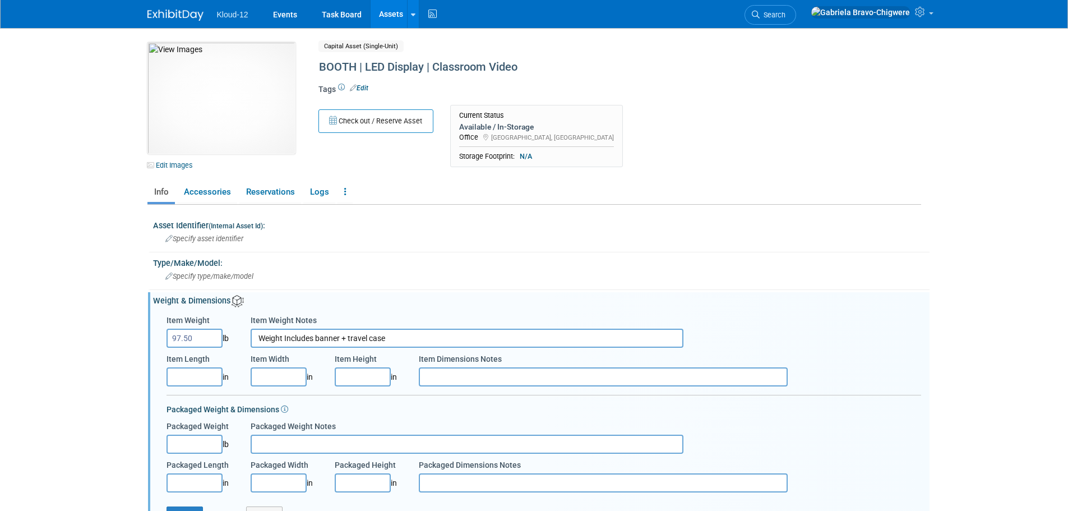
click at [195, 378] on input "Item Length" at bounding box center [194, 376] width 56 height 19
type input "4"
click at [195, 379] on input "Item Length" at bounding box center [194, 376] width 56 height 19
type input "51.60"
click at [269, 376] on input "Item Width" at bounding box center [279, 376] width 56 height 19
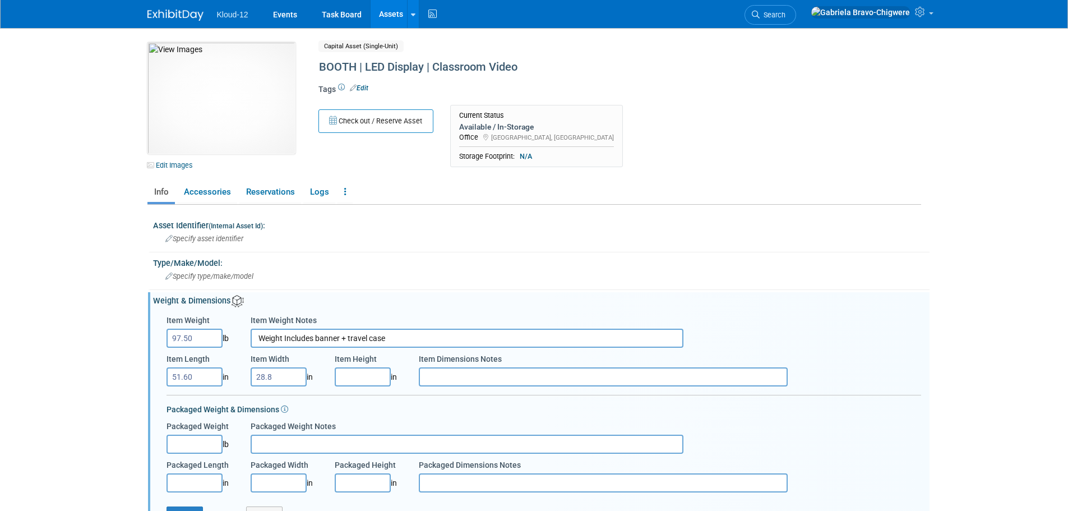
type input "28.80"
click at [358, 374] on input "Item Height" at bounding box center [363, 376] width 56 height 19
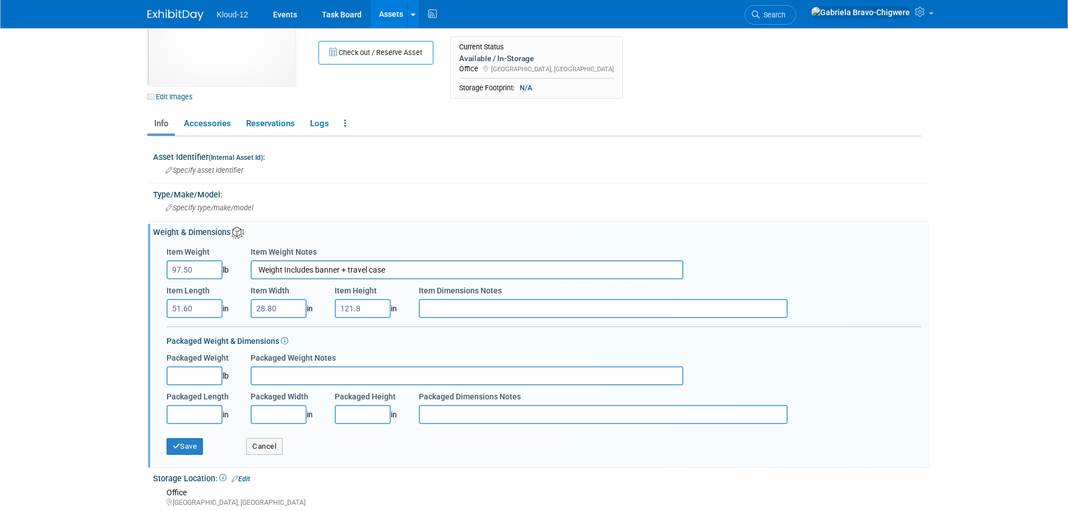
scroll to position [168, 0]
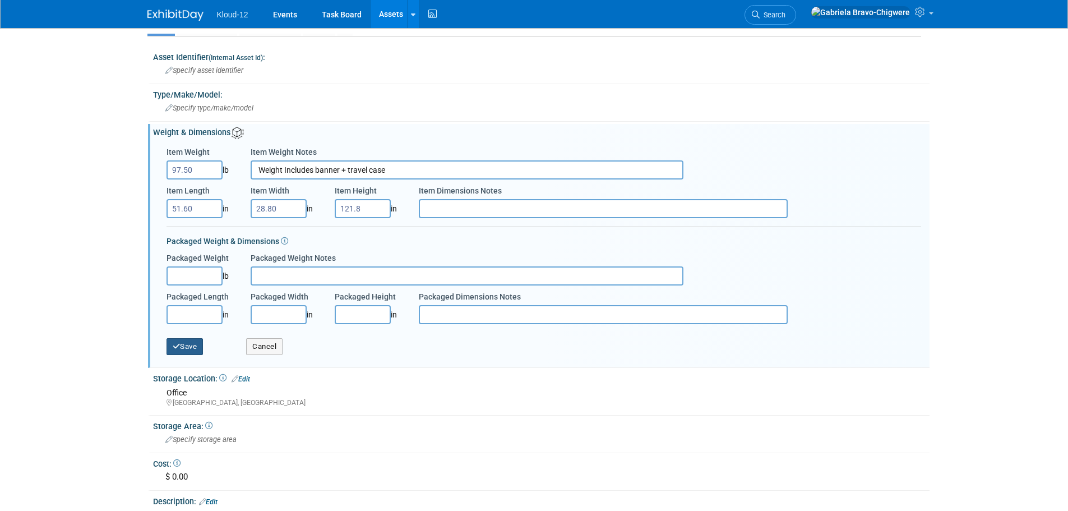
type input "121.80"
click at [188, 344] on button "Save" at bounding box center [184, 346] width 37 height 17
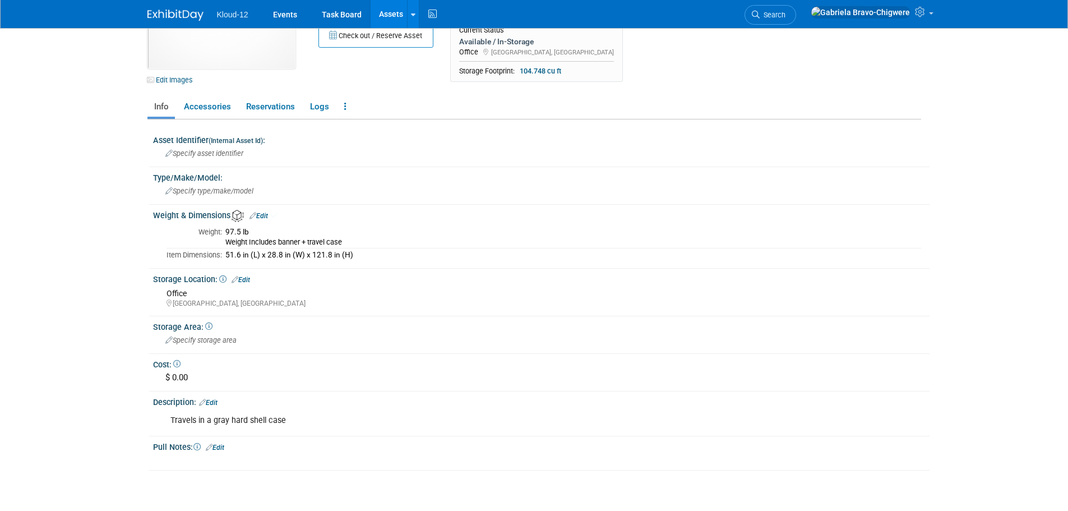
scroll to position [0, 0]
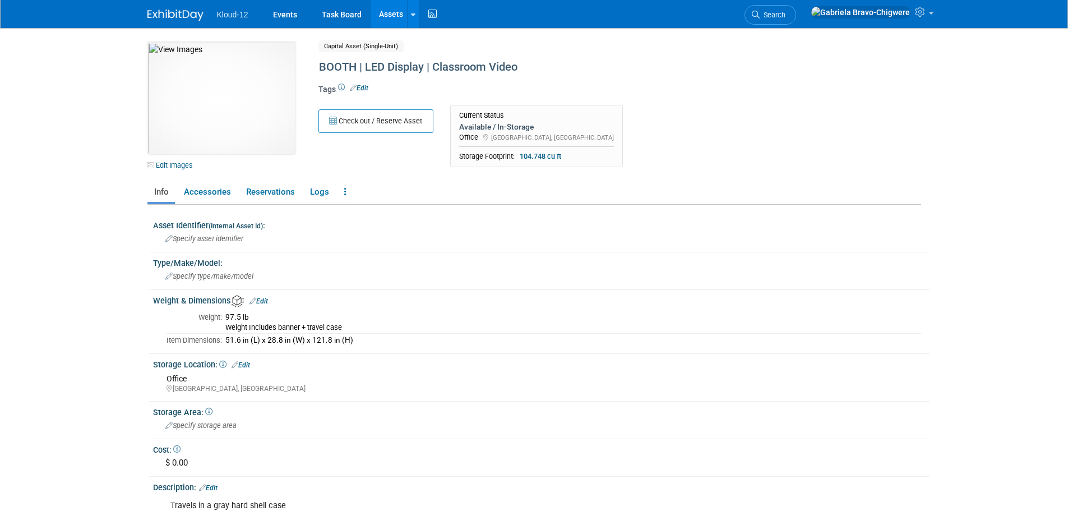
click at [391, 13] on link "Assets" at bounding box center [391, 14] width 41 height 28
